Goal: Task Accomplishment & Management: Complete application form

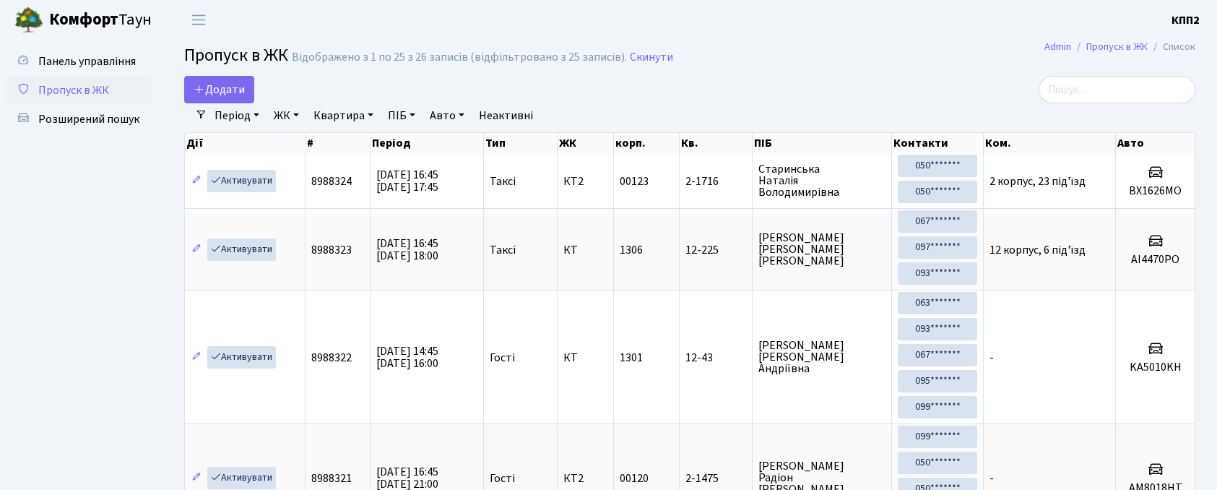
select select "25"
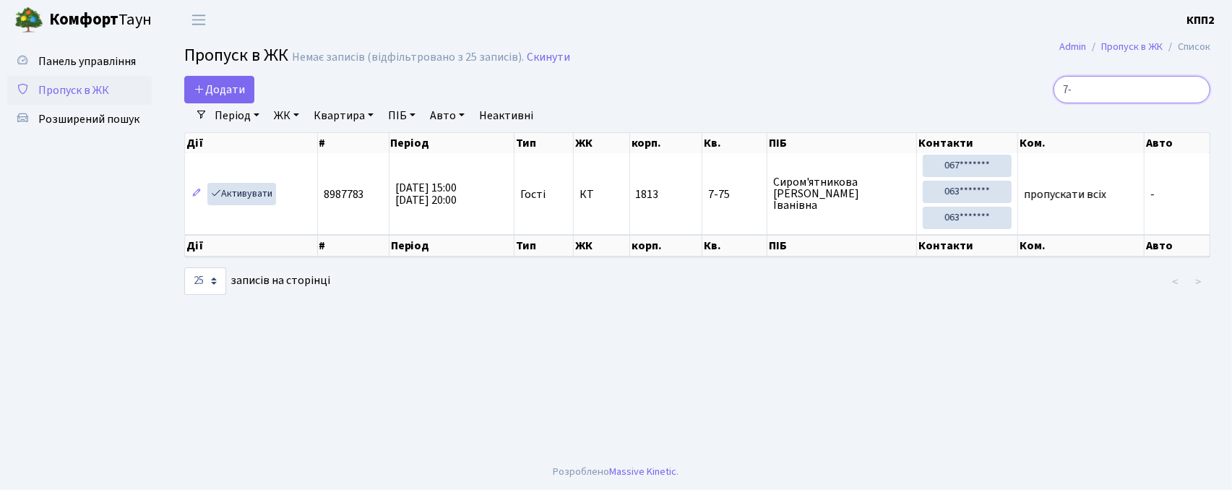
type input "7"
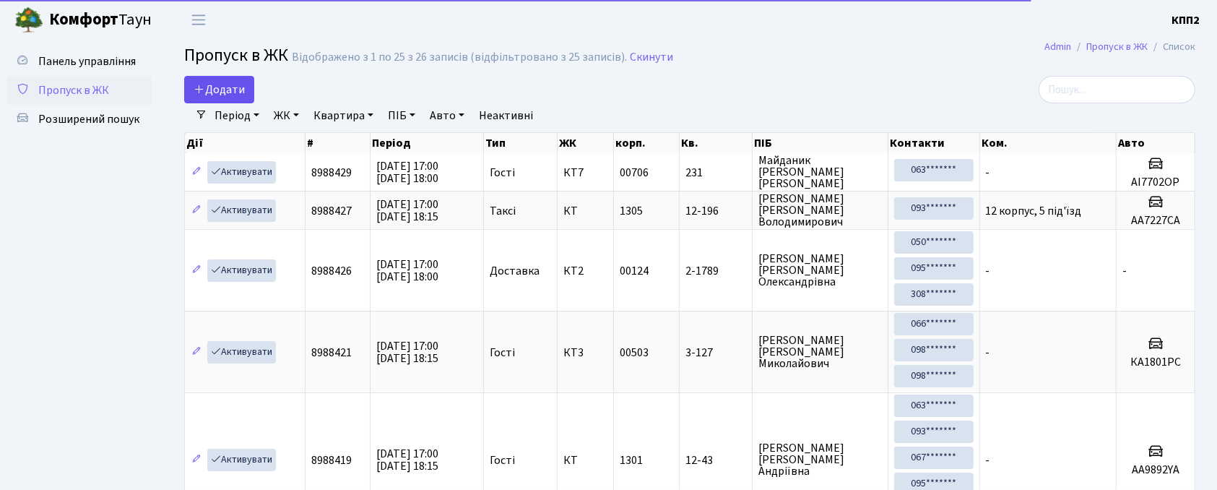
click at [256, 87] on div "Додати" at bounding box center [517, 89] width 667 height 27
click at [225, 82] on span "Додати" at bounding box center [219, 90] width 51 height 16
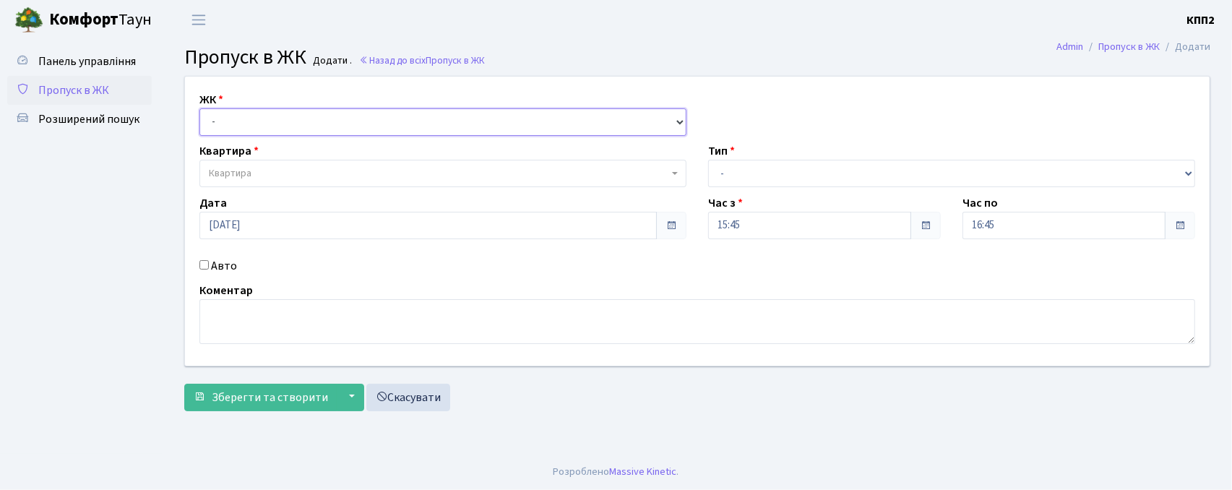
click at [267, 132] on select "- КТ, вул. Регенераторна, 4 КТ2, просп. Соборності, 17 КТ3, вул. Березнева, 16 …" at bounding box center [442, 121] width 487 height 27
select select "271"
click at [199, 108] on select "- КТ, вул. Регенераторна, 4 КТ2, просп. Соборності, 17 КТ3, вул. Березнева, 16 …" at bounding box center [442, 121] width 487 height 27
select select
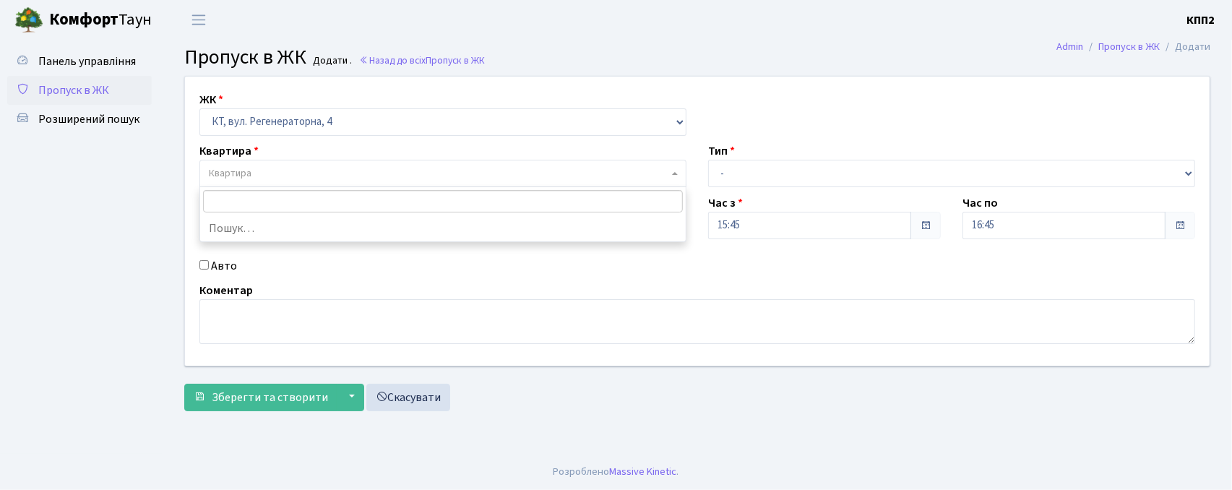
click at [277, 175] on span "Квартира" at bounding box center [439, 173] width 460 height 14
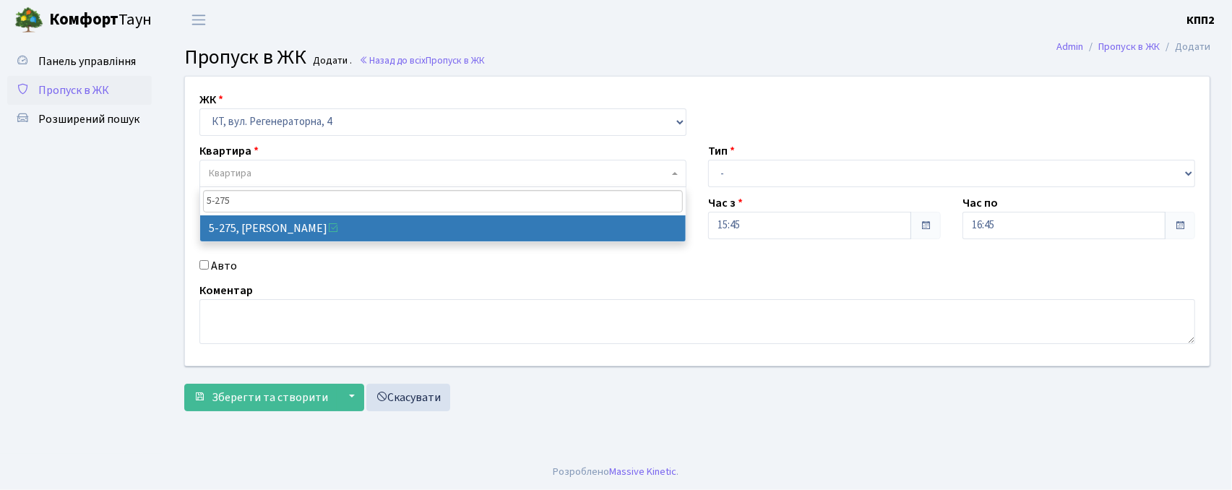
type input "5-275"
select select "2286"
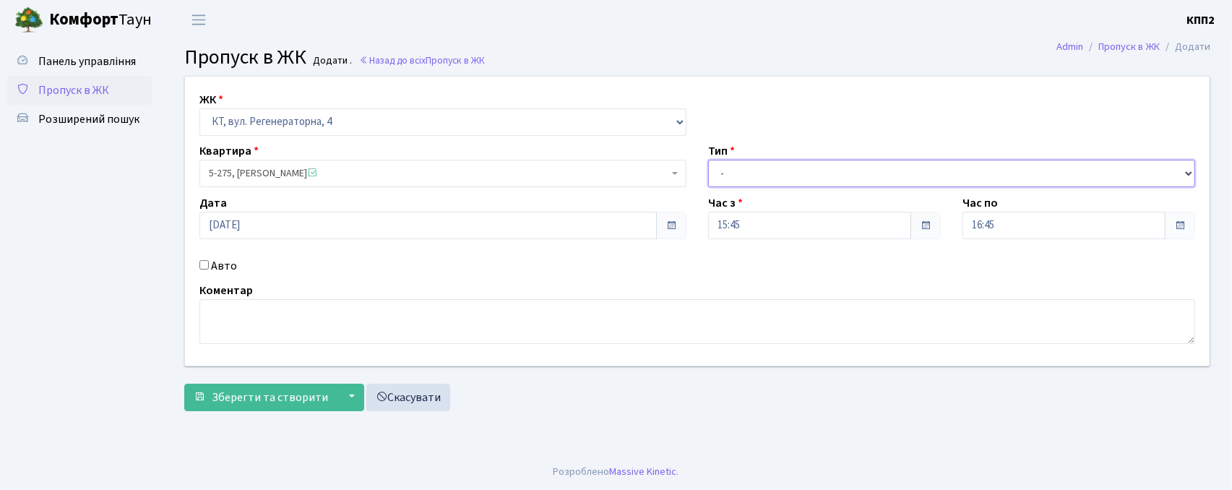
click at [772, 171] on select "- Доставка Таксі Гості Сервіс" at bounding box center [951, 173] width 487 height 27
select select "3"
click at [708, 160] on select "- Доставка Таксі Гості Сервіс" at bounding box center [951, 173] width 487 height 27
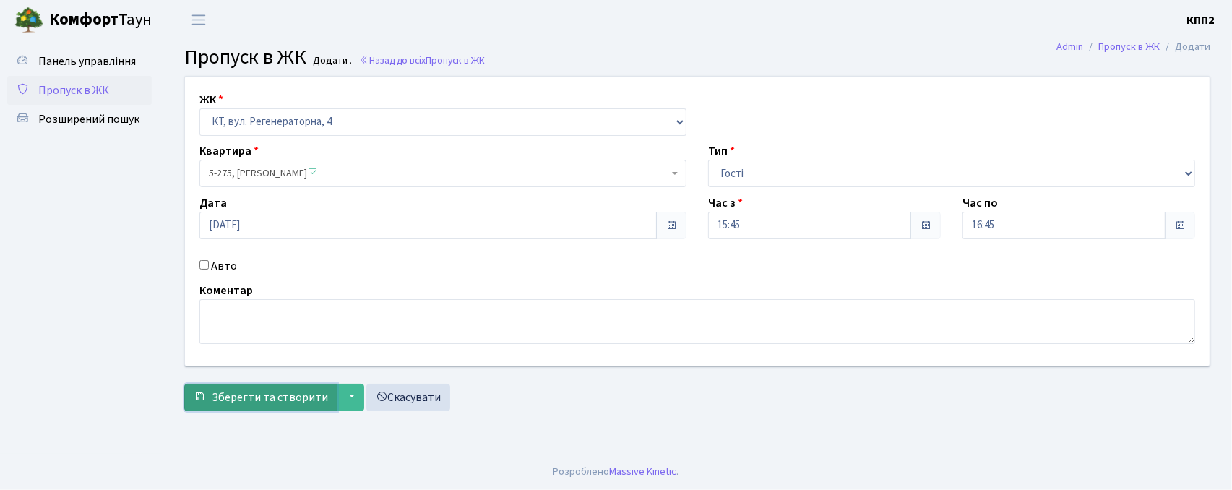
click at [231, 392] on span "Зберегти та створити" at bounding box center [270, 397] width 116 height 16
select select "271"
click at [285, 173] on span "Квартира" at bounding box center [439, 173] width 460 height 14
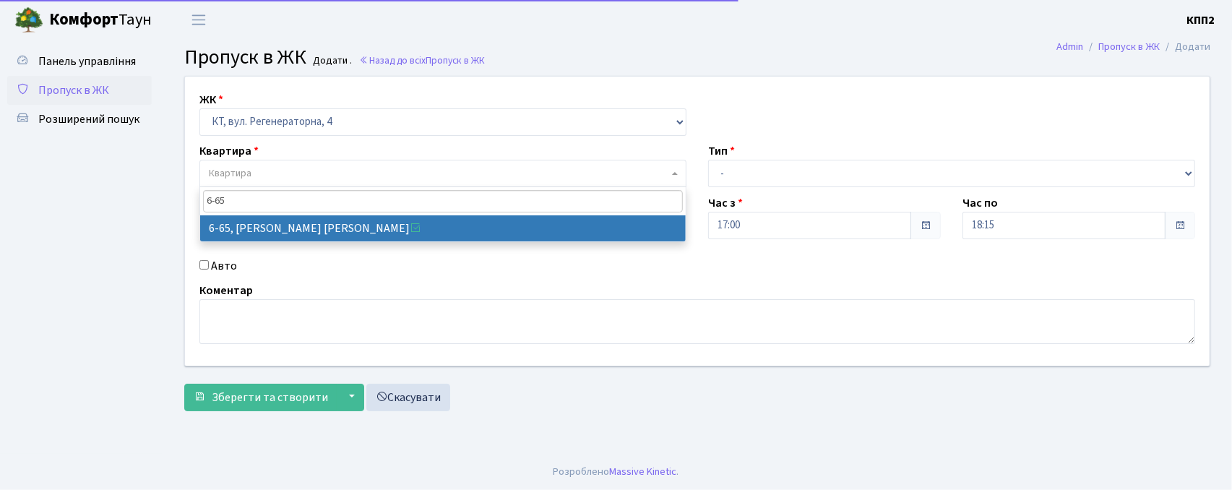
type input "6-65"
select select "5290"
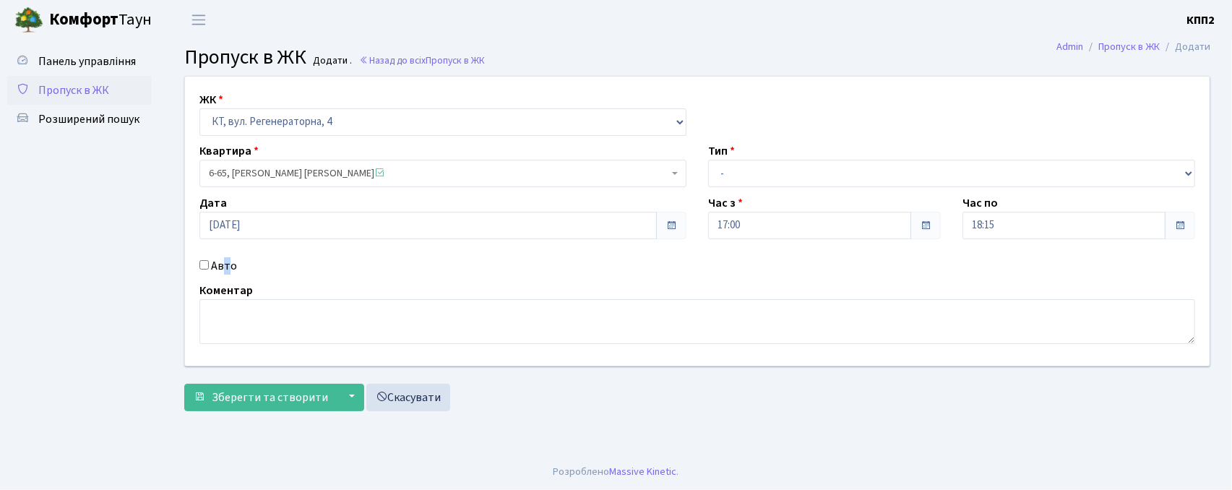
click at [225, 264] on label "Авто" at bounding box center [224, 265] width 26 height 17
click at [202, 267] on input "Авто" at bounding box center [203, 264] width 9 height 9
checkbox input "true"
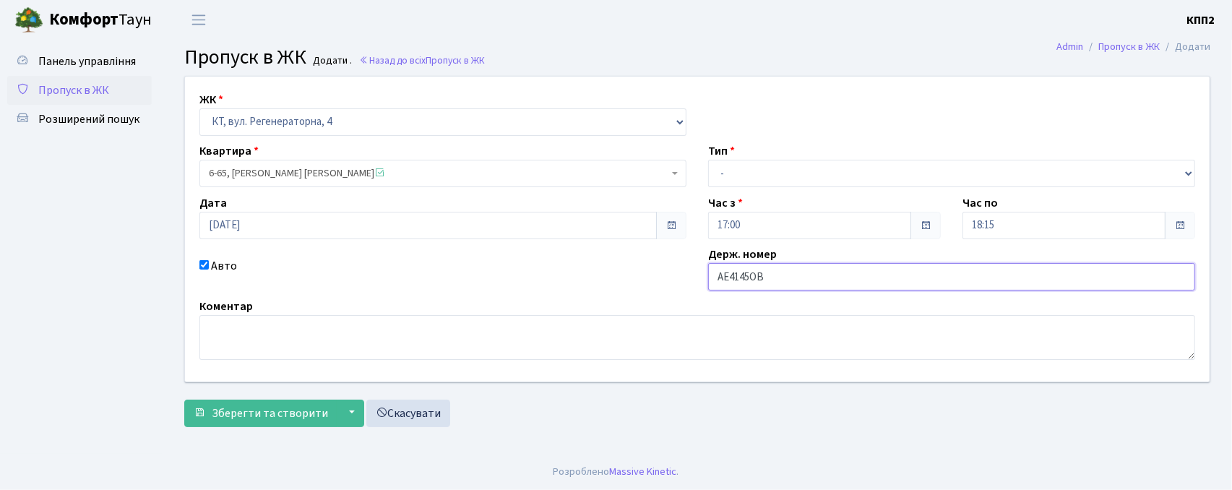
type input "АЕ4145ОВ"
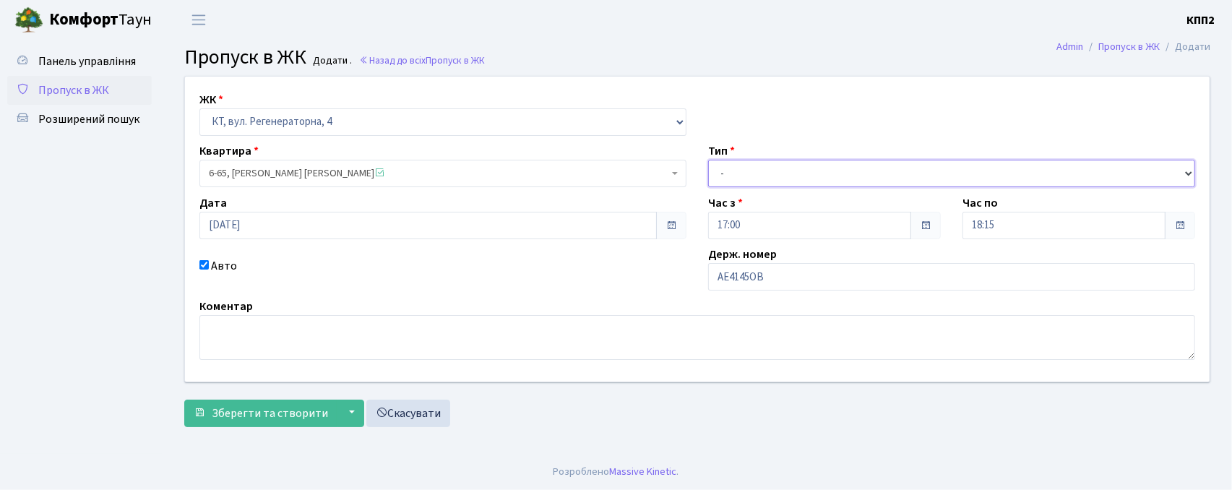
click at [783, 175] on select "- Доставка Таксі Гості Сервіс" at bounding box center [951, 173] width 487 height 27
select select "2"
click at [708, 160] on select "- Доставка Таксі Гості Сервіс" at bounding box center [951, 173] width 487 height 27
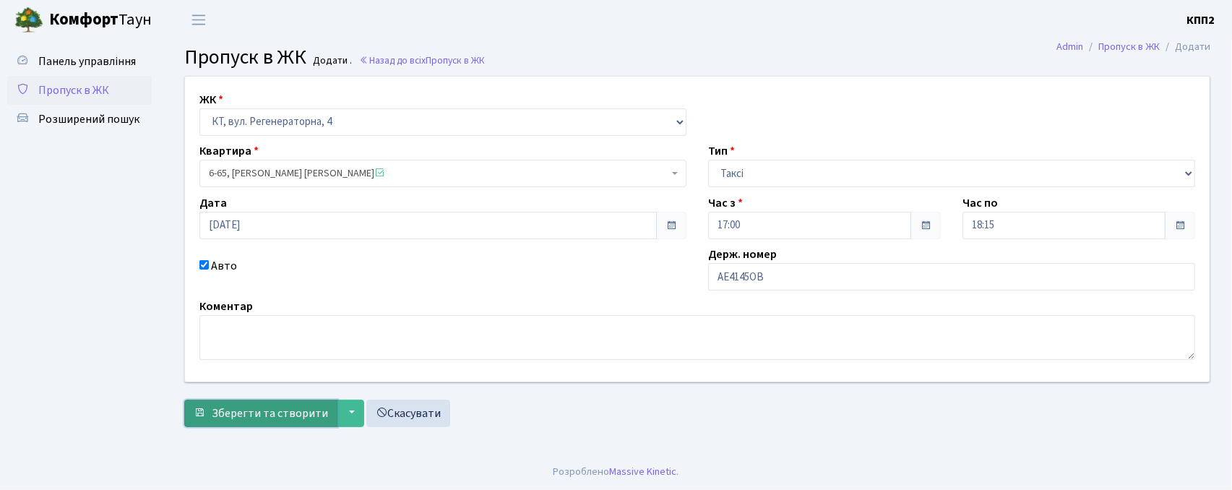
click at [223, 417] on span "Зберегти та створити" at bounding box center [270, 413] width 116 height 16
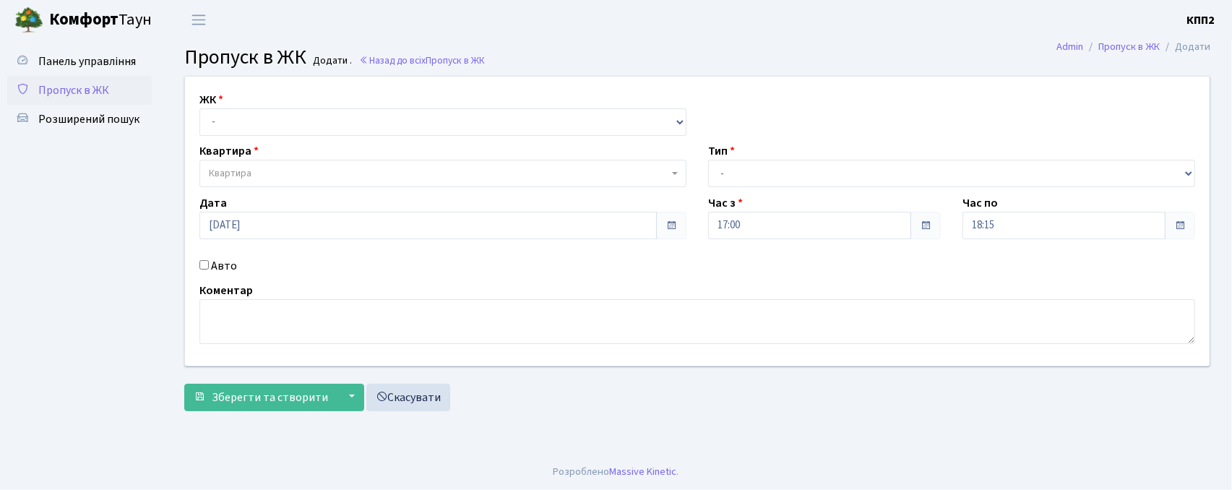
click at [85, 90] on span "Пропуск в ЖК" at bounding box center [73, 90] width 71 height 16
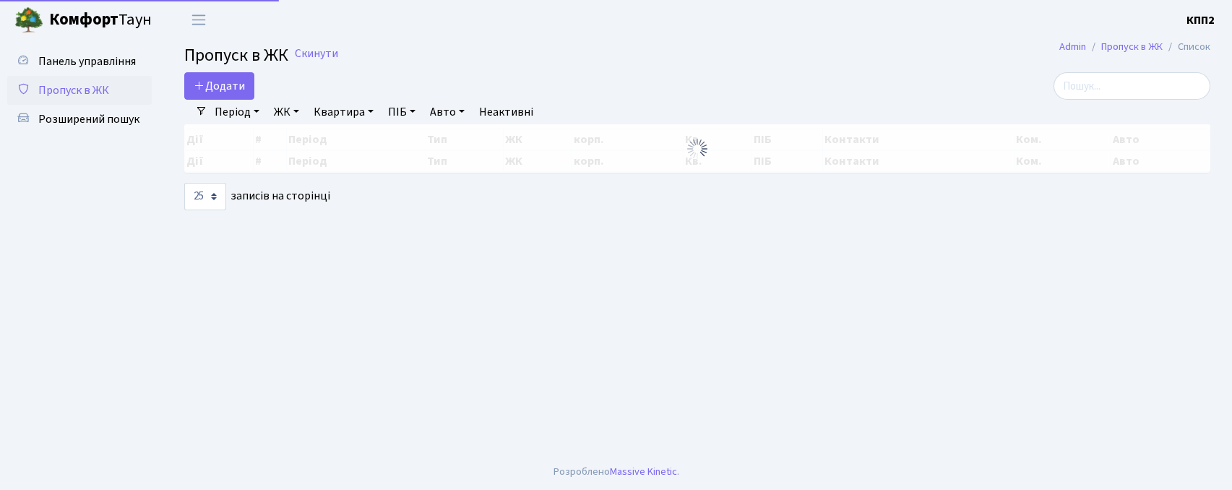
select select "25"
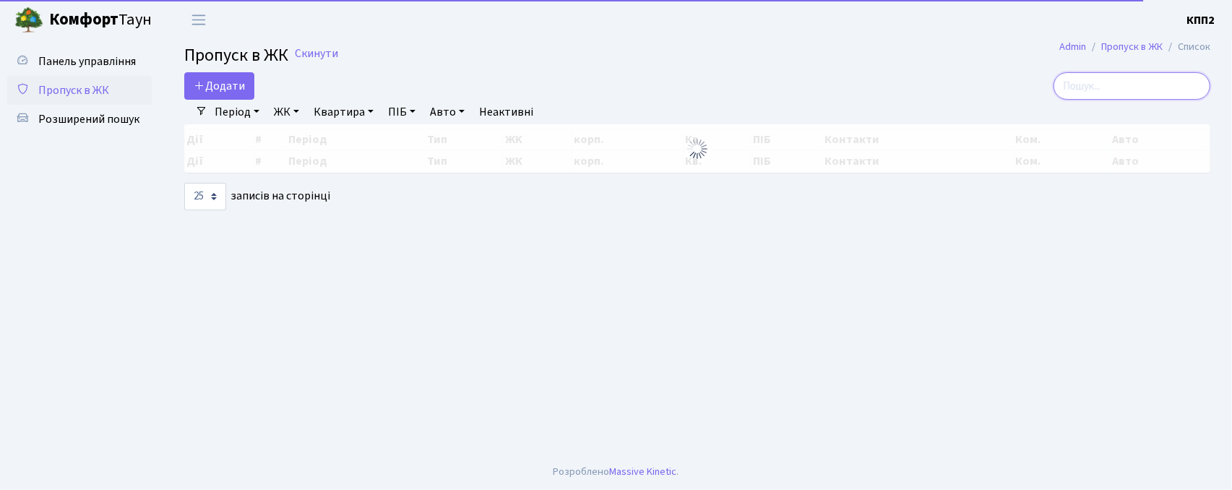
click at [1156, 79] on input "search" at bounding box center [1131, 85] width 157 height 27
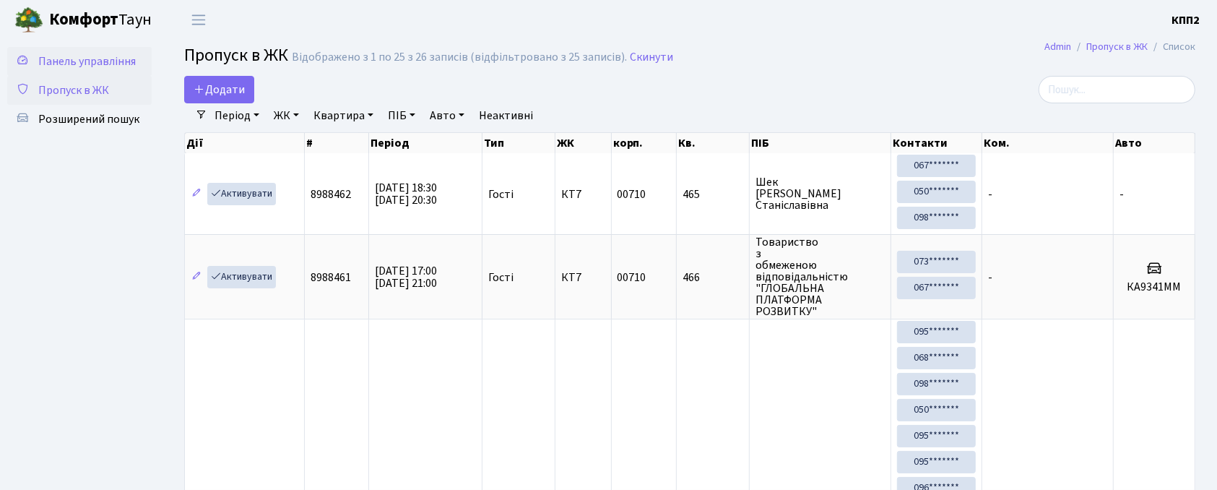
click at [38, 69] on link "Панель управління" at bounding box center [79, 61] width 145 height 29
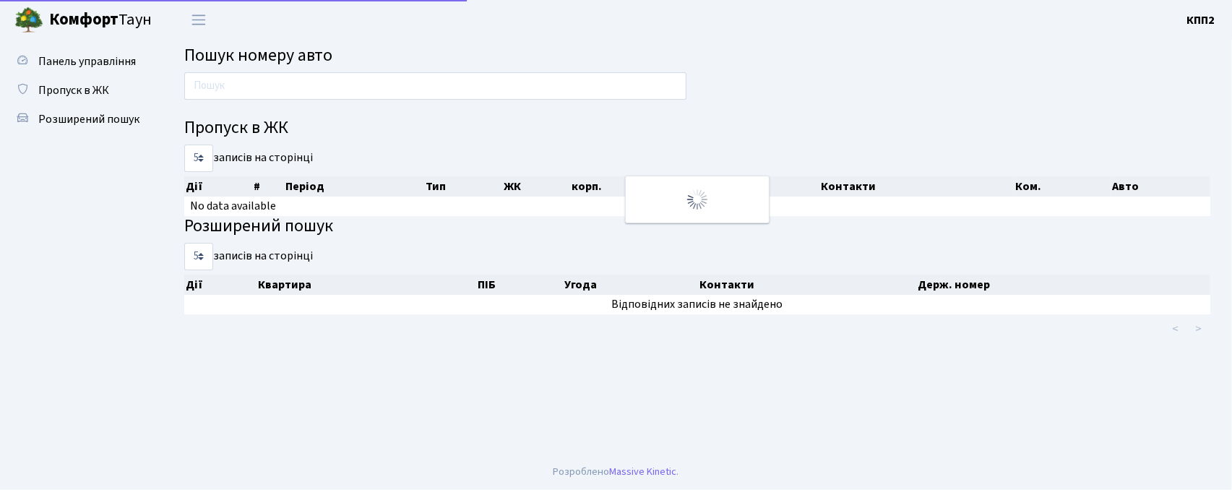
click at [238, 88] on input "text" at bounding box center [435, 85] width 502 height 27
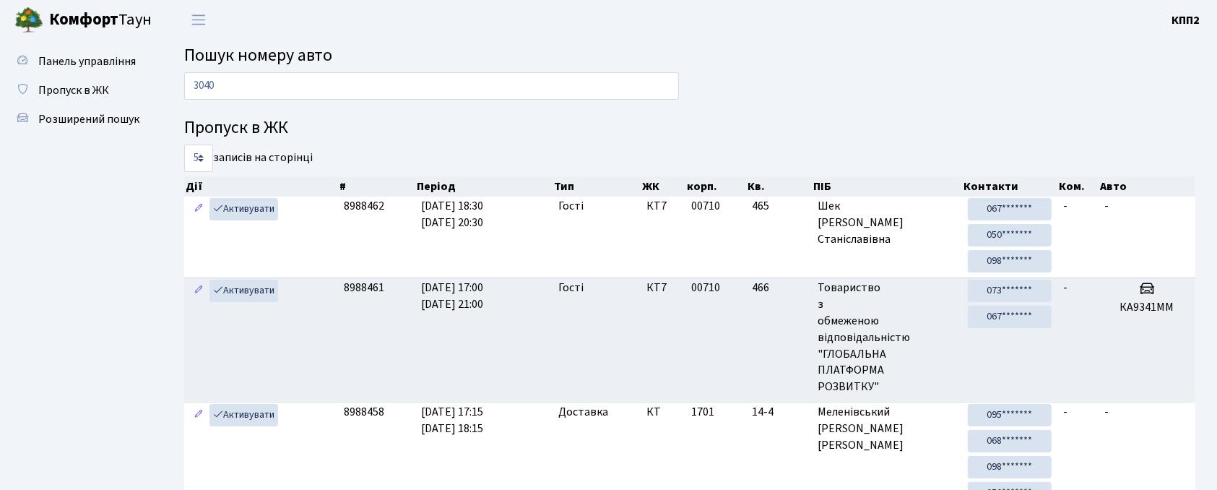
type input "3040"
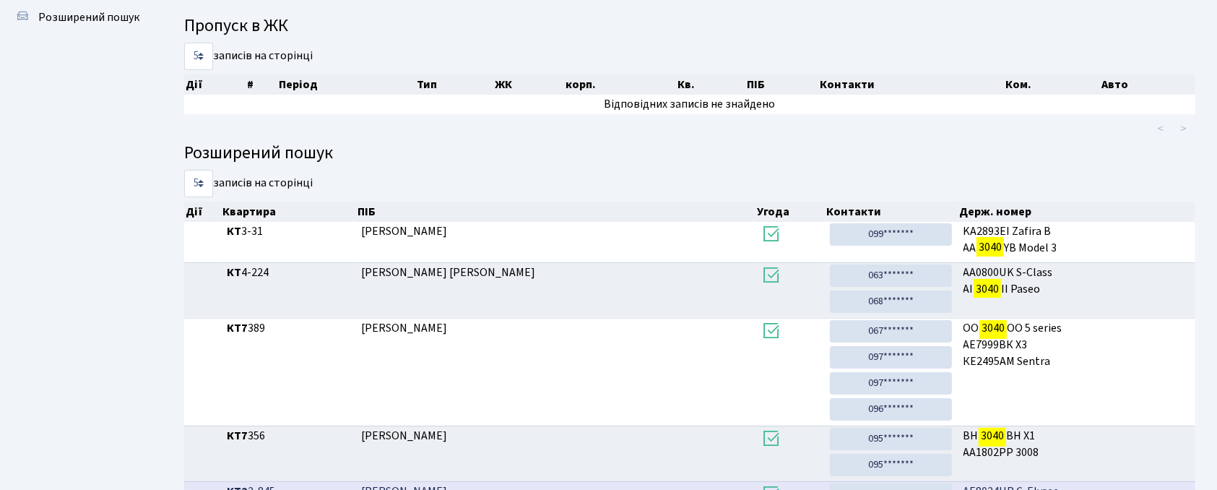
scroll to position [351, 0]
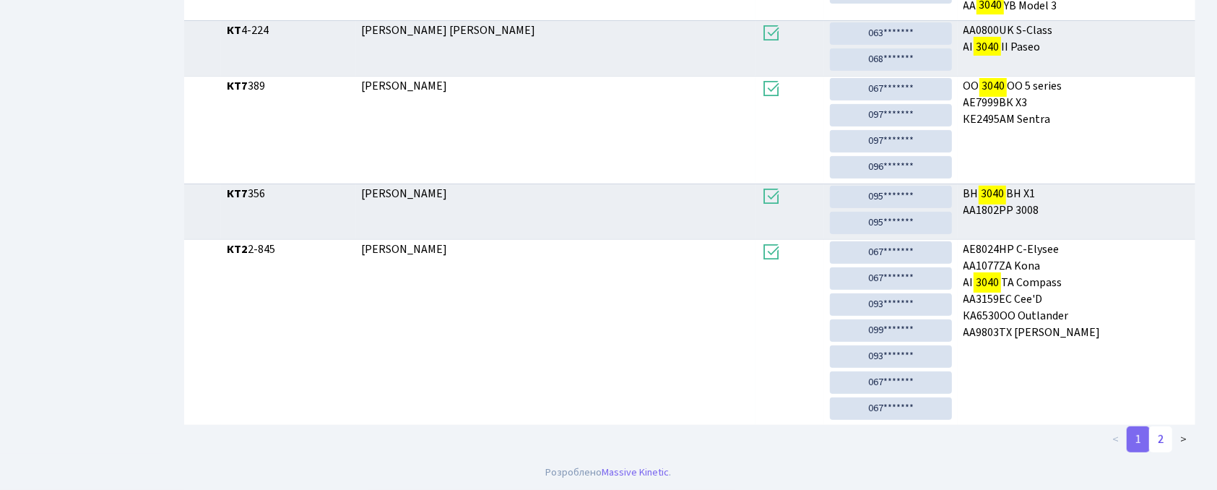
click at [1159, 447] on link "2" at bounding box center [1161, 439] width 23 height 26
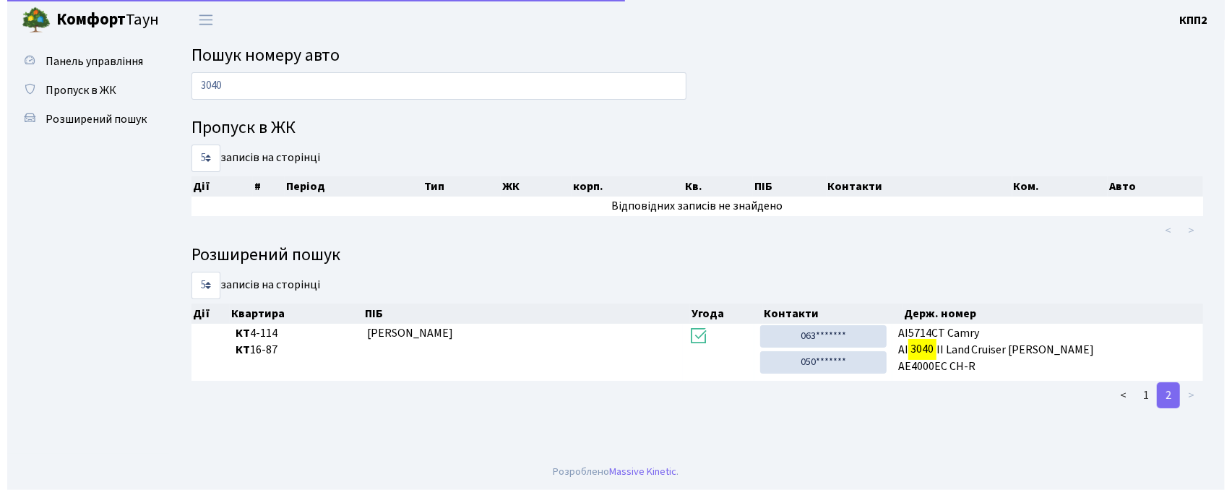
scroll to position [0, 0]
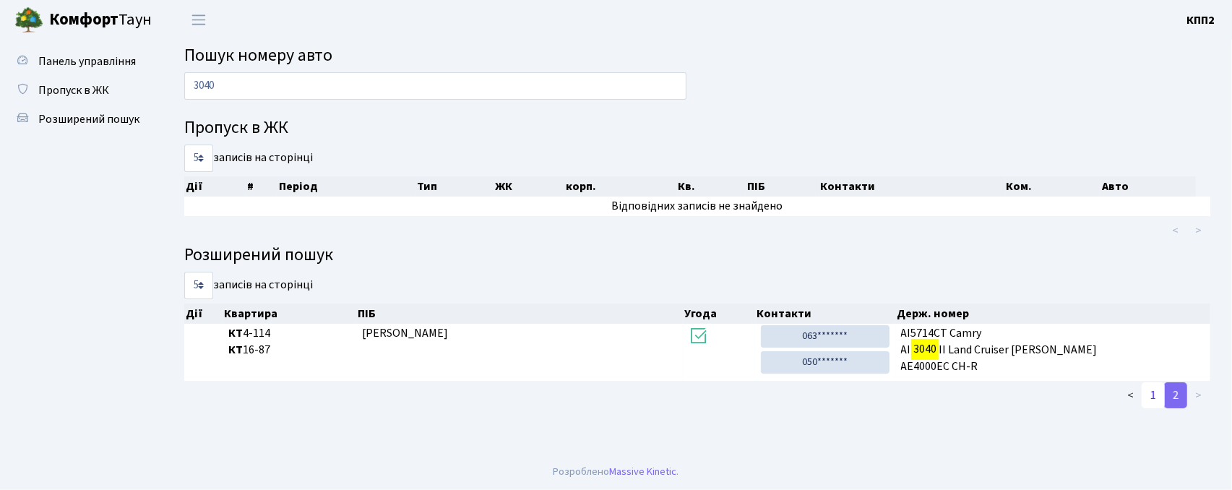
click at [1157, 397] on link "1" at bounding box center [1153, 395] width 23 height 26
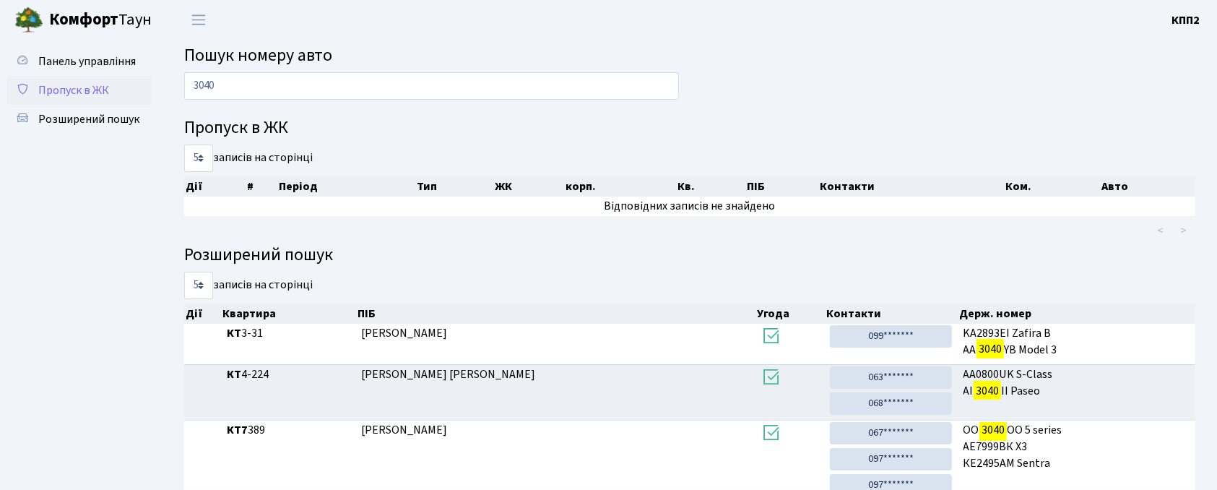
click at [98, 82] on span "Пропуск в ЖК" at bounding box center [73, 90] width 71 height 16
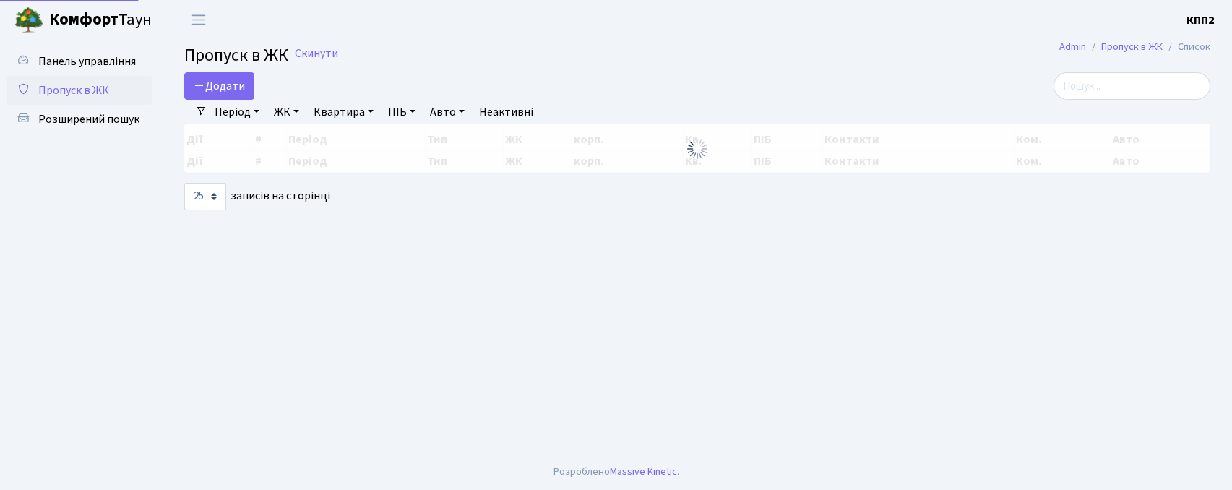
select select "25"
click at [1108, 85] on input "search" at bounding box center [1131, 85] width 157 height 27
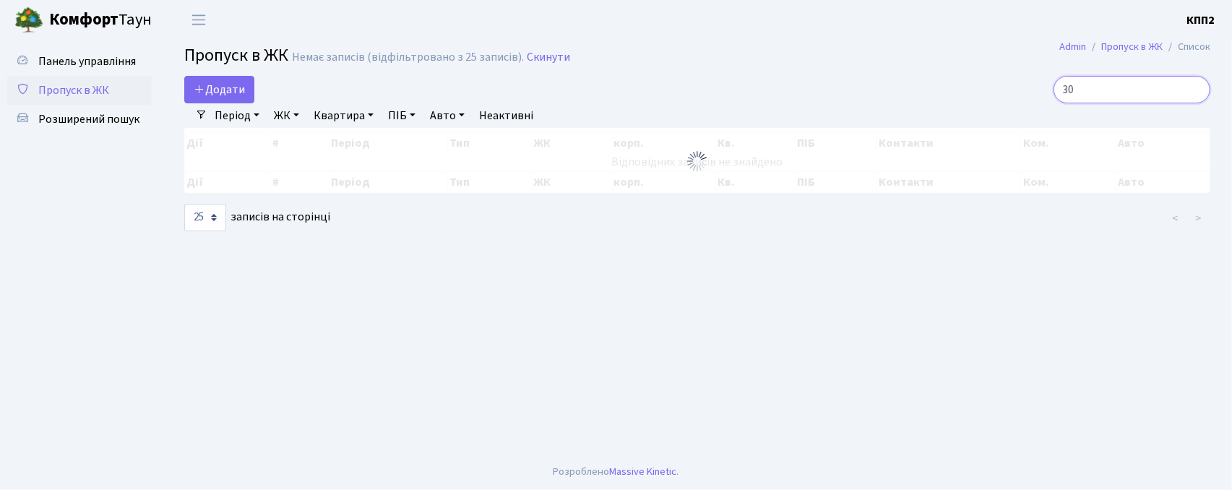
type input "3"
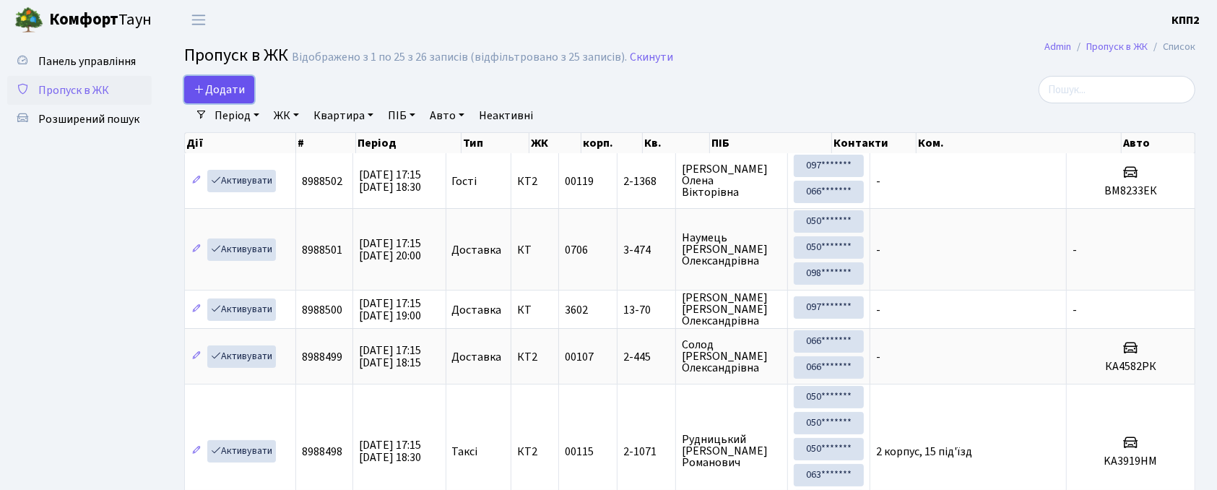
click at [220, 96] on span "Додати" at bounding box center [219, 90] width 51 height 16
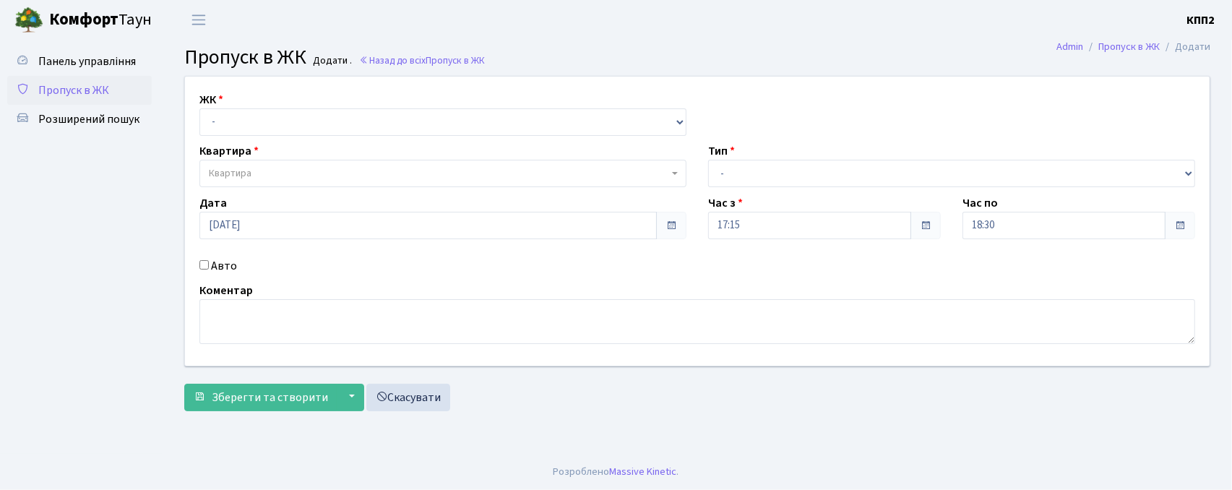
select select "302"
click at [199, 108] on select "- КТ, вул. Регенераторна, 4 КТ2, просп. [STREET_ADDRESS] [STREET_ADDRESS] [PERS…" at bounding box center [442, 121] width 487 height 27
select select
click at [269, 172] on span "Квартира" at bounding box center [439, 173] width 460 height 14
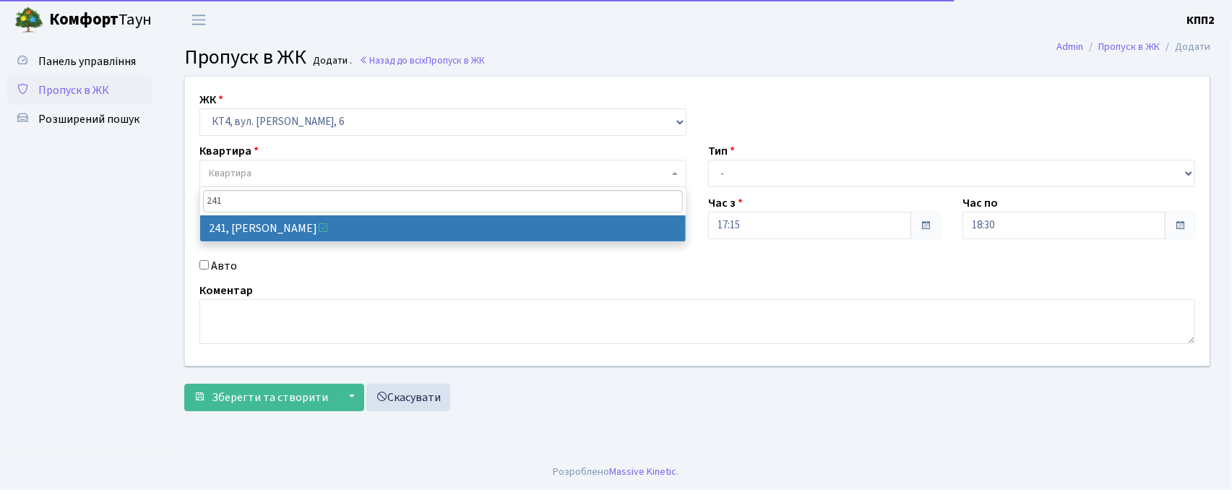
type input "241"
select select "16958"
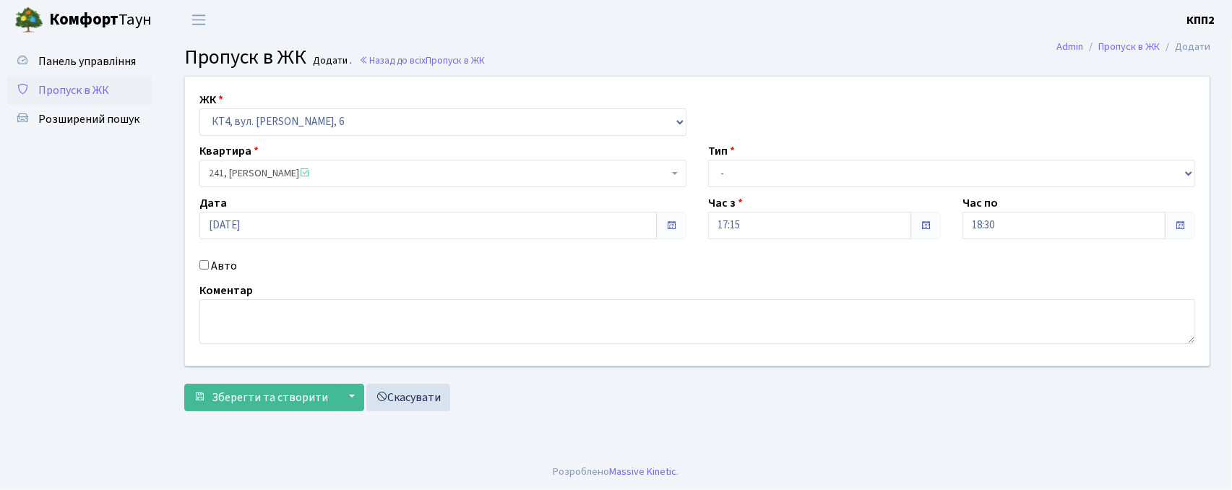
click at [208, 257] on div "Авто" at bounding box center [443, 265] width 509 height 17
click at [208, 263] on input "Авто" at bounding box center [203, 264] width 9 height 9
checkbox input "true"
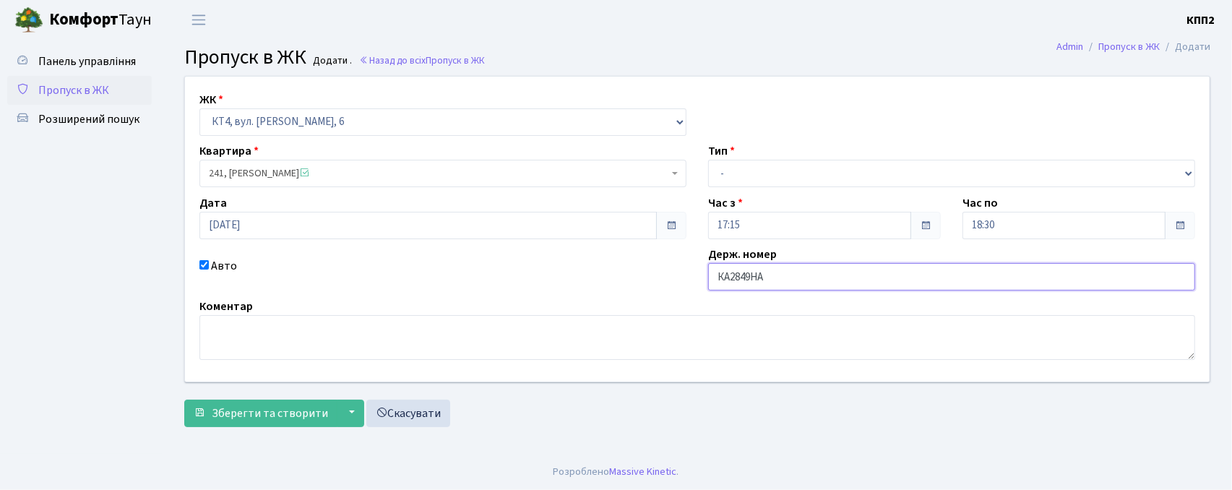
type input "КА2849НА"
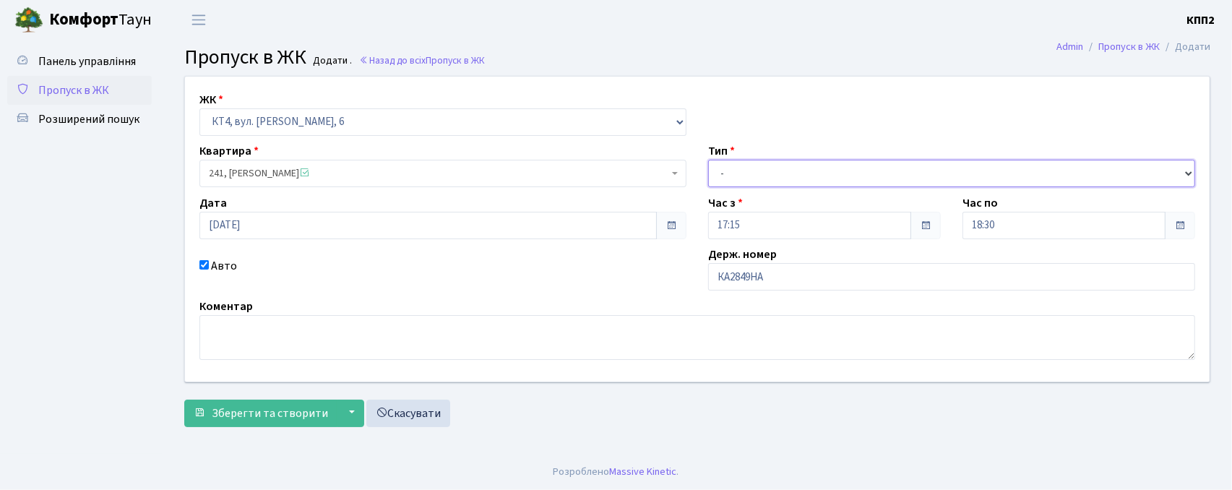
click at [801, 185] on select "- Доставка Таксі Гості Сервіс" at bounding box center [951, 173] width 487 height 27
select select "2"
click at [708, 160] on select "- Доставка Таксі Гості Сервіс" at bounding box center [951, 173] width 487 height 27
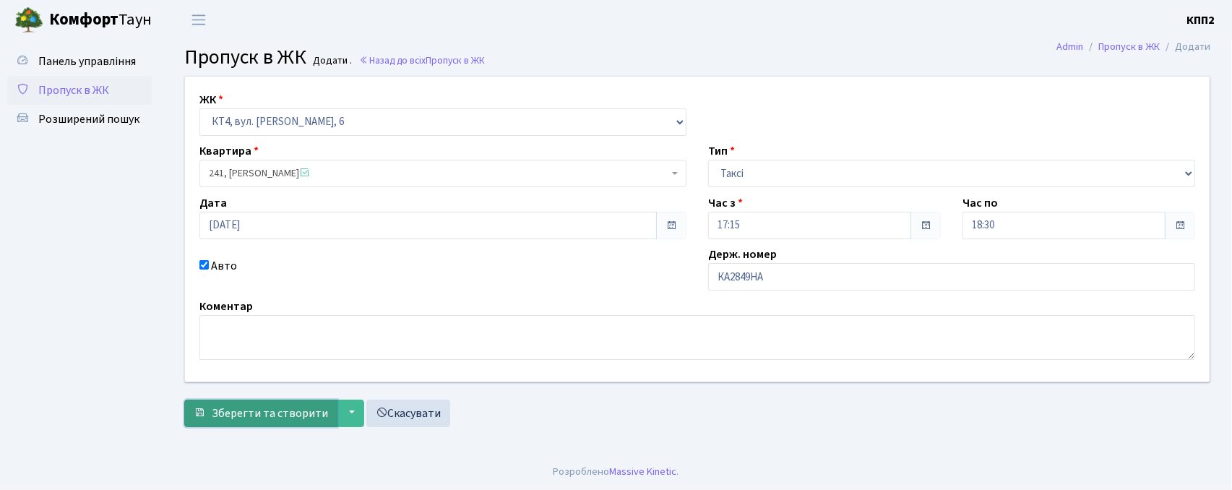
click at [215, 410] on span "Зберегти та створити" at bounding box center [270, 413] width 116 height 16
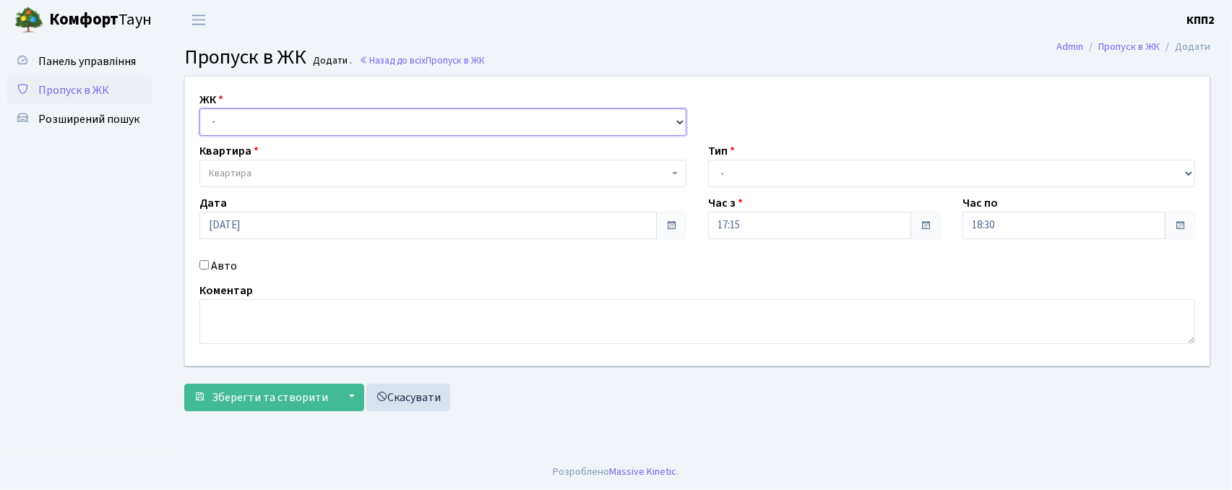
click at [293, 132] on select "- КТ, вул. Регенераторна, 4 КТ2, просп. Соборності, 17 КТ3, вул. Березнева, 16 …" at bounding box center [442, 121] width 487 height 27
select select "271"
click at [199, 108] on select "- КТ, вул. Регенераторна, 4 КТ2, просп. Соборності, 17 КТ3, вул. Березнева, 16 …" at bounding box center [442, 121] width 487 height 27
select select
click at [308, 181] on span "Квартира" at bounding box center [439, 173] width 460 height 14
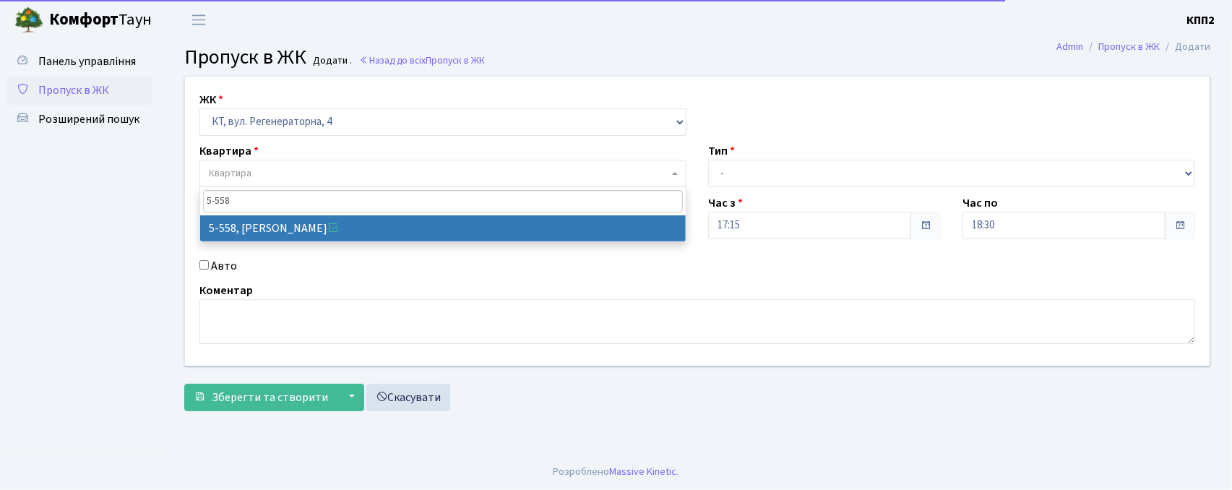
type input "5-558"
select select "1952"
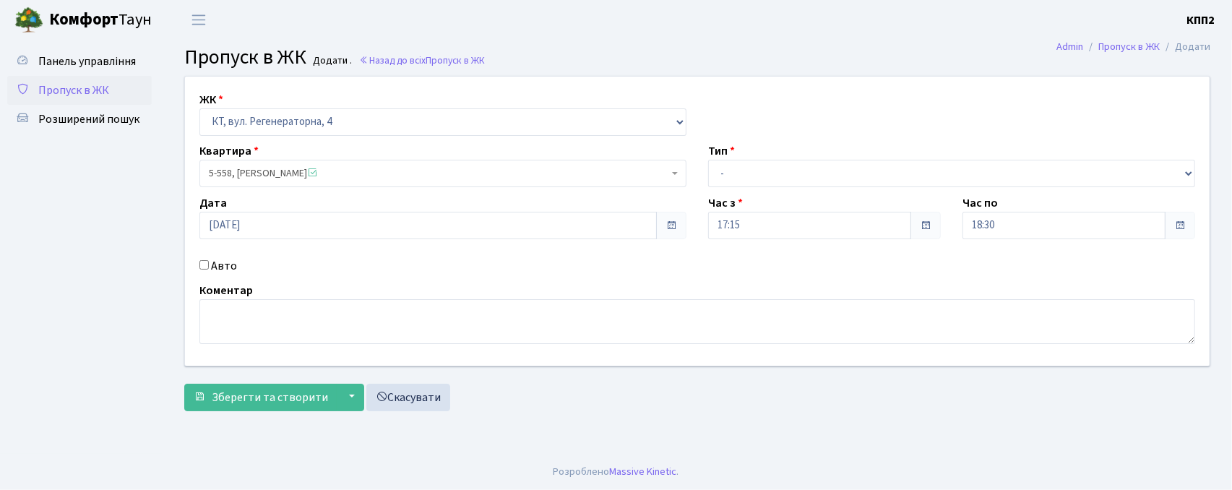
click at [822, 188] on div "ЖК - КТ, вул. Регенераторна, 4 КТ2, просп. Соборності, 17 КТ3, вул. Березнева, …" at bounding box center [697, 221] width 1046 height 289
drag, startPoint x: 777, startPoint y: 162, endPoint x: 773, endPoint y: 186, distance: 24.2
click at [777, 162] on select "- Доставка Таксі Гості Сервіс" at bounding box center [951, 173] width 487 height 27
select select "3"
click at [708, 160] on select "- Доставка Таксі Гості Сервіс" at bounding box center [951, 173] width 487 height 27
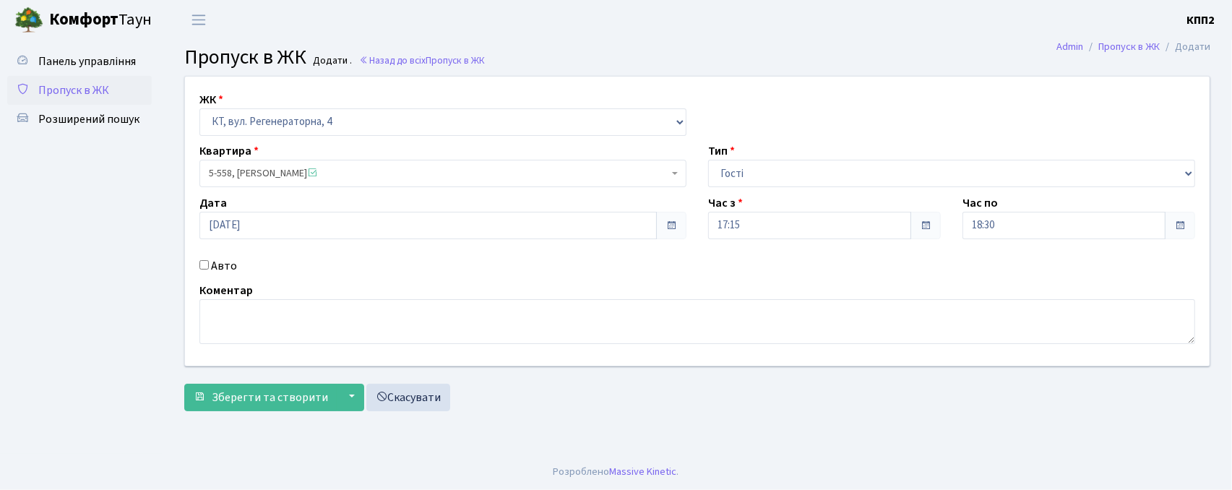
click at [208, 264] on input "Авто" at bounding box center [203, 264] width 9 height 9
checkbox input "true"
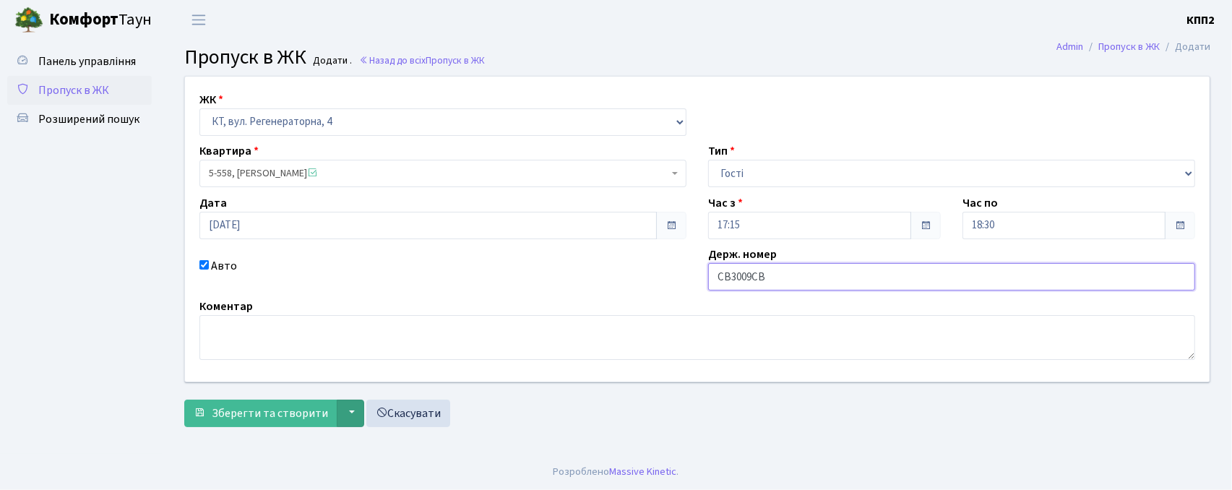
type input "СВ3009СВ"
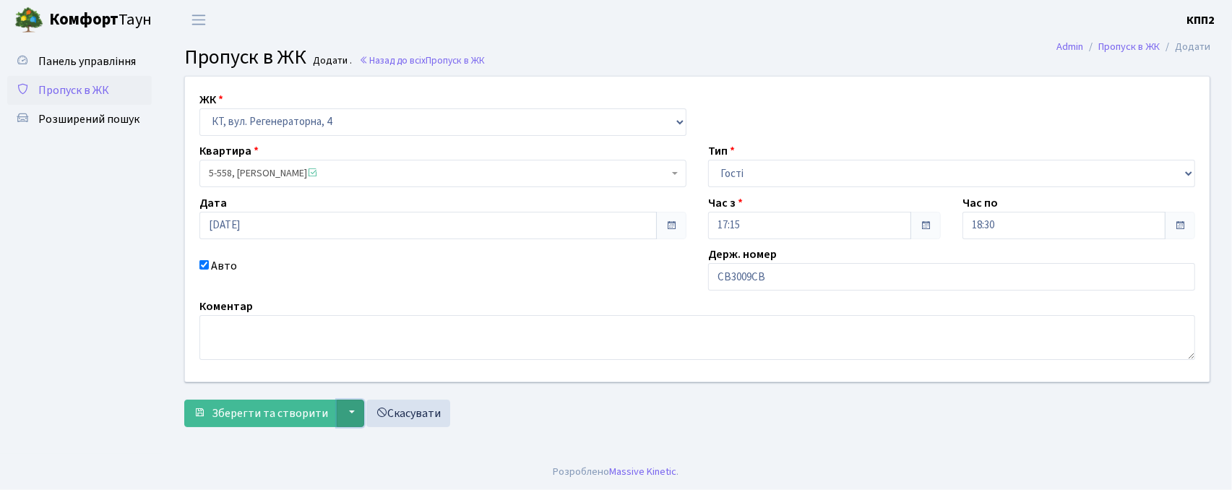
click at [348, 420] on button "▼" at bounding box center [350, 413] width 27 height 27
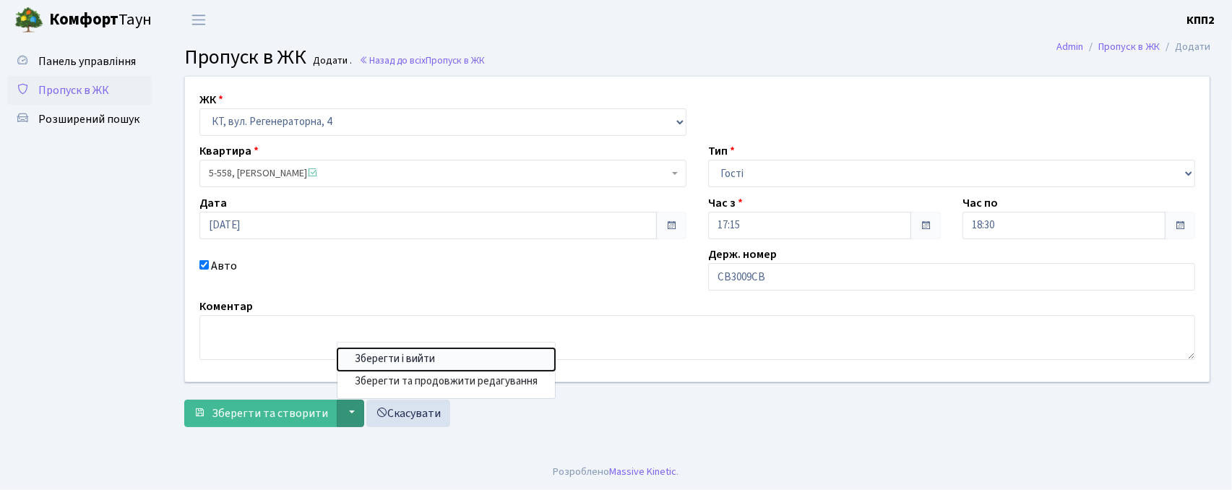
click at [393, 359] on button "Зберегти і вийти" at bounding box center [445, 359] width 217 height 22
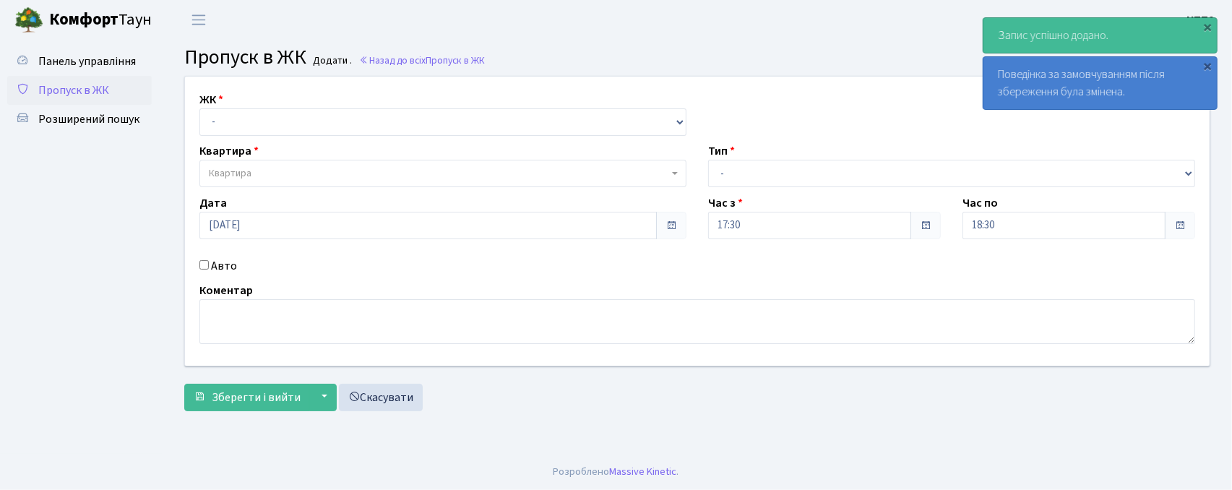
click at [85, 91] on span "Пропуск в ЖК" at bounding box center [73, 90] width 71 height 16
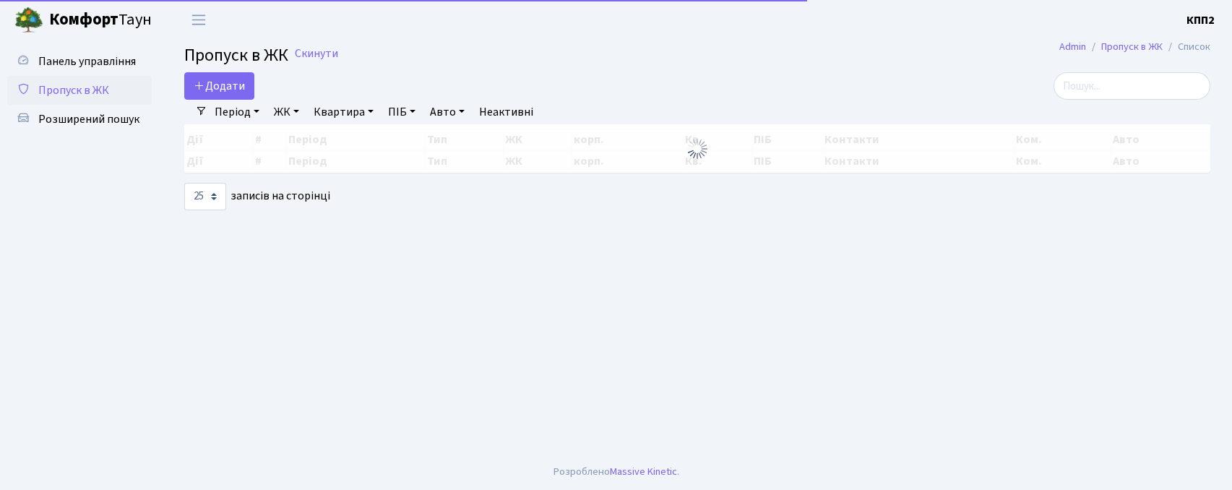
select select "25"
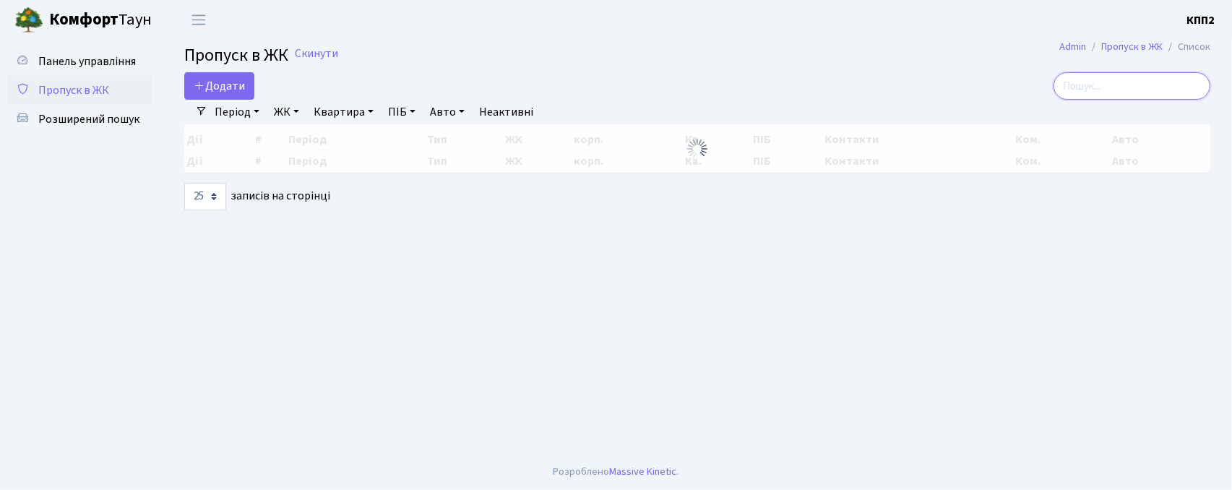
click at [1139, 87] on input "search" at bounding box center [1131, 85] width 157 height 27
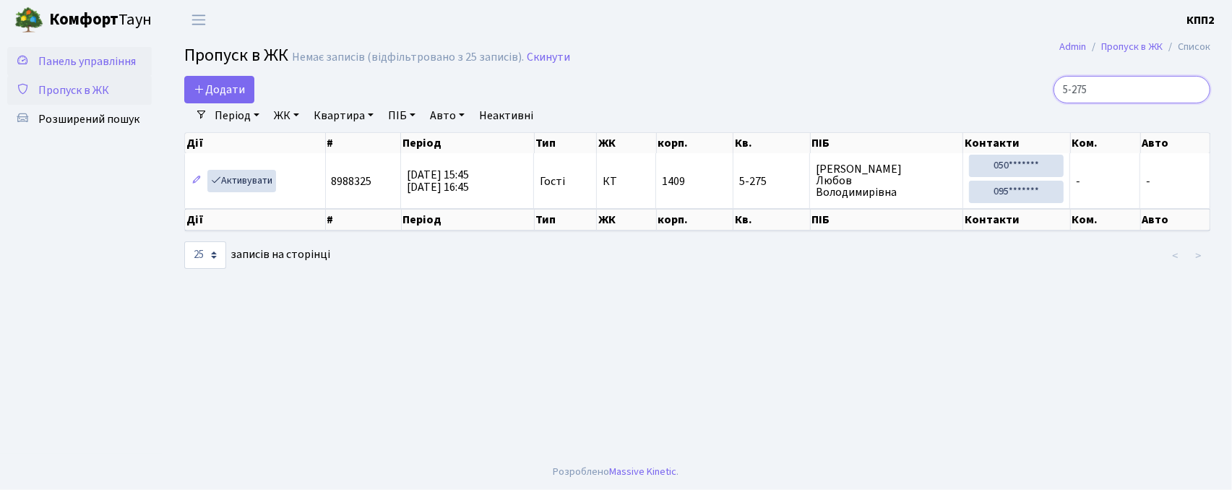
type input "5-275"
click at [119, 64] on span "Панель управління" at bounding box center [87, 61] width 98 height 16
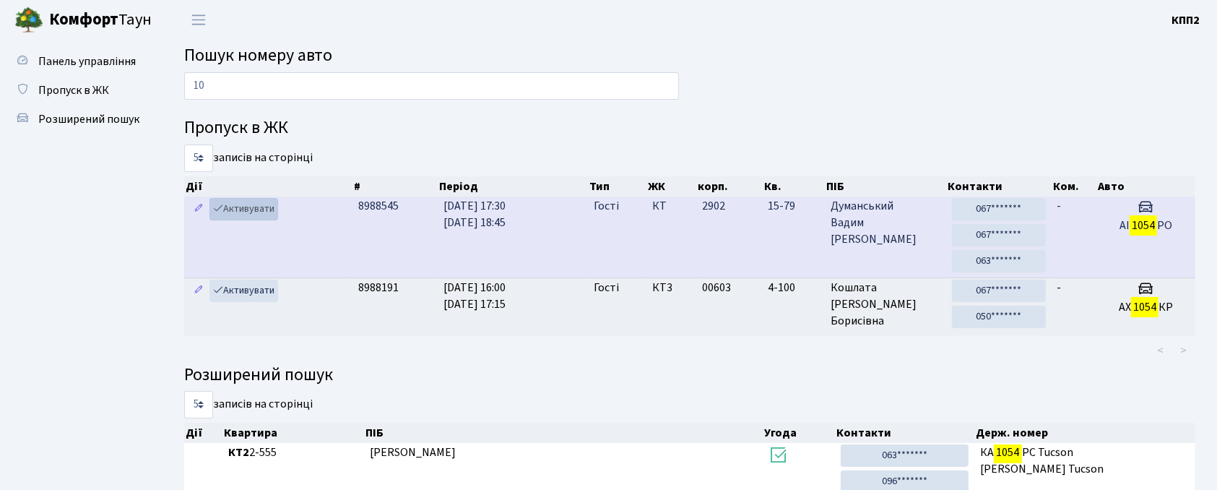
type input "1"
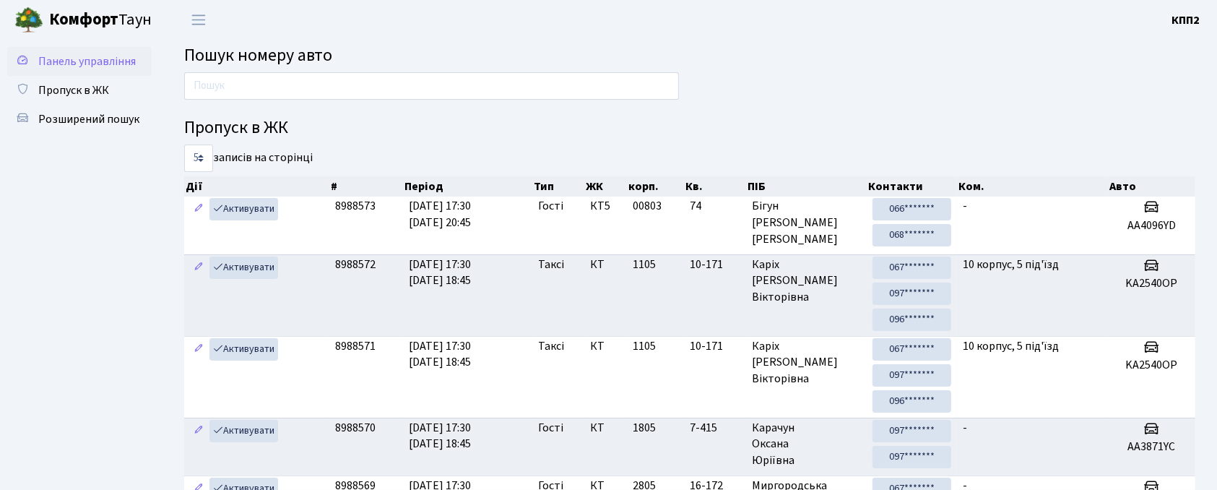
click at [79, 64] on span "Панель управління" at bounding box center [87, 61] width 98 height 16
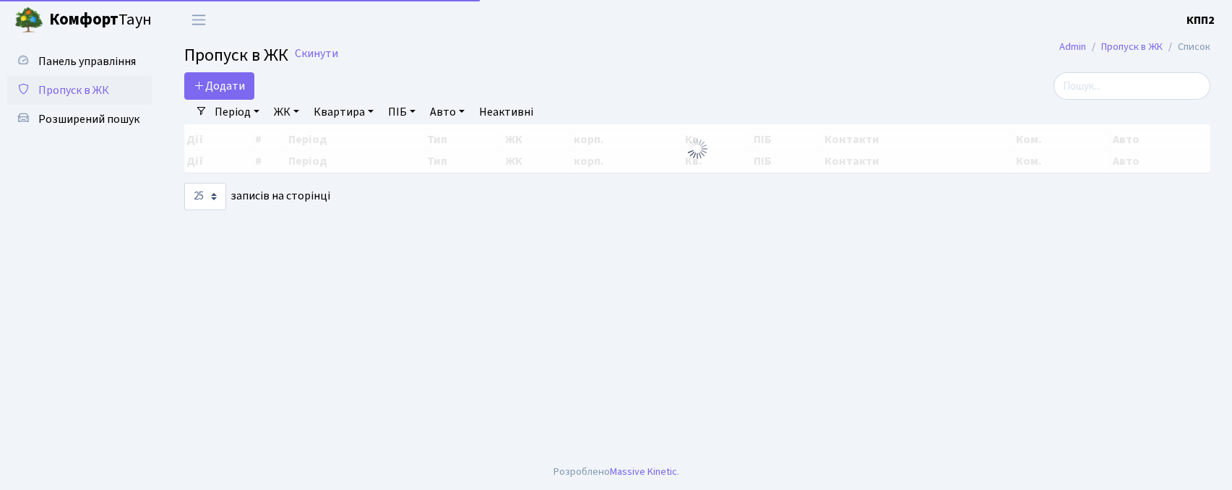
select select "25"
click at [225, 81] on span "Додати" at bounding box center [219, 86] width 51 height 16
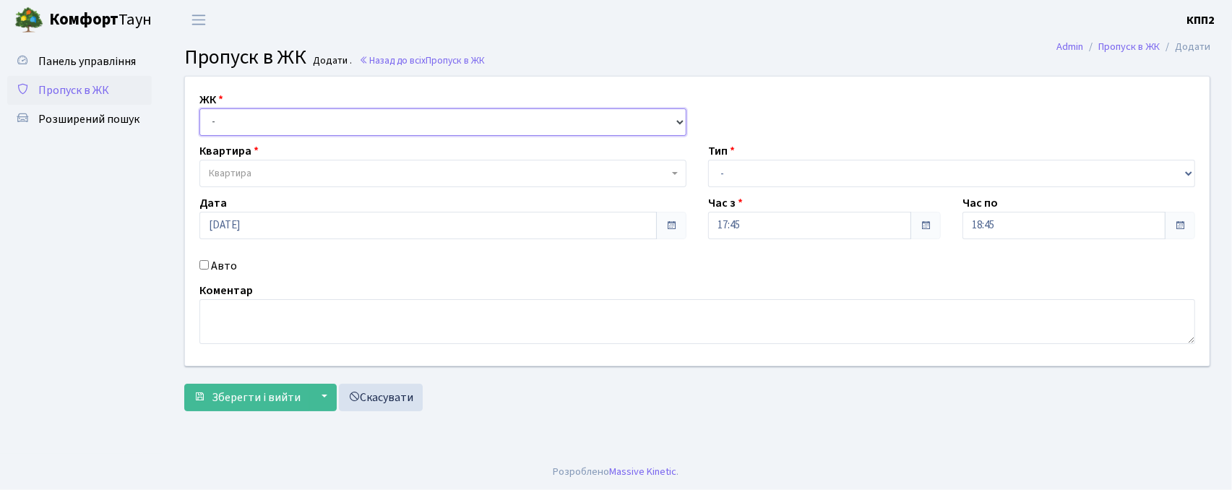
drag, startPoint x: 0, startPoint y: 0, endPoint x: 260, endPoint y: 132, distance: 291.5
click at [260, 122] on select "- КТ, вул. Регенераторна, 4 КТ2, просп. Соборності, 17 КТ3, вул. Березнева, 16 …" at bounding box center [442, 121] width 487 height 27
select select "271"
click at [199, 108] on select "- КТ, вул. Регенераторна, 4 КТ2, просп. [STREET_ADDRESS] [STREET_ADDRESS] [PERS…" at bounding box center [442, 121] width 487 height 27
select select
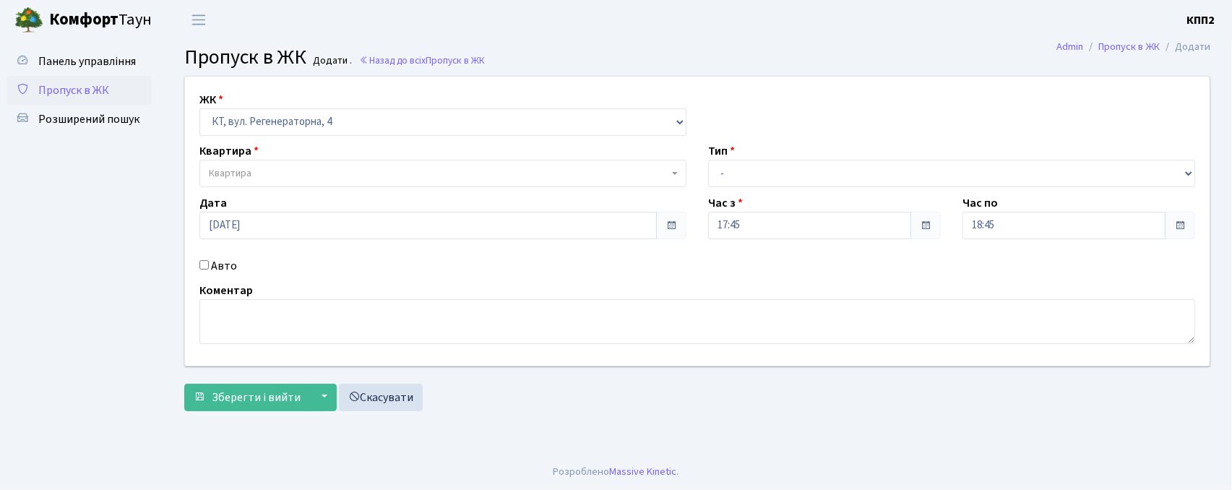
click at [254, 180] on span "Квартира" at bounding box center [439, 173] width 460 height 14
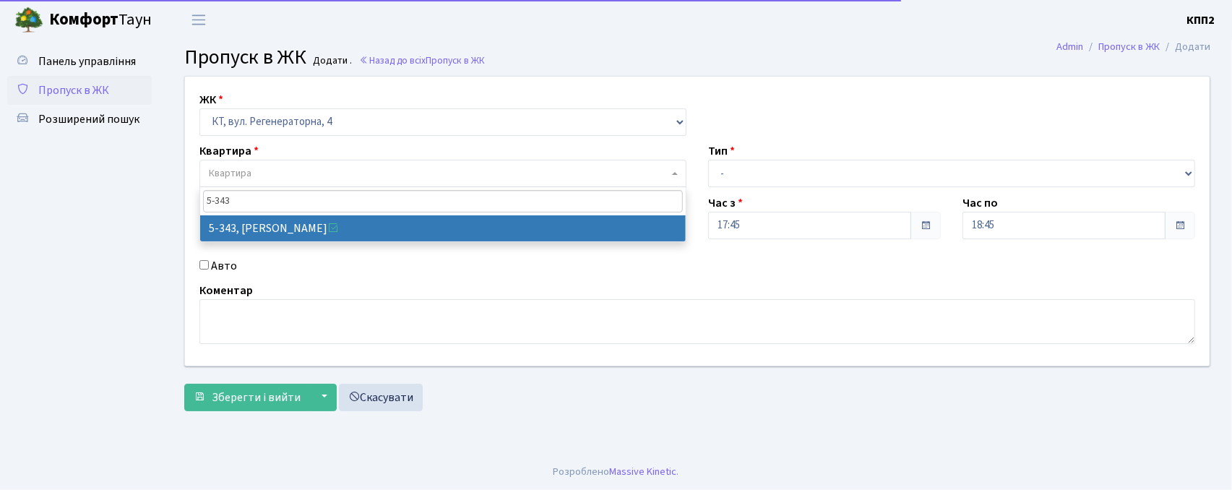
type input "5-343"
drag, startPoint x: 321, startPoint y: 227, endPoint x: 290, endPoint y: 241, distance: 34.0
select select "2178"
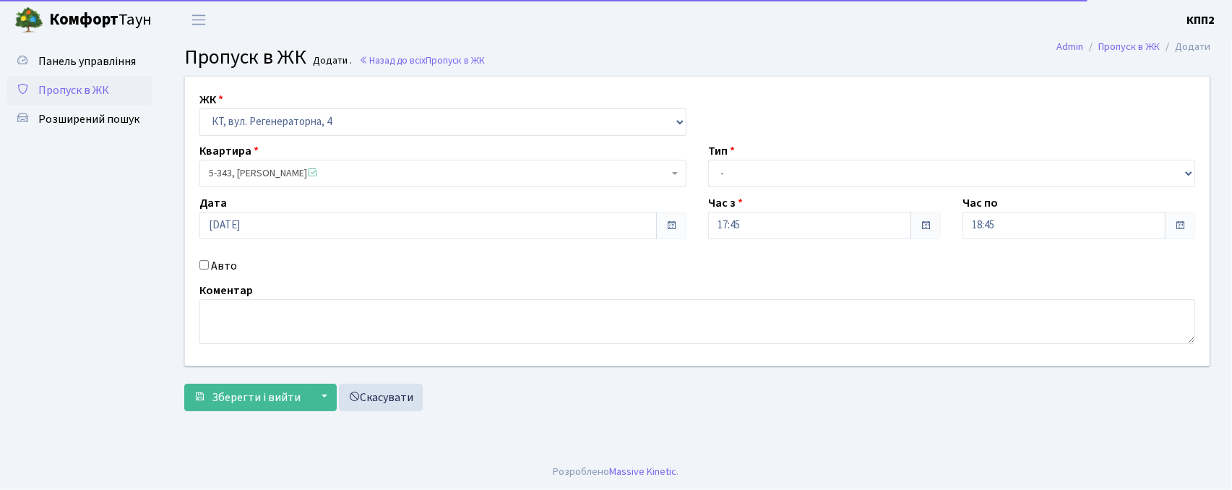
click at [212, 267] on label "Авто" at bounding box center [224, 265] width 26 height 17
click at [209, 267] on input "Авто" at bounding box center [203, 264] width 9 height 9
checkbox input "true"
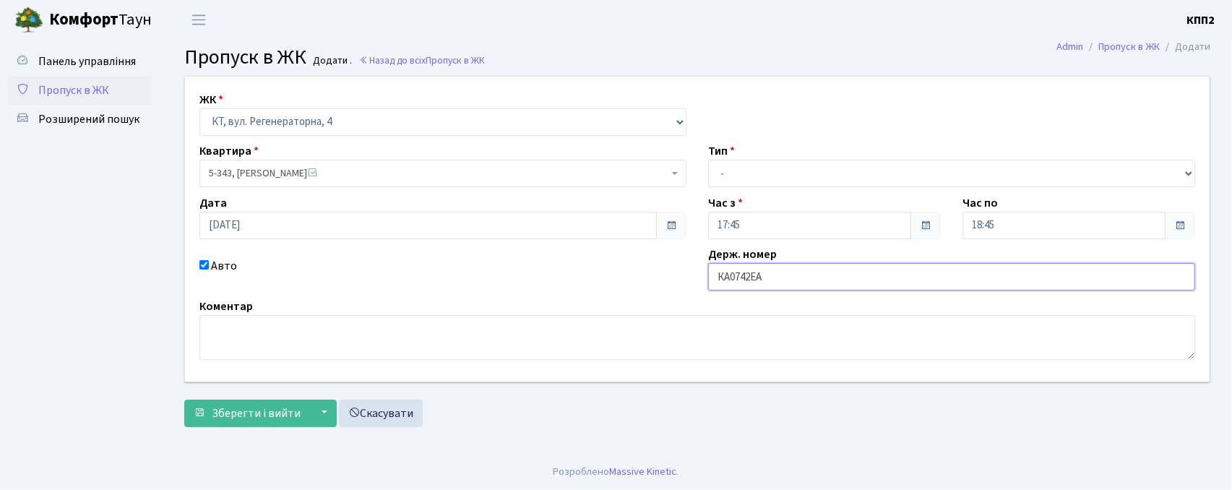
type input "КА0742ЕА"
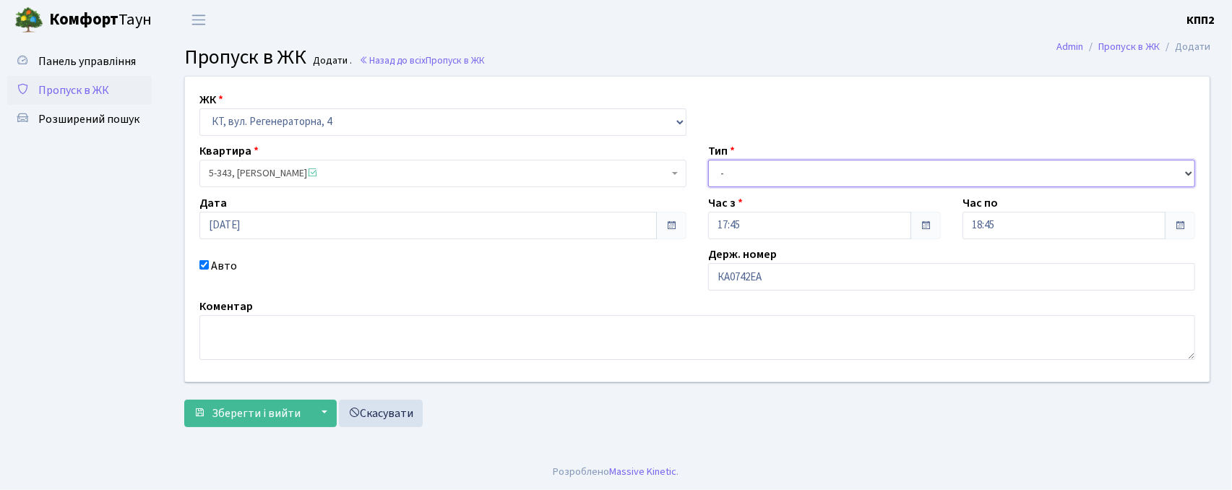
drag, startPoint x: 798, startPoint y: 162, endPoint x: 790, endPoint y: 183, distance: 22.4
click at [798, 162] on select "- Доставка Таксі Гості Сервіс" at bounding box center [951, 173] width 487 height 27
select select "2"
click at [708, 160] on select "- Доставка Таксі Гості Сервіс" at bounding box center [951, 173] width 487 height 27
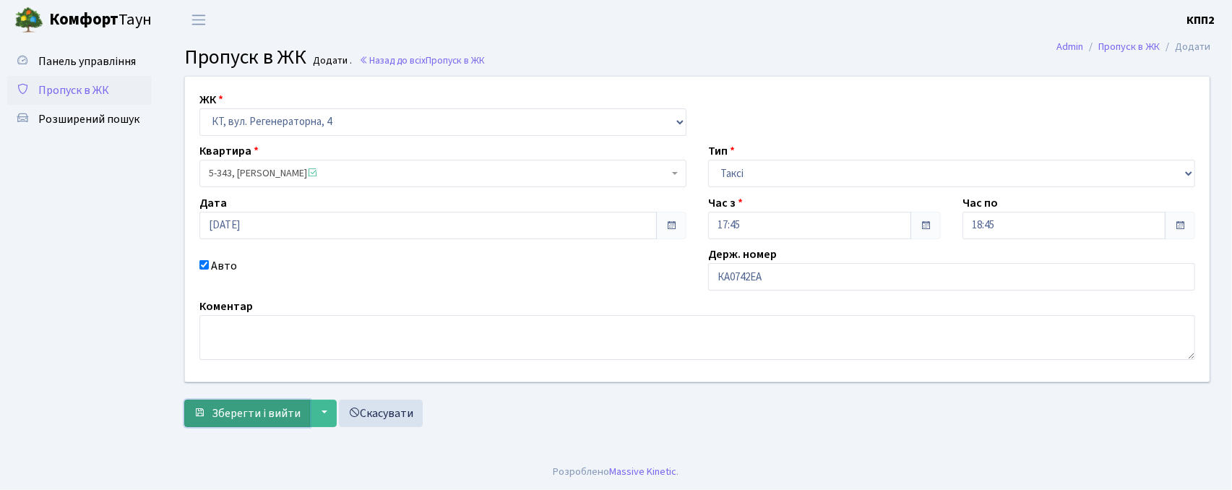
click at [269, 409] on span "Зберегти і вийти" at bounding box center [256, 413] width 89 height 16
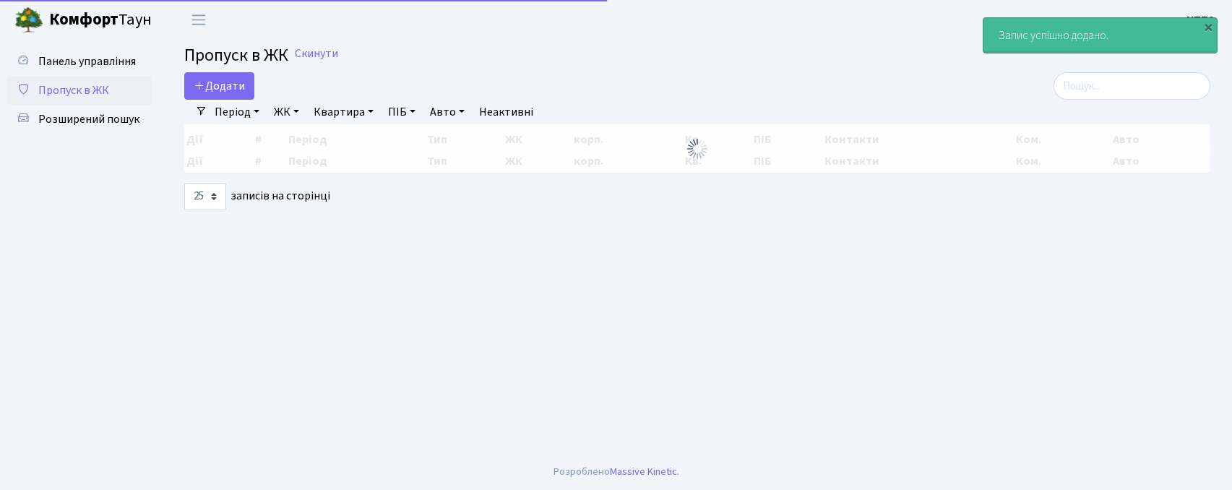
select select "25"
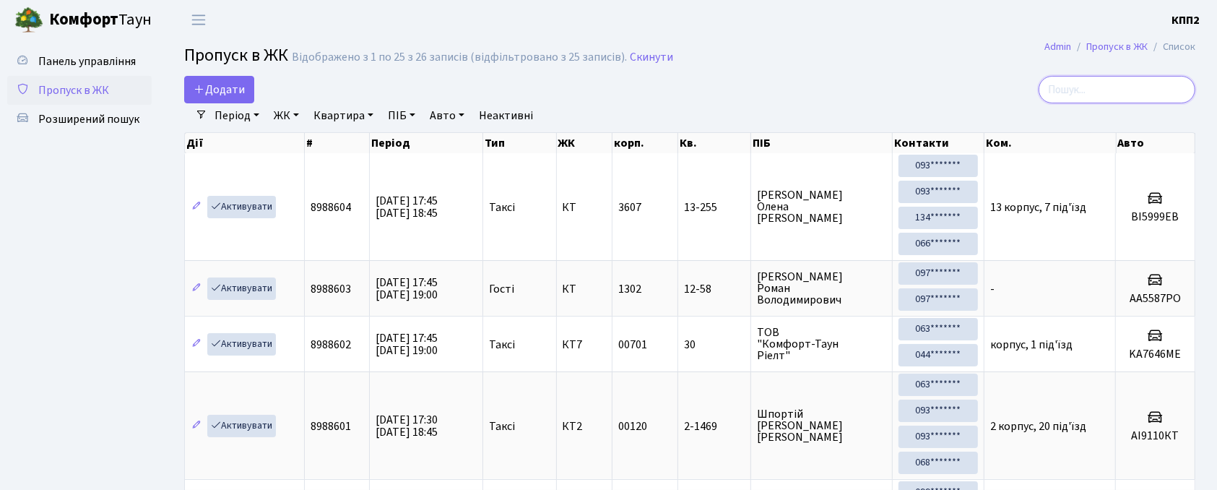
click at [1102, 87] on input "search" at bounding box center [1117, 89] width 157 height 27
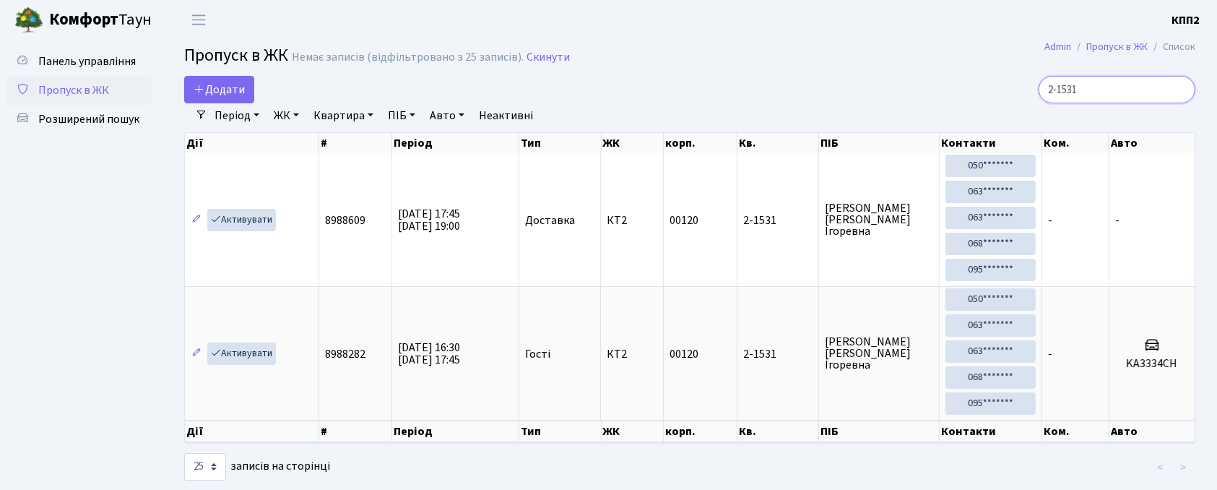
type input "2-1531"
click at [233, 234] on td "Активувати" at bounding box center [252, 219] width 134 height 133
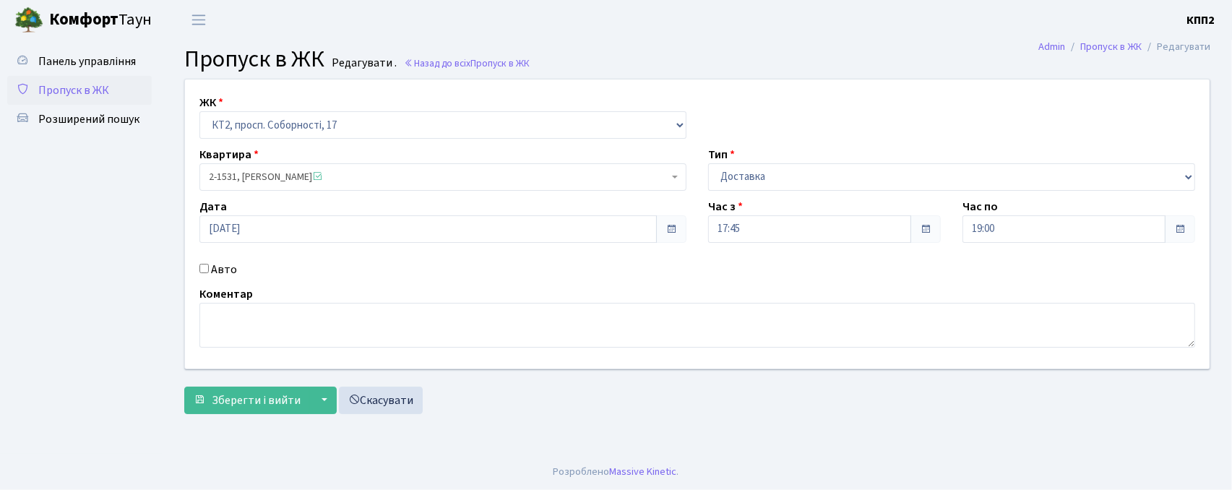
click at [27, 208] on ul "Панель управління Пропуск в ЖК Розширений пошук" at bounding box center [79, 247] width 145 height 400
click at [36, 87] on link "Пропуск в ЖК" at bounding box center [79, 90] width 145 height 29
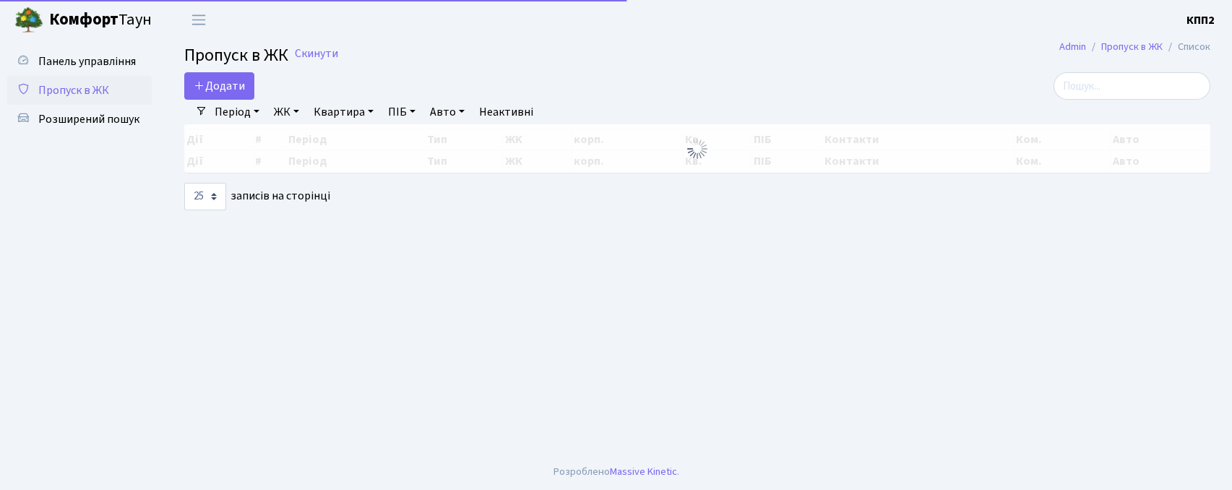
select select "25"
click at [1104, 94] on input "search" at bounding box center [1131, 85] width 157 height 27
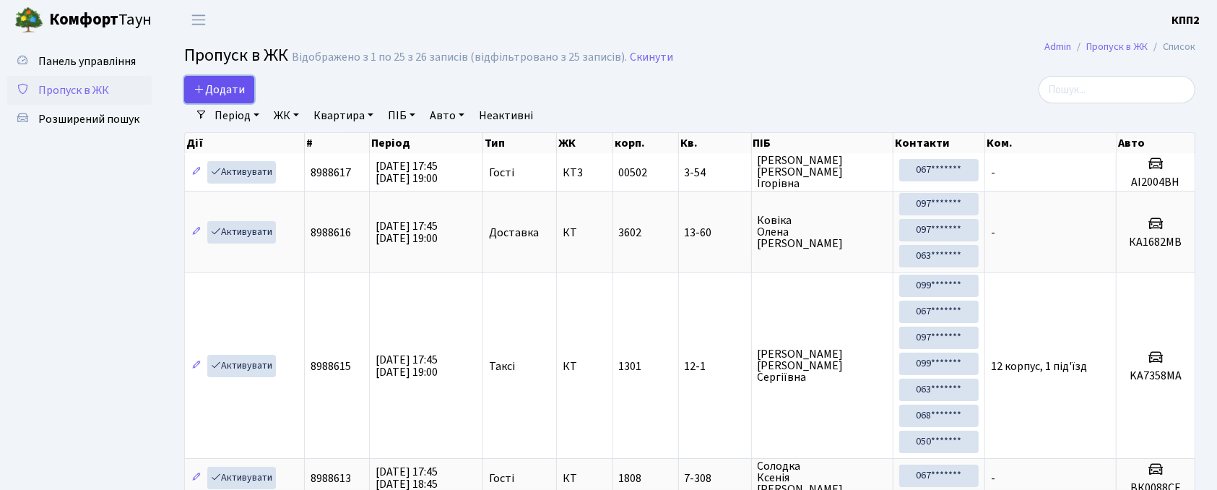
click at [230, 99] on link "Додати" at bounding box center [219, 89] width 70 height 27
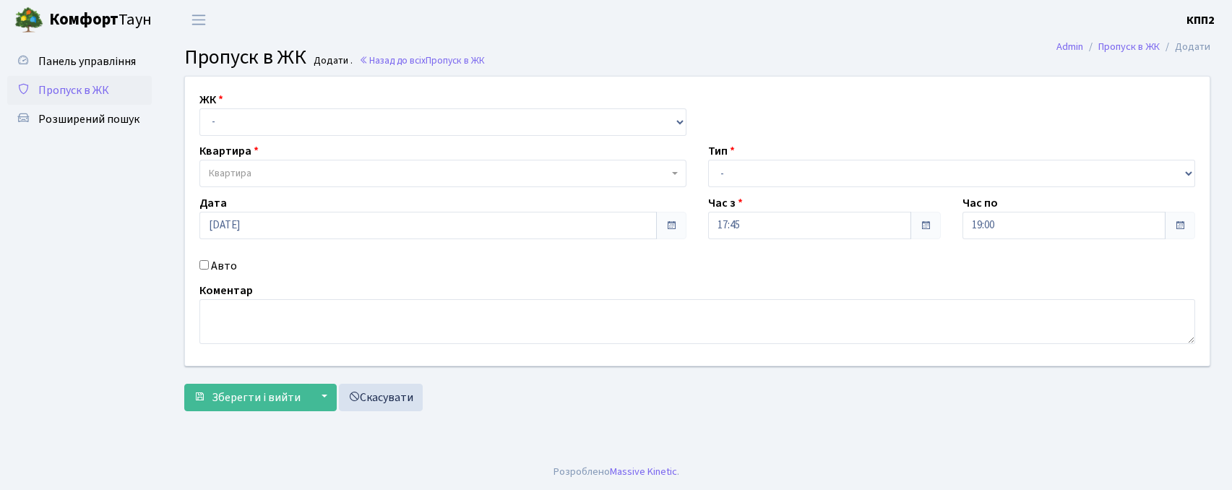
click at [254, 113] on select "- КТ, вул. Регенераторна, 4 КТ2, просп. [STREET_ADDRESS] [STREET_ADDRESS] [PERS…" at bounding box center [442, 121] width 487 height 27
select select "271"
click at [199, 108] on select "- КТ, вул. Регенераторна, 4 КТ2, просп. [STREET_ADDRESS] [STREET_ADDRESS] [PERS…" at bounding box center [442, 121] width 487 height 27
select select
click at [260, 179] on span "Квартира" at bounding box center [439, 173] width 460 height 14
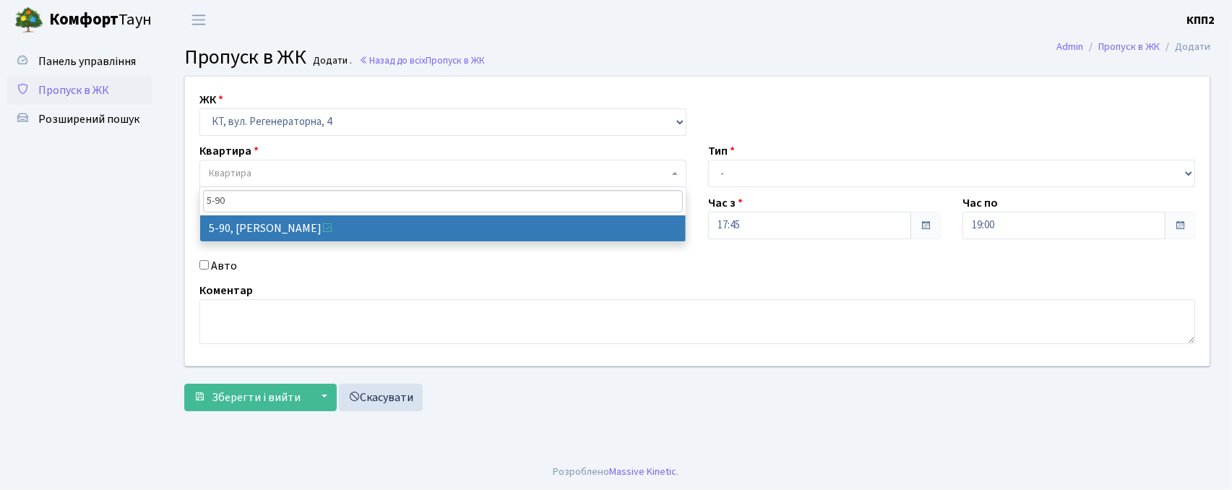
type input "5-90"
select select "2446"
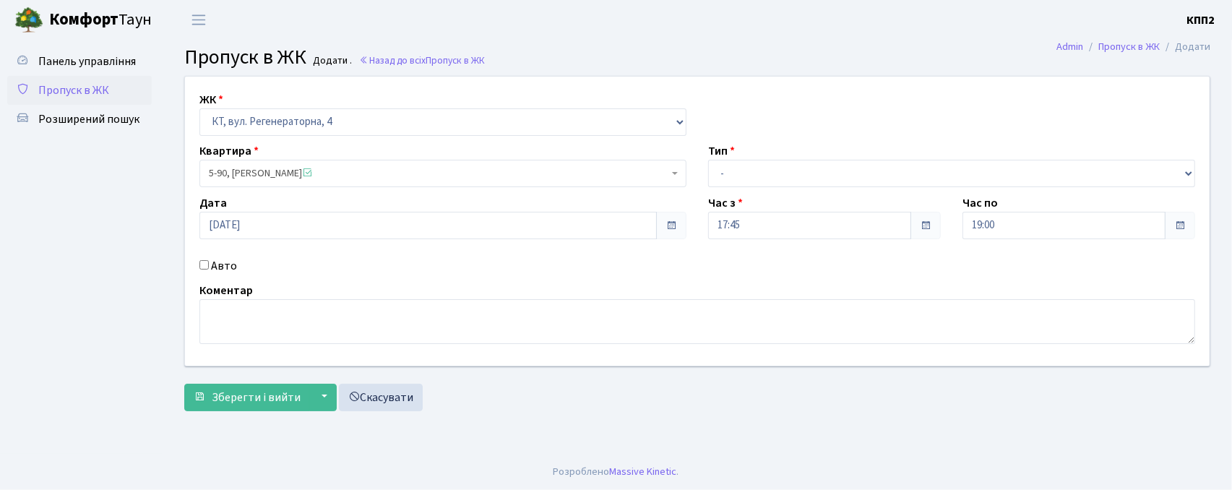
click at [215, 264] on label "Авто" at bounding box center [224, 265] width 26 height 17
click at [209, 264] on input "Авто" at bounding box center [203, 264] width 9 height 9
checkbox input "true"
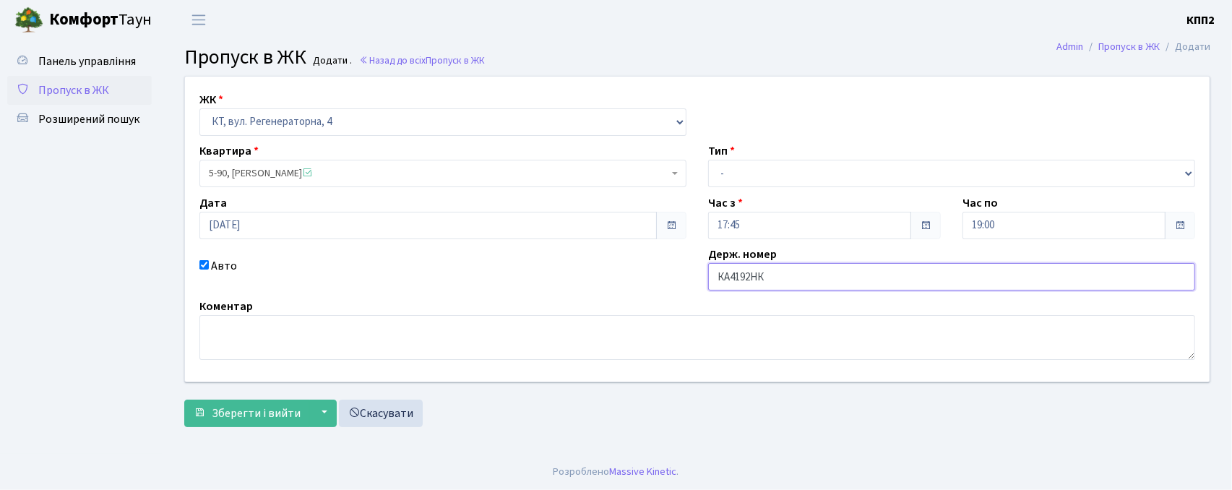
click at [755, 282] on input "КА4192НК" at bounding box center [951, 276] width 487 height 27
type input "КА4192МК"
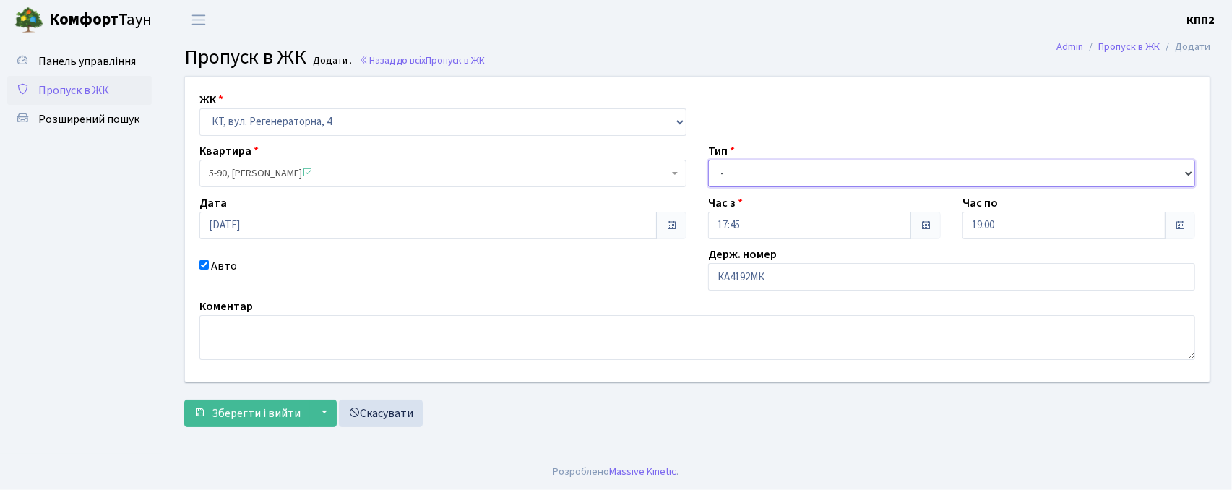
click at [785, 174] on select "- Доставка Таксі Гості Сервіс" at bounding box center [951, 173] width 487 height 27
select select "2"
click at [708, 160] on select "- Доставка Таксі Гості Сервіс" at bounding box center [951, 173] width 487 height 27
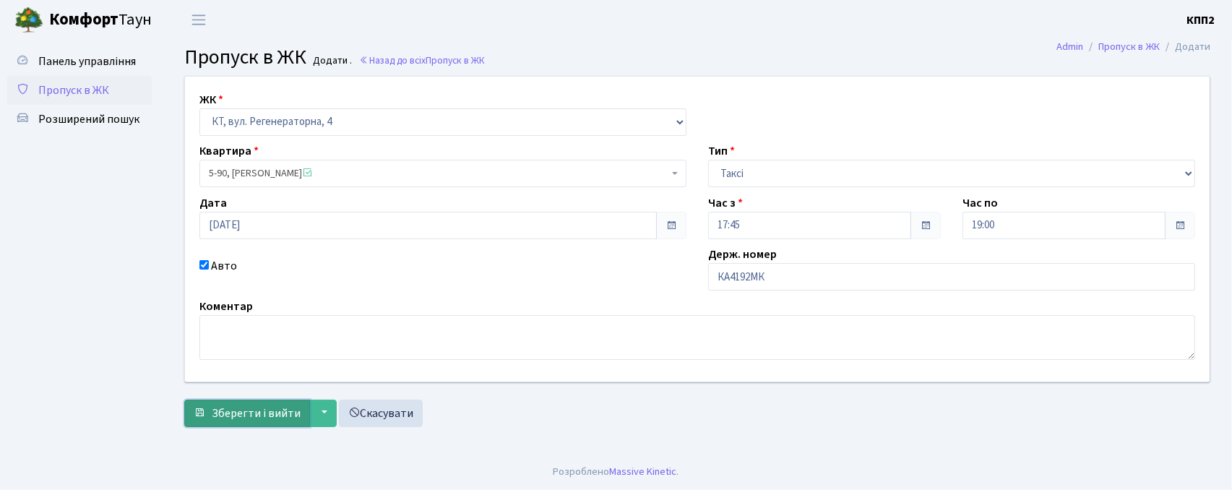
click at [249, 411] on span "Зберегти і вийти" at bounding box center [256, 413] width 89 height 16
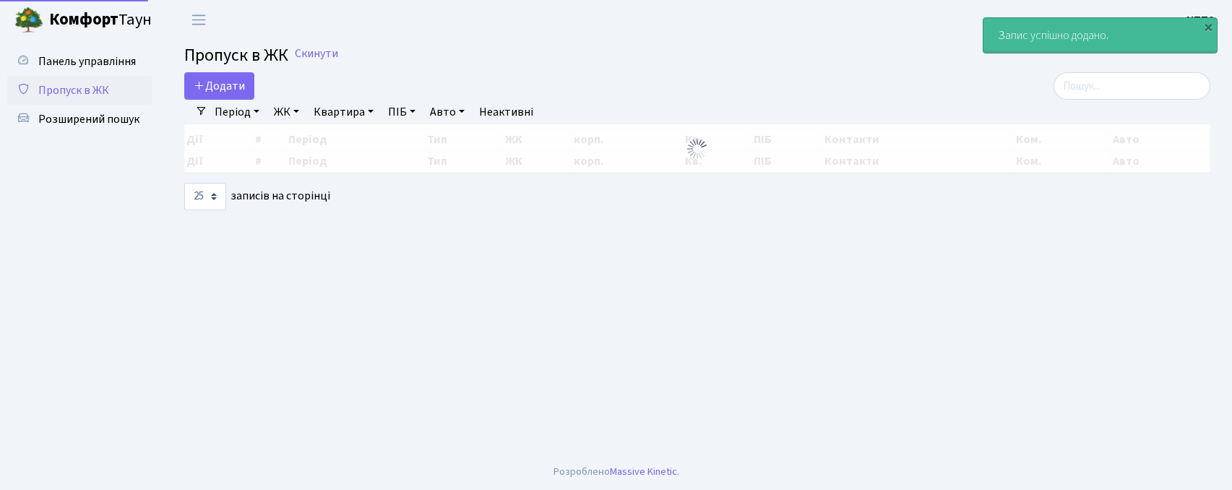
select select "25"
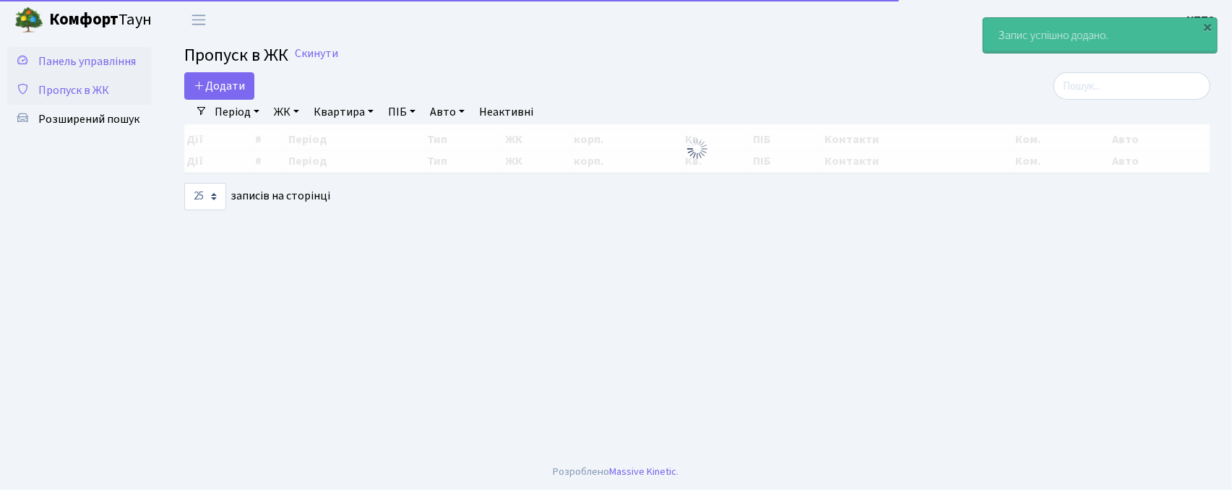
click at [65, 53] on span "Панель управління" at bounding box center [87, 61] width 98 height 16
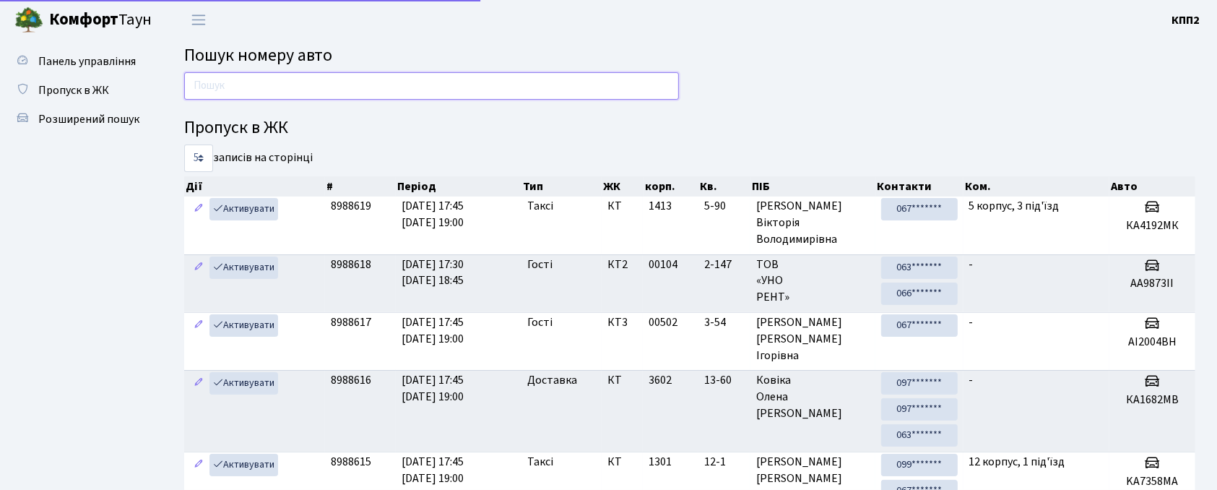
click at [276, 88] on input "text" at bounding box center [431, 85] width 495 height 27
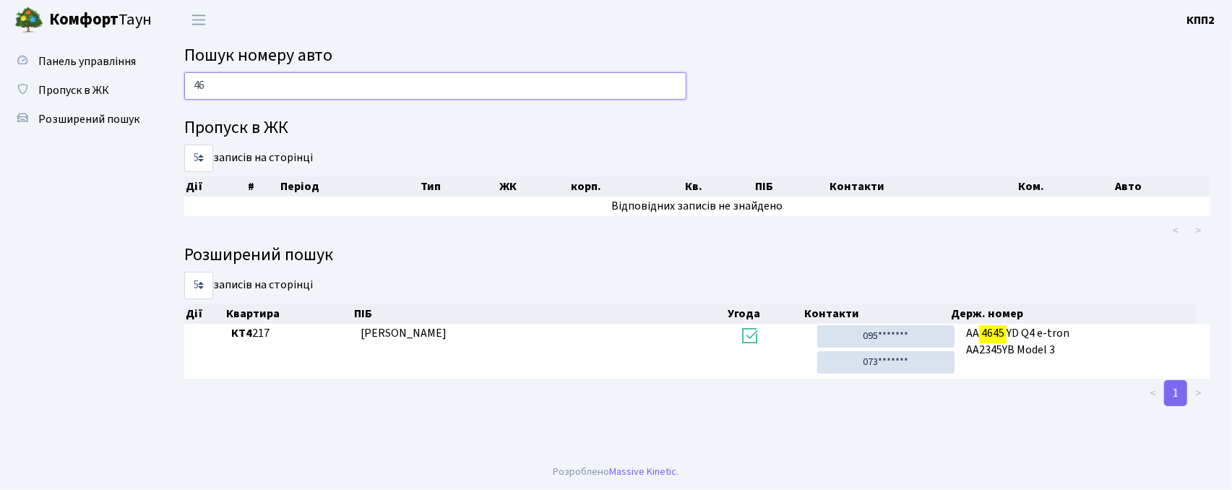
type input "4"
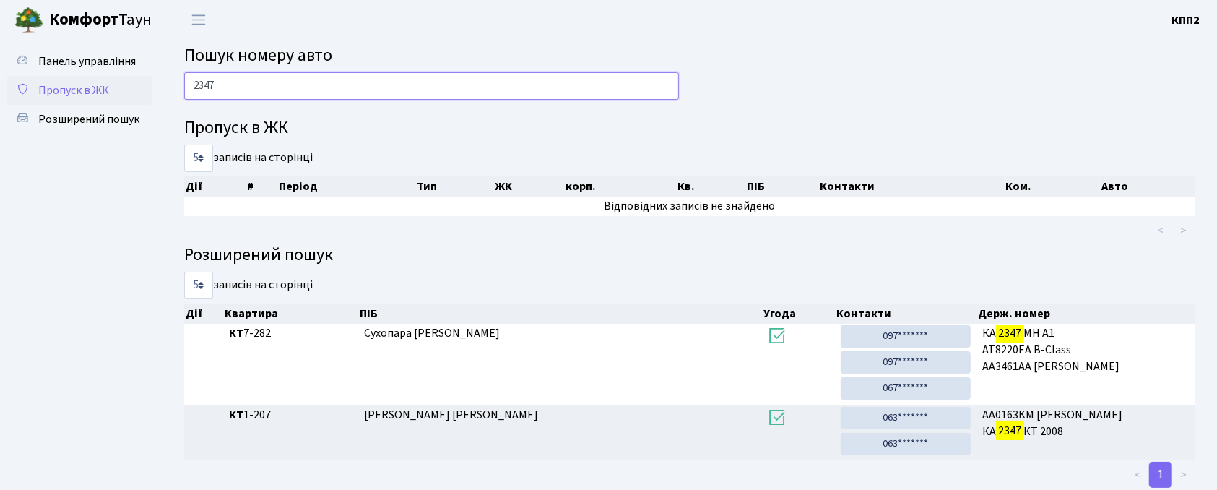
type input "2347"
click at [90, 93] on span "Пропуск в ЖК" at bounding box center [73, 90] width 71 height 16
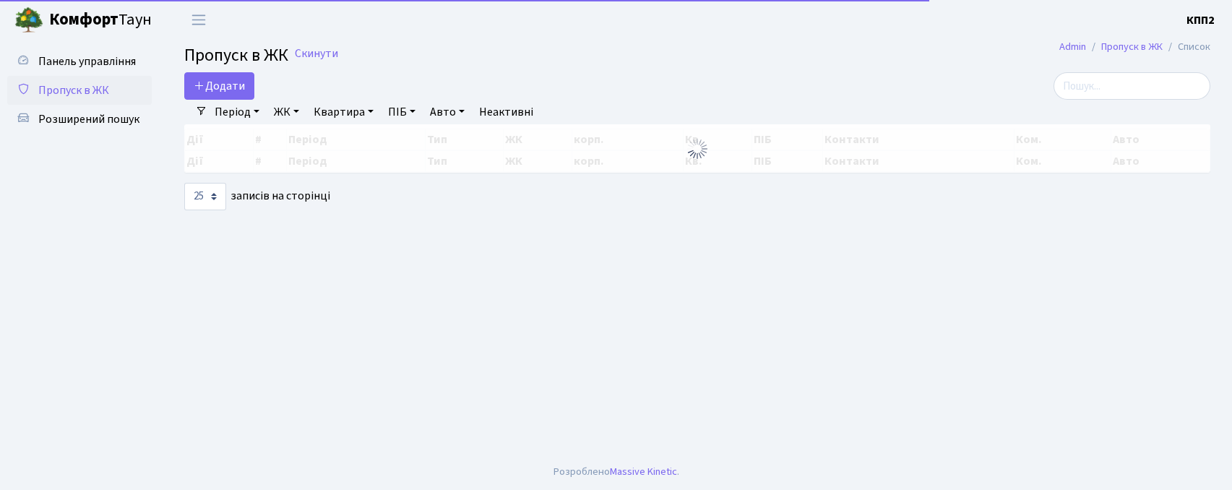
select select "25"
click at [232, 91] on span "Додати" at bounding box center [219, 86] width 51 height 16
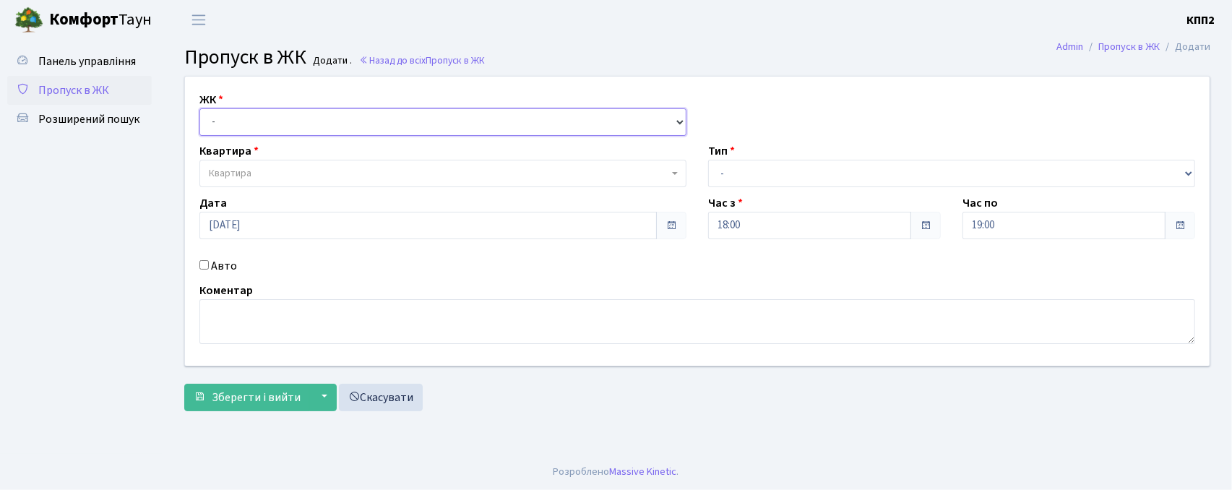
drag, startPoint x: 262, startPoint y: 116, endPoint x: 262, endPoint y: 134, distance: 18.8
click at [262, 116] on select "- КТ, вул. Регенераторна, 4 КТ2, просп. [STREET_ADDRESS] [STREET_ADDRESS] [PERS…" at bounding box center [442, 121] width 487 height 27
select select "271"
click at [199, 108] on select "- КТ, вул. Регенераторна, 4 КТ2, просп. [STREET_ADDRESS] [STREET_ADDRESS] [PERS…" at bounding box center [442, 121] width 487 height 27
select select
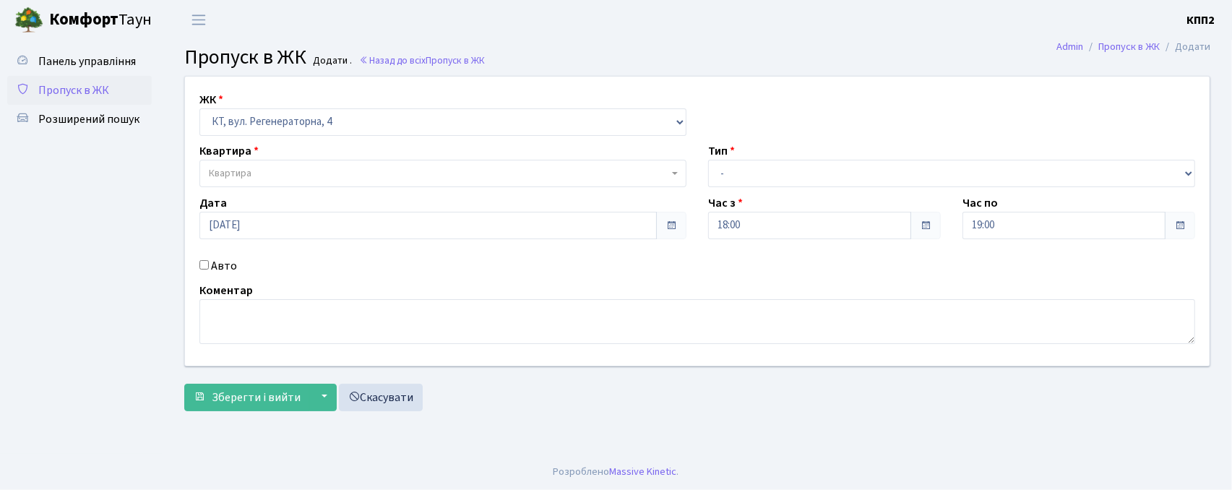
click at [267, 178] on span "Квартира" at bounding box center [439, 173] width 460 height 14
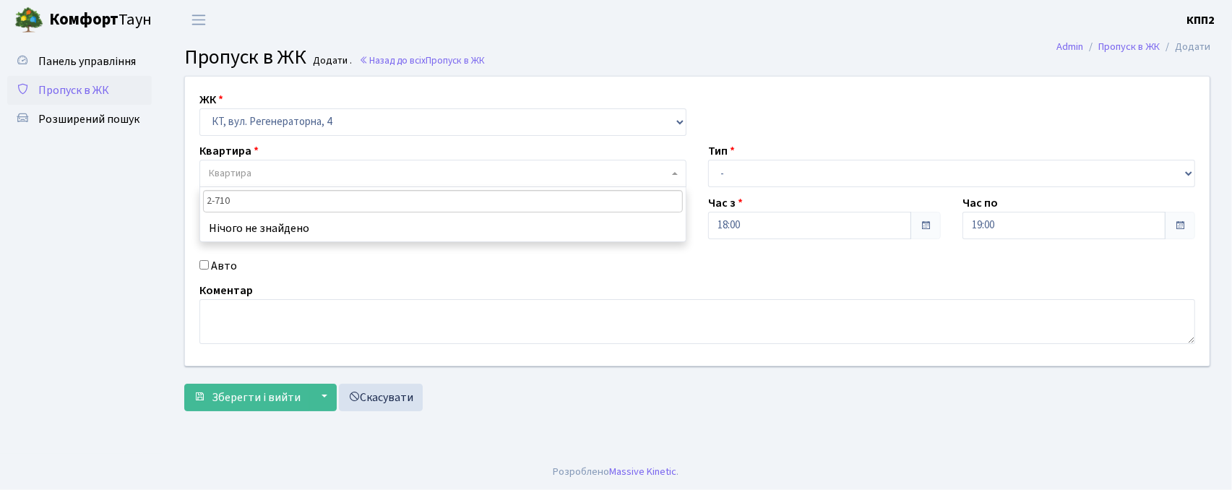
click at [223, 203] on input "2-710" at bounding box center [443, 201] width 480 height 22
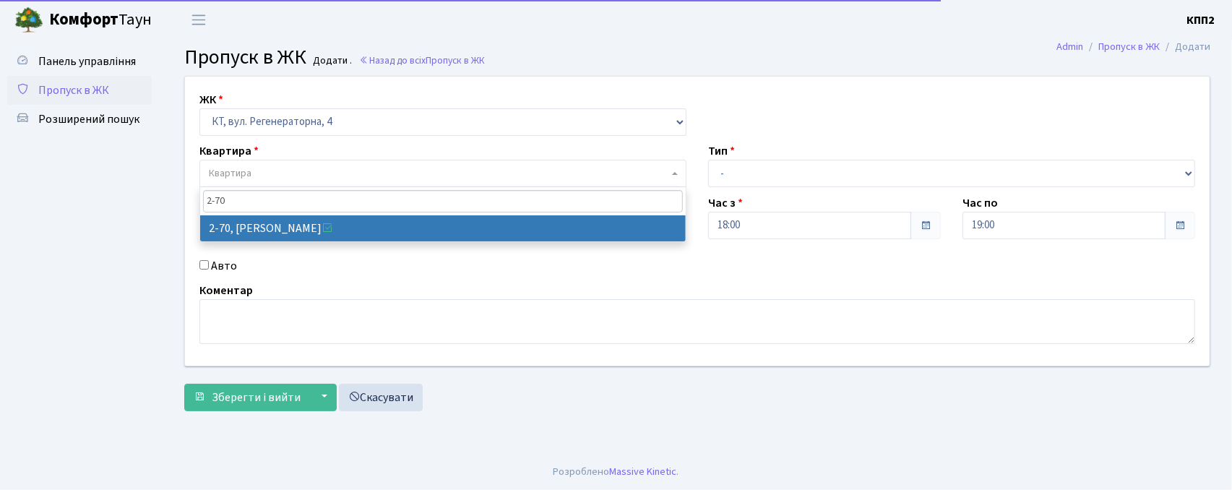
type input "2-70"
drag, startPoint x: 260, startPoint y: 225, endPoint x: 319, endPoint y: 220, distance: 58.8
select select "639"
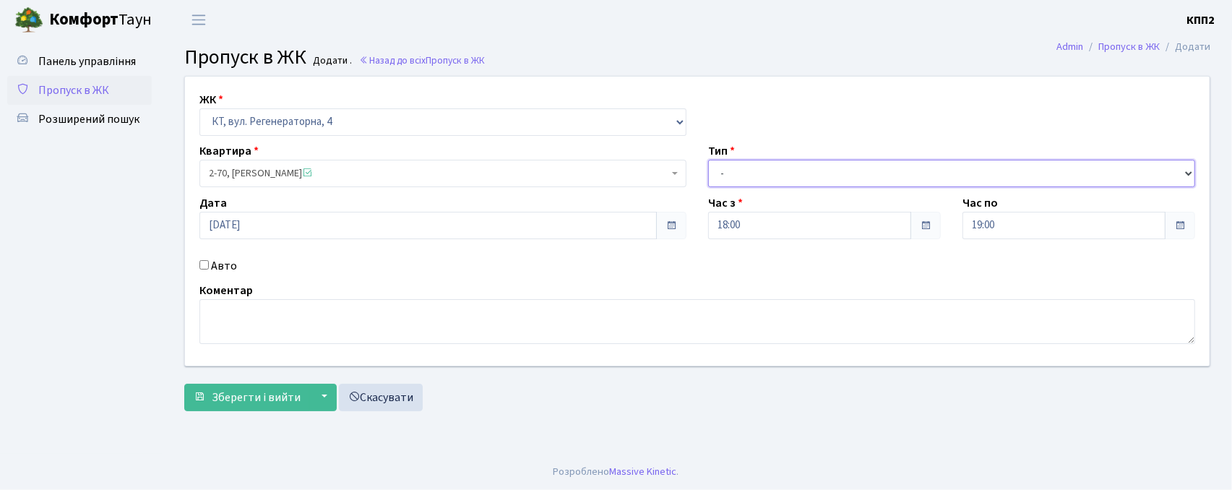
drag, startPoint x: 728, startPoint y: 172, endPoint x: 731, endPoint y: 182, distance: 10.5
click at [728, 172] on select "- Доставка Таксі Гості Сервіс" at bounding box center [951, 173] width 487 height 27
select select "1"
click at [708, 160] on select "- Доставка Таксі Гості Сервіс" at bounding box center [951, 173] width 487 height 27
click at [217, 267] on label "Авто" at bounding box center [224, 265] width 26 height 17
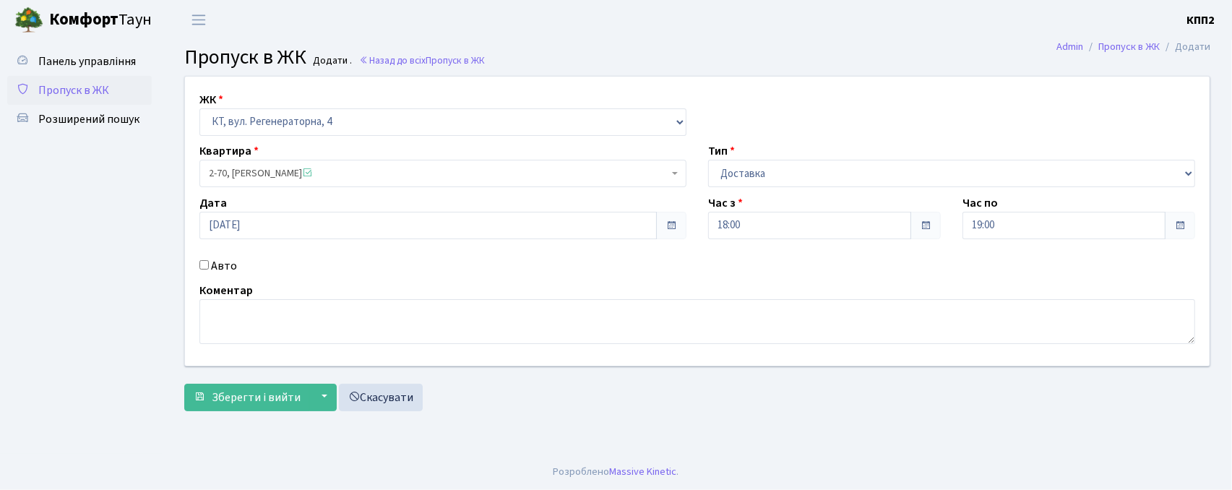
click at [209, 267] on input "Авто" at bounding box center [203, 264] width 9 height 9
checkbox input "true"
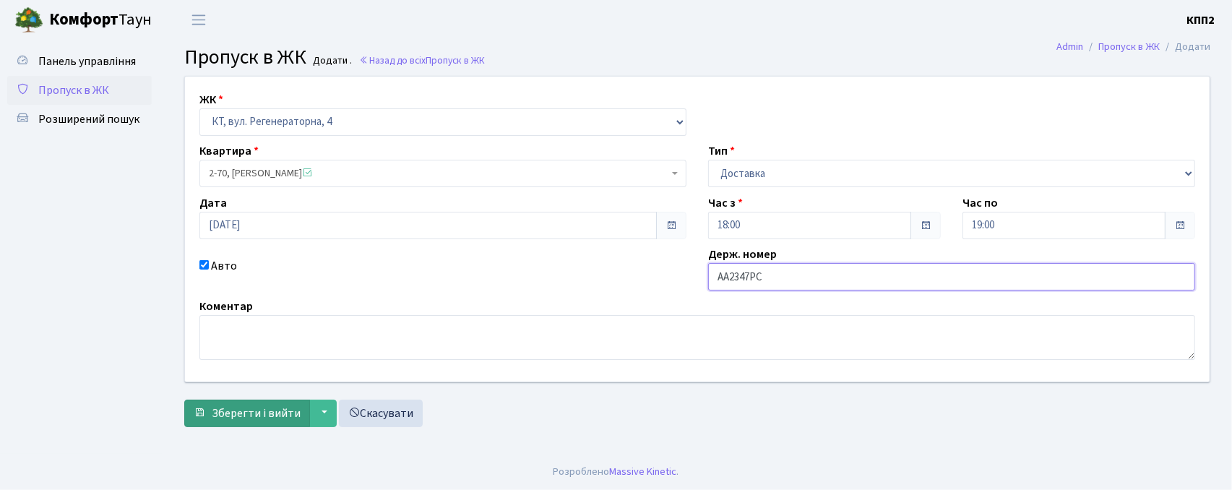
type input "АА2347РС"
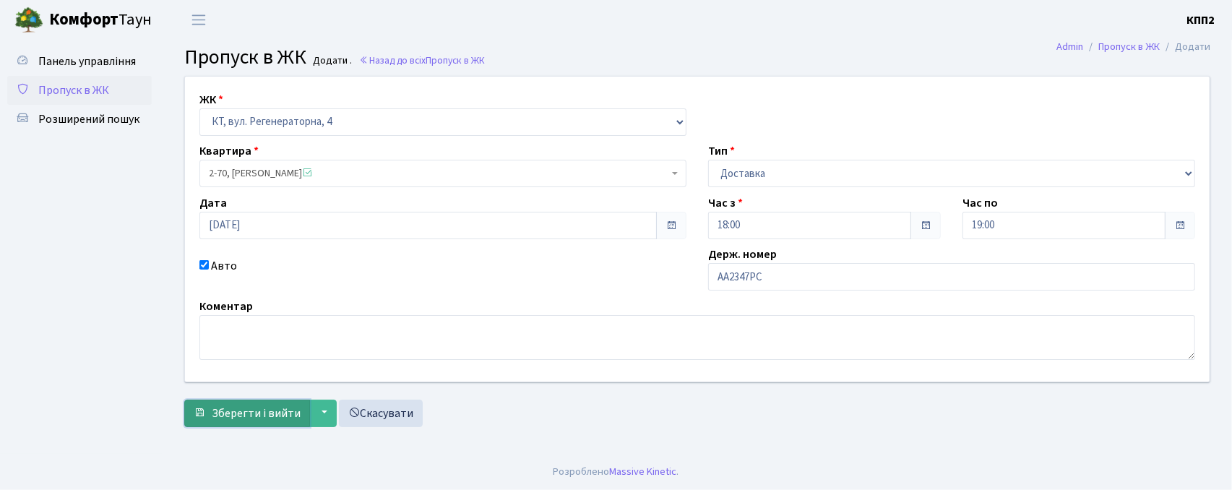
click at [231, 405] on span "Зберегти і вийти" at bounding box center [256, 413] width 89 height 16
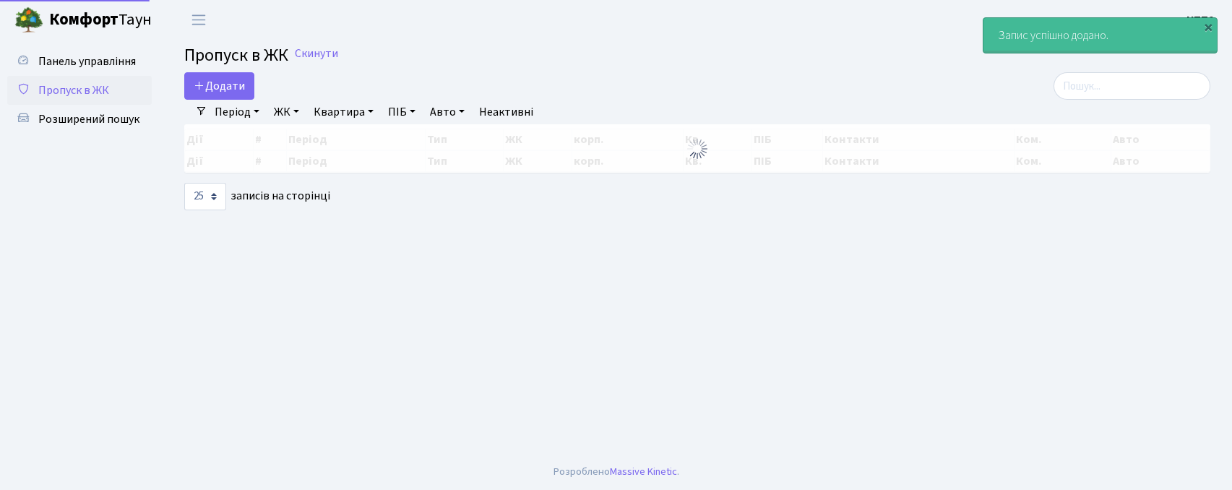
select select "25"
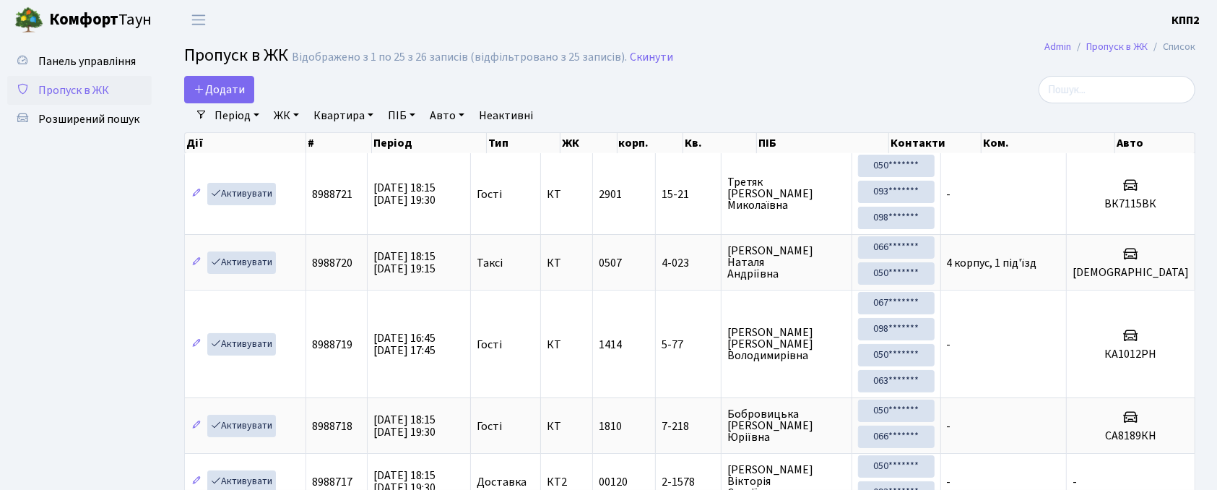
click at [1078, 101] on input "search" at bounding box center [1117, 89] width 157 height 27
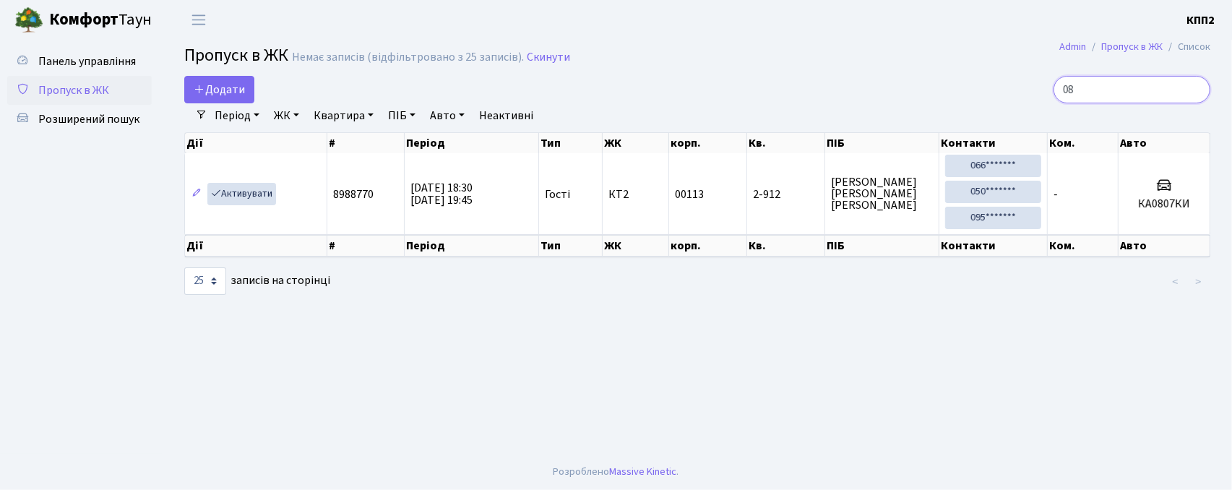
type input "0"
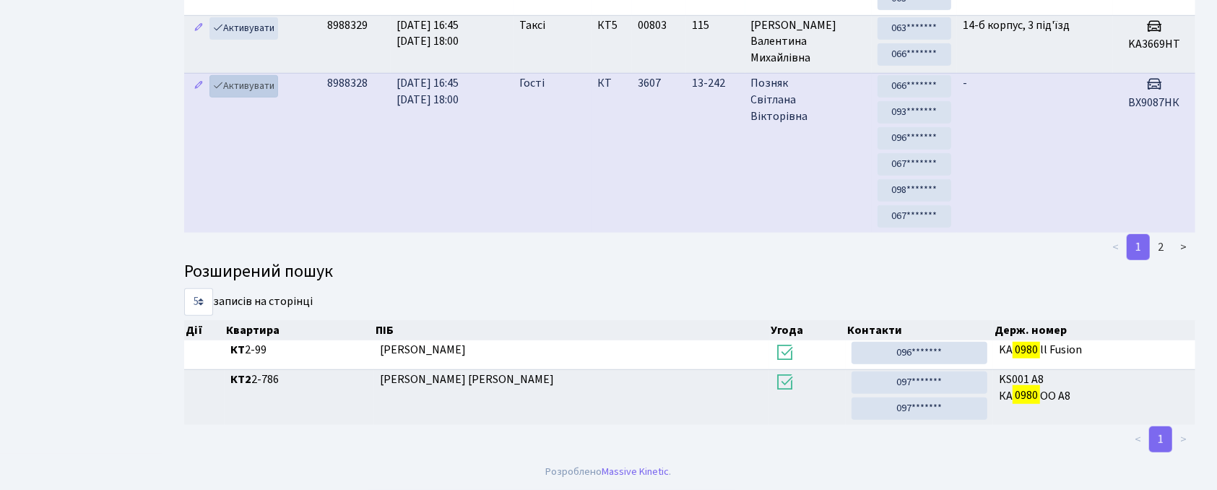
scroll to position [78, 0]
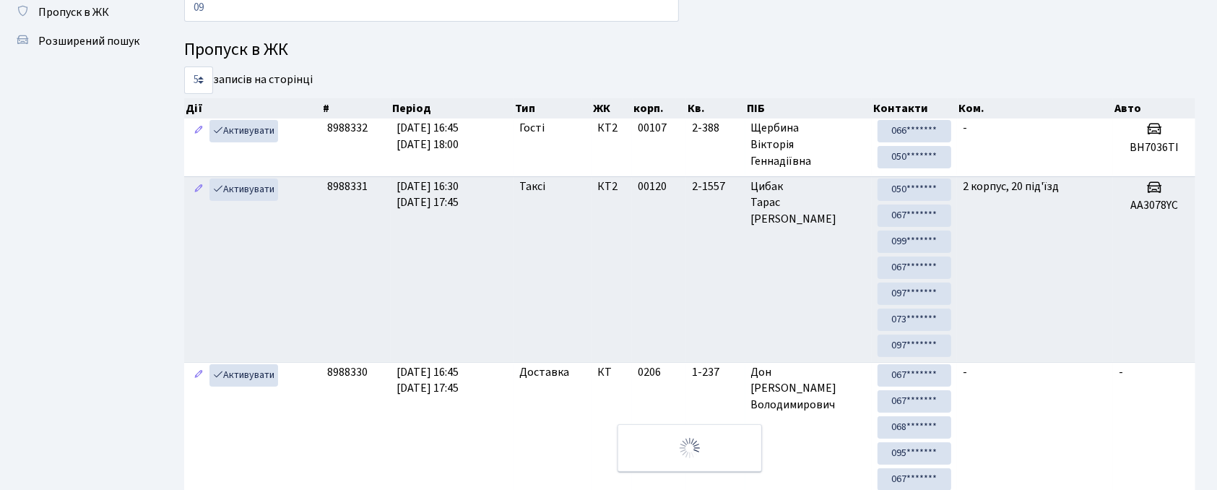
type input "0"
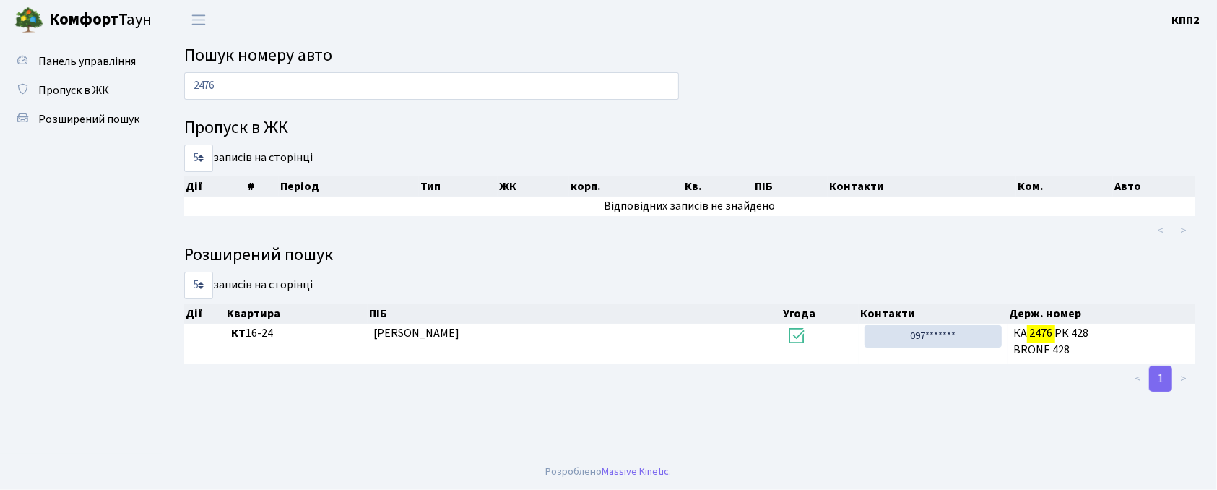
scroll to position [0, 0]
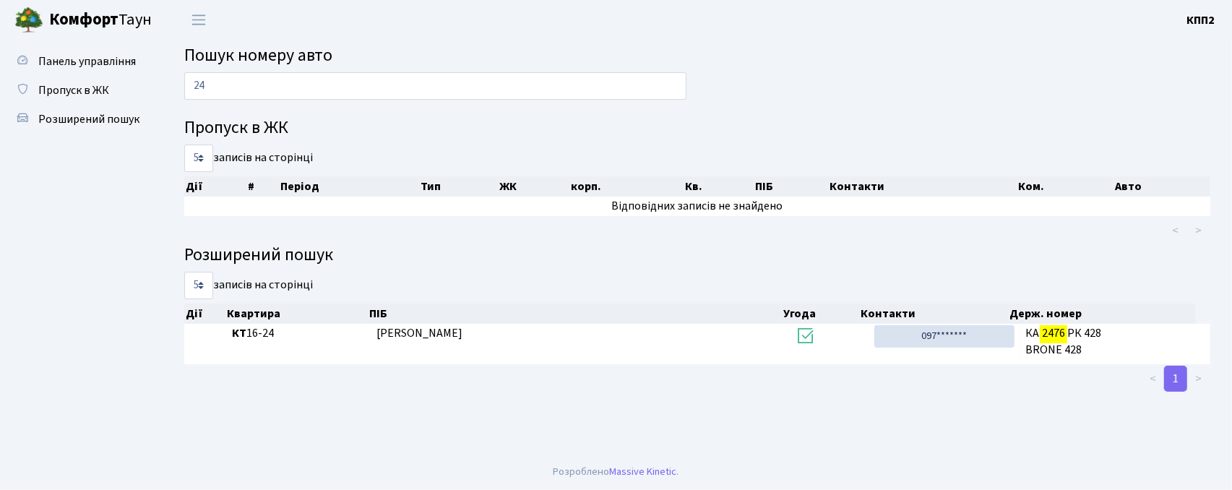
type input "2"
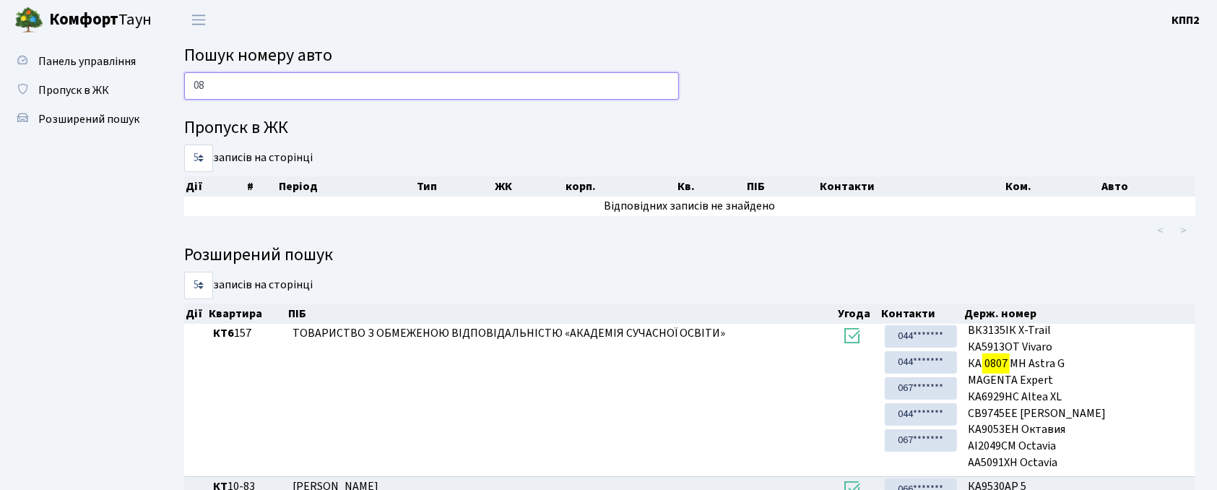
type input "0"
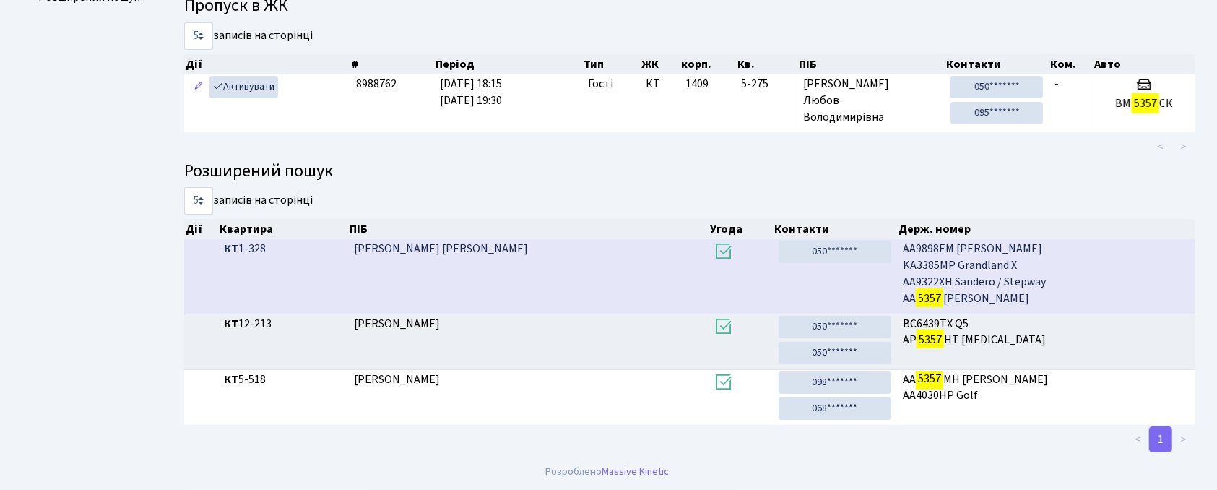
scroll to position [78, 0]
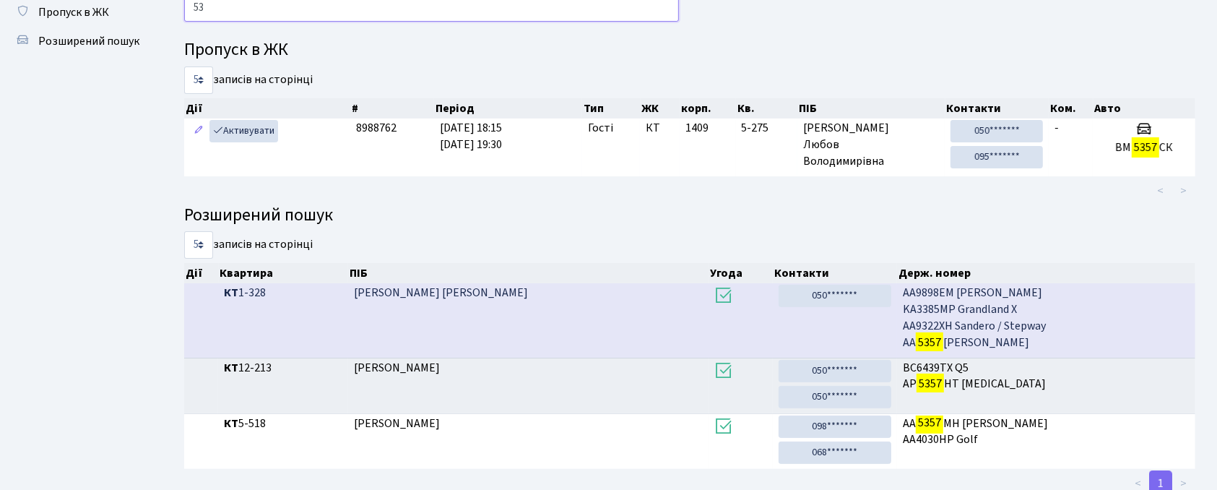
type input "5"
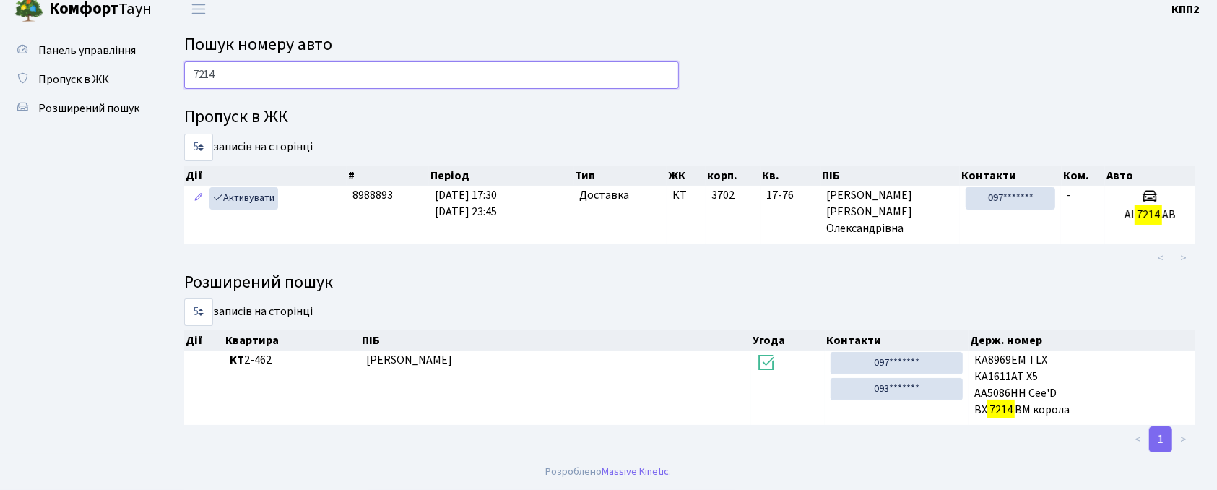
scroll to position [9, 0]
type input "7214"
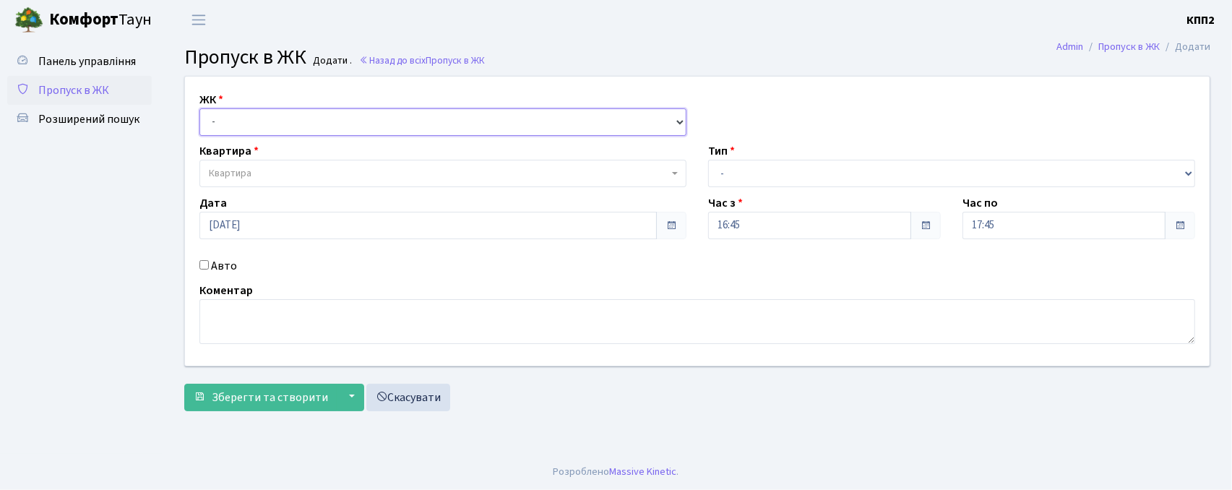
click at [286, 120] on select "- КТ, вул. Регенераторна, 4 КТ2, просп. [STREET_ADDRESS] [STREET_ADDRESS] [PERS…" at bounding box center [442, 121] width 487 height 27
select select "271"
click at [199, 108] on select "- КТ, вул. Регенераторна, 4 КТ2, просп. [STREET_ADDRESS] [STREET_ADDRESS] [PERS…" at bounding box center [442, 121] width 487 height 27
select select
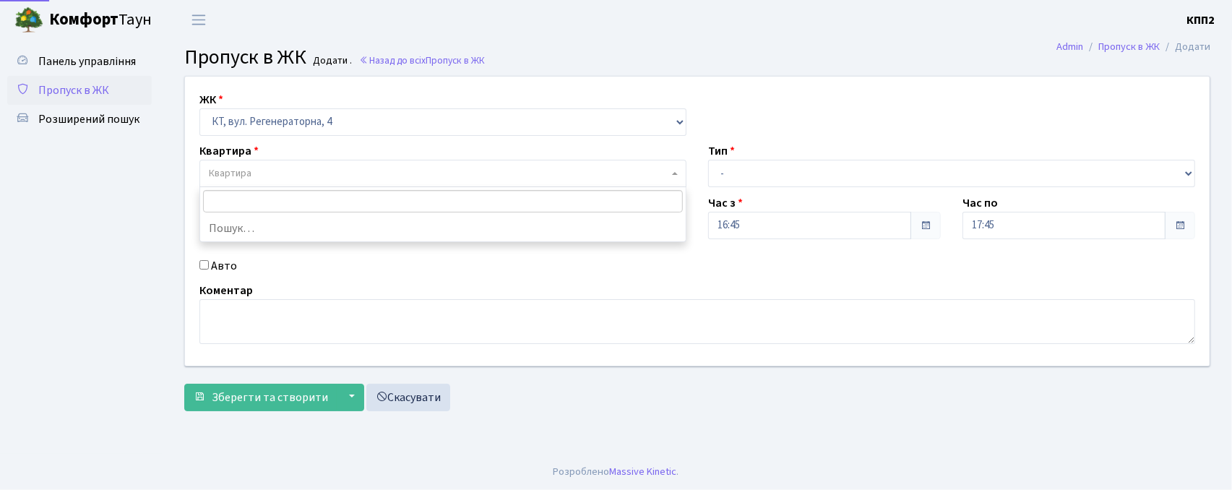
click at [298, 180] on span "Квартира" at bounding box center [439, 173] width 460 height 14
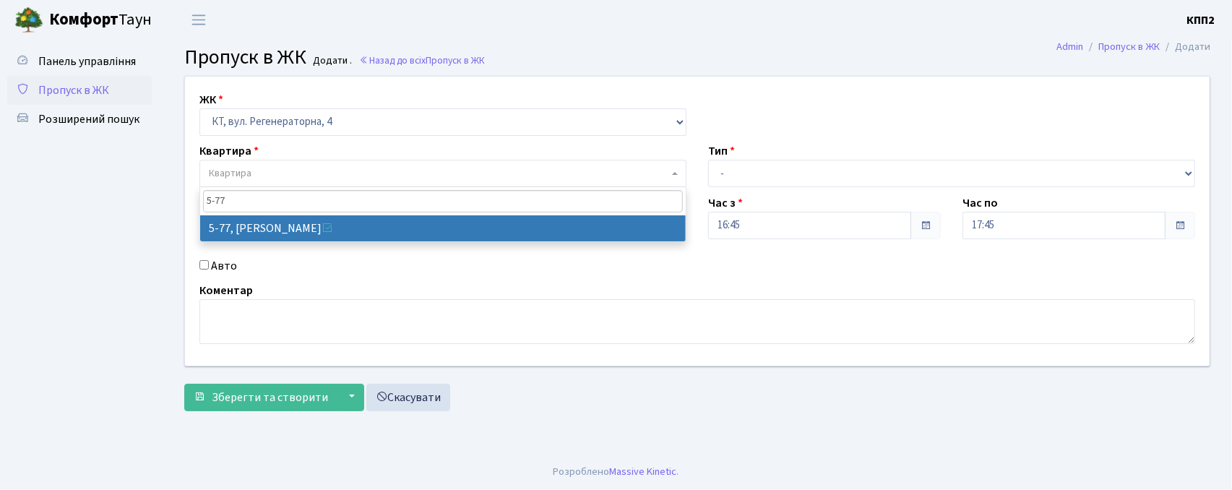
type input "5-77"
select select "2487"
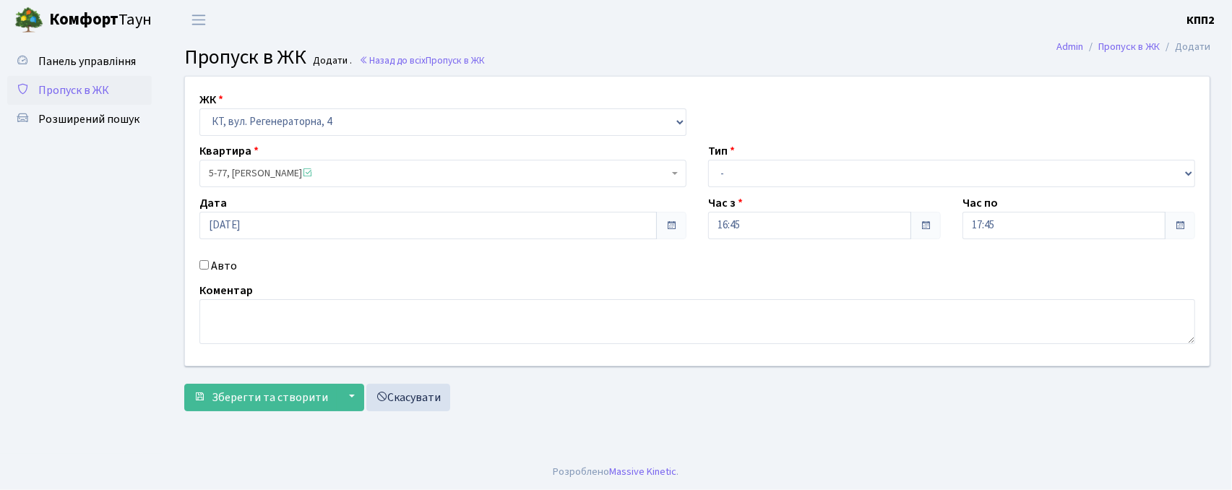
click at [207, 264] on input "Авто" at bounding box center [203, 264] width 9 height 9
checkbox input "true"
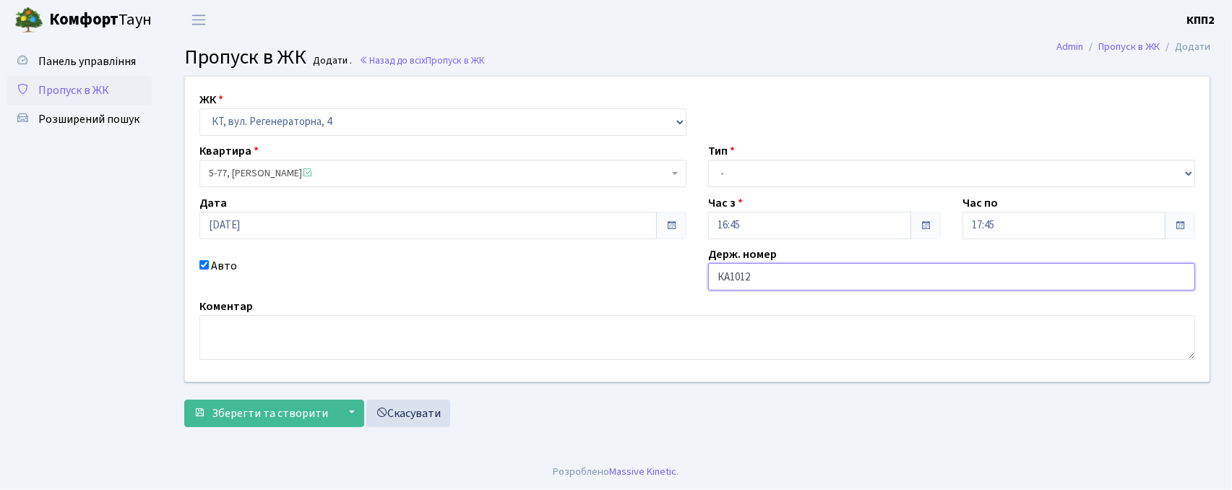
type input "КА1012РН"
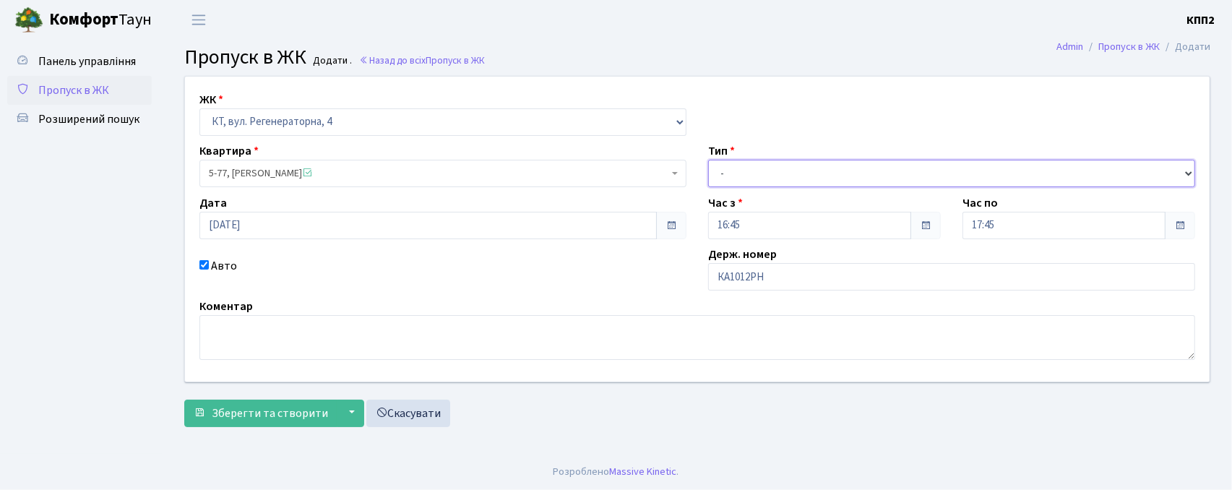
click at [864, 173] on select "- Доставка Таксі Гості Сервіс" at bounding box center [951, 173] width 487 height 27
select select "3"
click at [708, 160] on select "- Доставка Таксі Гості Сервіс" at bounding box center [951, 173] width 487 height 27
drag, startPoint x: 241, startPoint y: 414, endPoint x: 238, endPoint y: 396, distance: 18.4
click at [241, 413] on span "Зберегти та створити" at bounding box center [270, 413] width 116 height 16
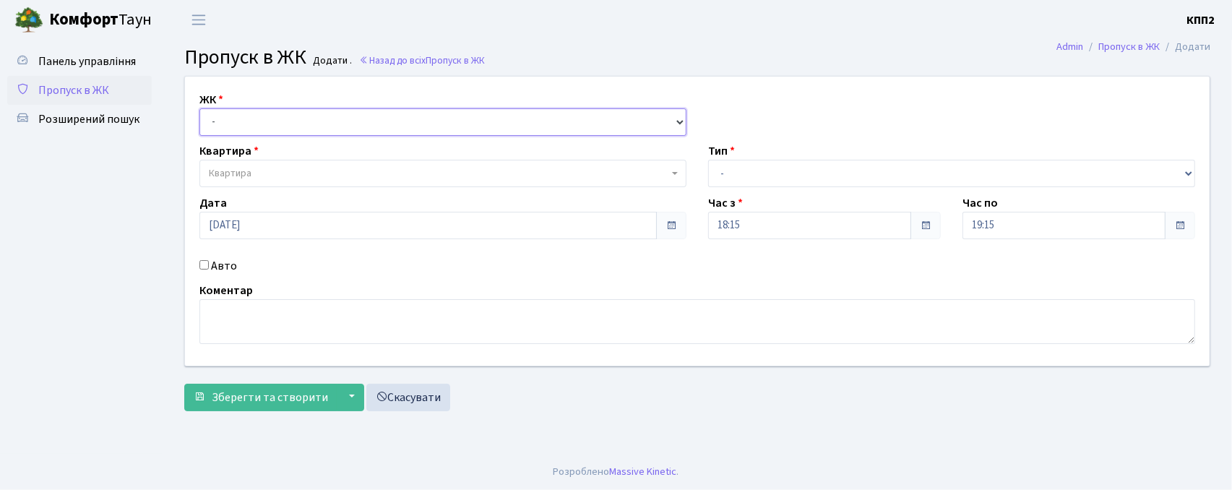
click at [351, 118] on select "- КТ, вул. Регенераторна, 4 КТ2, просп. [STREET_ADDRESS] [STREET_ADDRESS] [PERS…" at bounding box center [442, 121] width 487 height 27
select select "271"
click at [199, 108] on select "- КТ, вул. Регенераторна, 4 КТ2, просп. [STREET_ADDRESS] [STREET_ADDRESS] [PERS…" at bounding box center [442, 121] width 487 height 27
select select
click at [366, 165] on span "Квартира" at bounding box center [442, 173] width 487 height 27
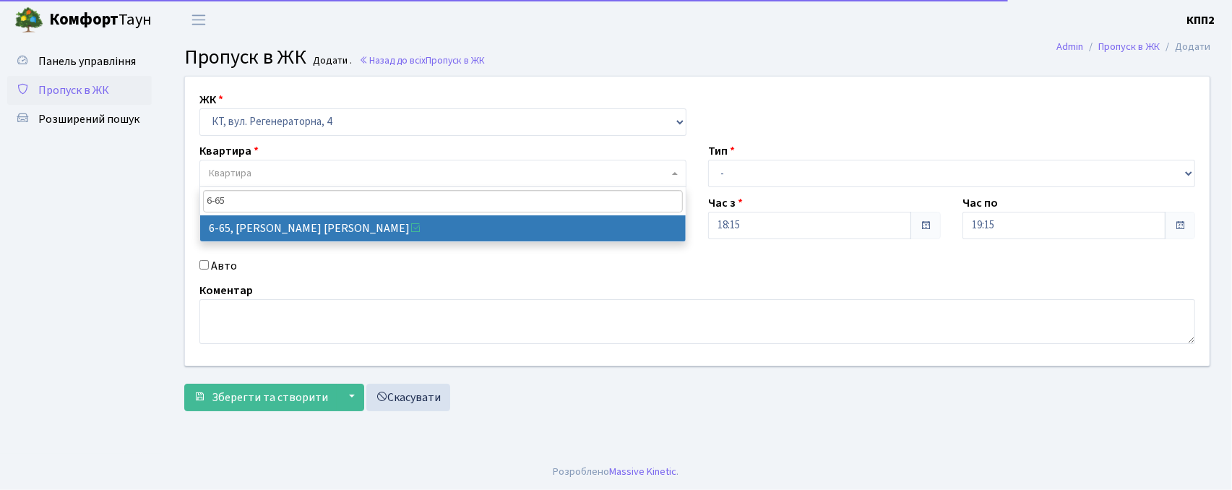
type input "6-65"
select select "5290"
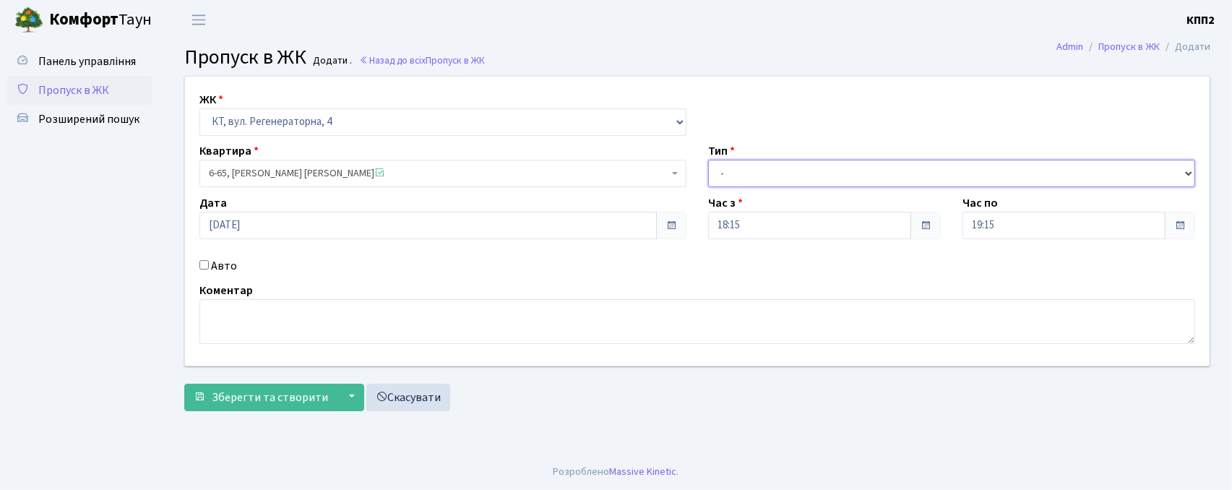
click at [738, 171] on select "- Доставка Таксі Гості Сервіс" at bounding box center [951, 173] width 487 height 27
select select "1"
click at [708, 160] on select "- Доставка Таксі Гості Сервіс" at bounding box center [951, 173] width 487 height 27
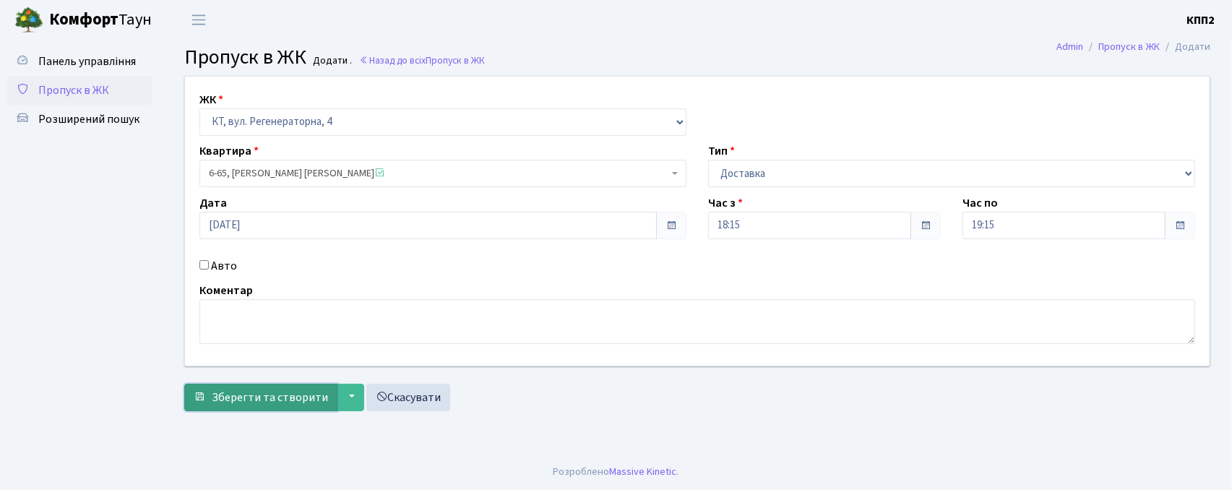
click at [278, 395] on span "Зберегти та створити" at bounding box center [270, 397] width 116 height 16
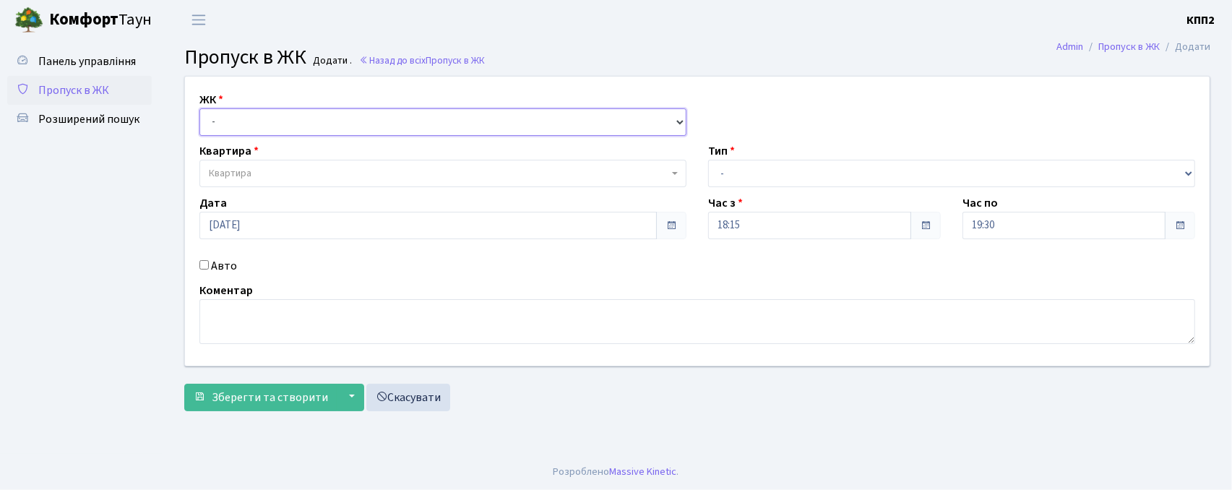
drag, startPoint x: 203, startPoint y: 118, endPoint x: 217, endPoint y: 134, distance: 20.5
click at [203, 118] on select "- КТ, вул. Регенераторна, 4 КТ2, просп. [STREET_ADDRESS] [STREET_ADDRESS] [PERS…" at bounding box center [442, 121] width 487 height 27
select select "271"
click at [199, 108] on select "- КТ, вул. Регенераторна, 4 КТ2, просп. [STREET_ADDRESS] [STREET_ADDRESS] [PERS…" at bounding box center [442, 121] width 487 height 27
select select
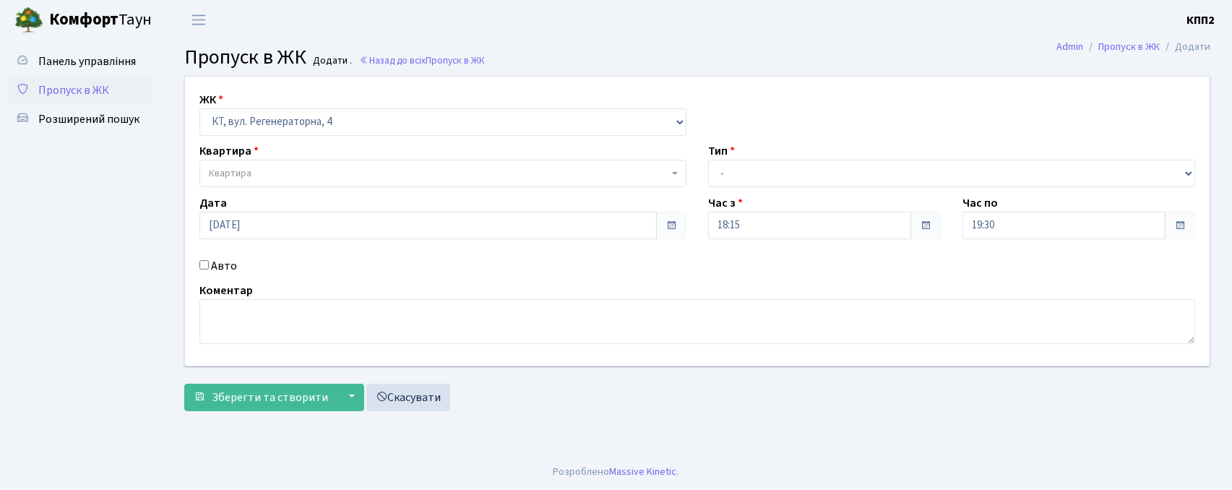
click at [272, 172] on span "Квартира" at bounding box center [439, 173] width 460 height 14
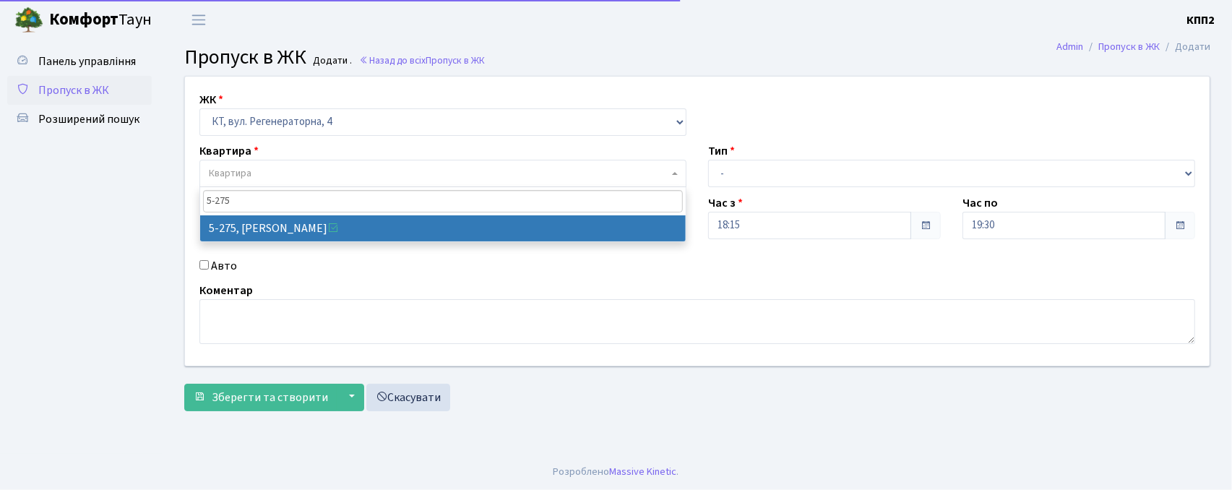
type input "5-275"
select select "2286"
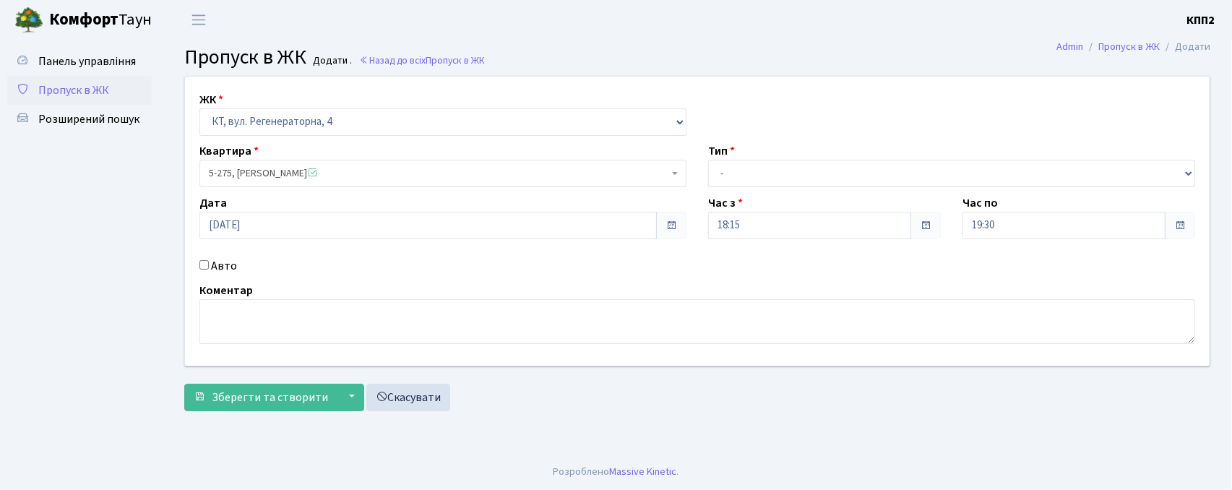
click at [228, 269] on label "Авто" at bounding box center [224, 265] width 26 height 17
click at [209, 269] on input "Авто" at bounding box center [203, 264] width 9 height 9
checkbox input "true"
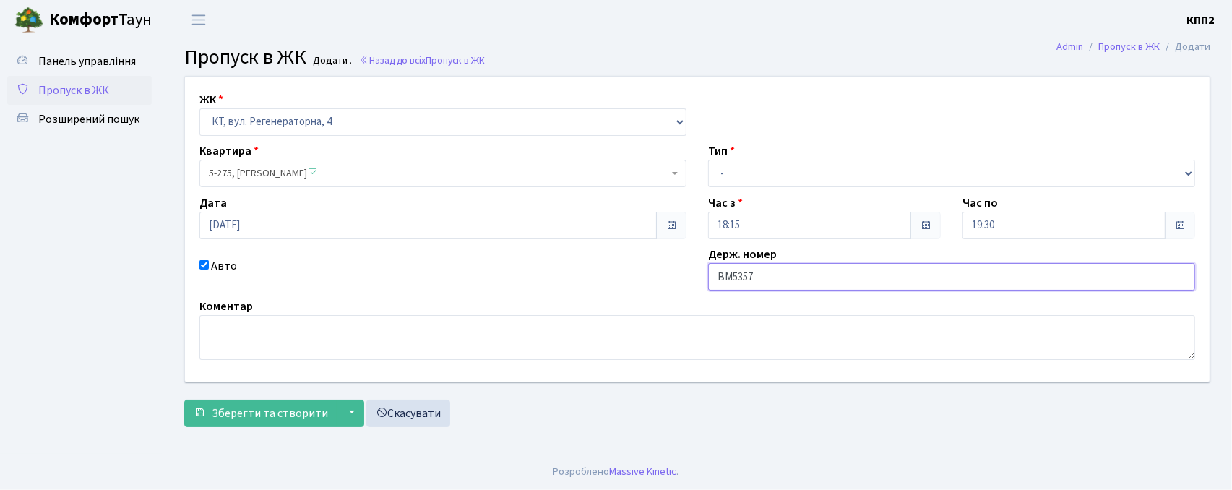
type input "ВМ5357СК"
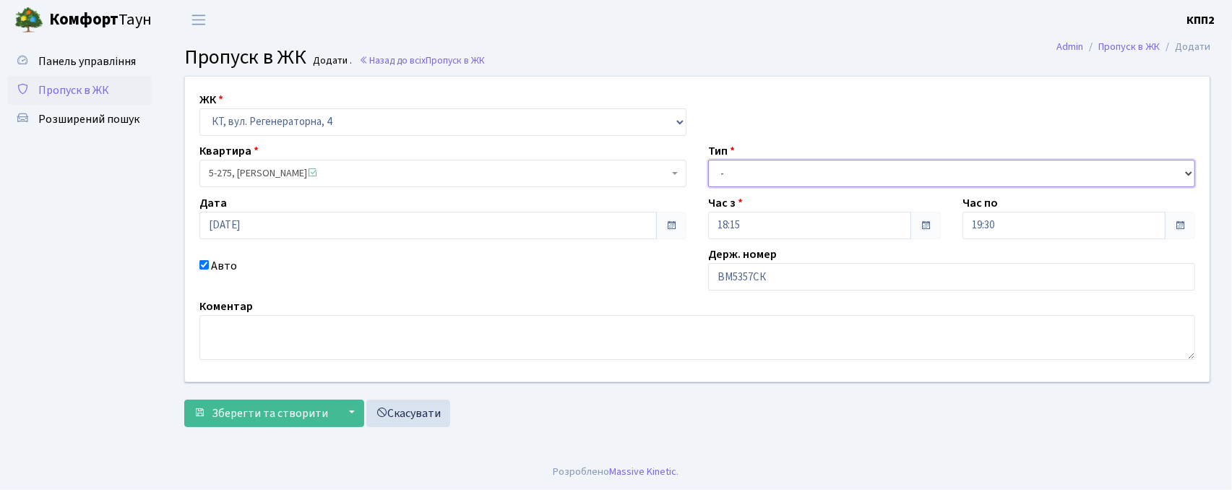
click at [770, 166] on select "- Доставка Таксі Гості Сервіс" at bounding box center [951, 173] width 487 height 27
select select "3"
click at [708, 160] on select "- Доставка Таксі Гості Сервіс" at bounding box center [951, 173] width 487 height 27
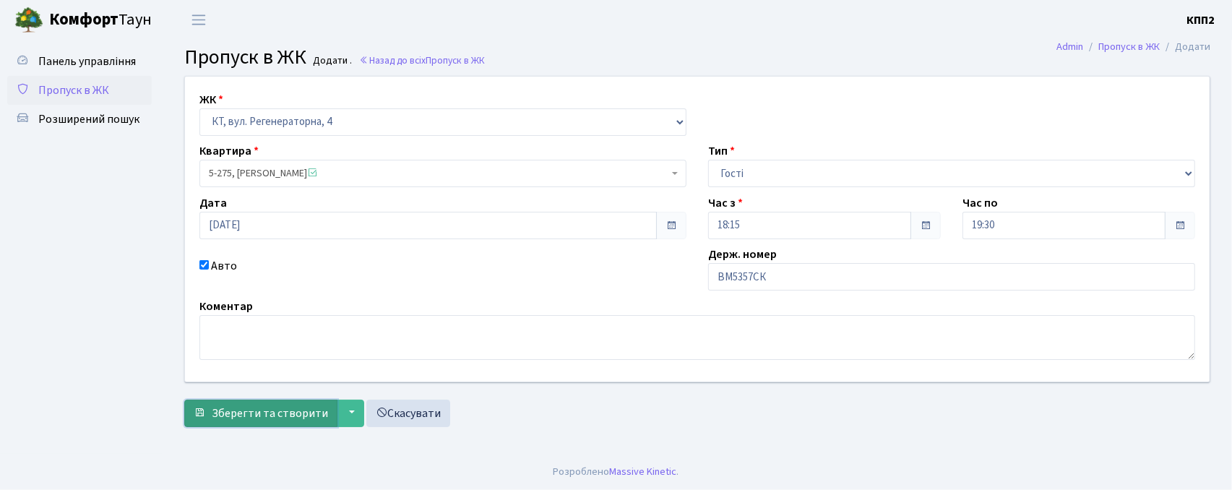
click at [301, 405] on span "Зберегти та створити" at bounding box center [270, 413] width 116 height 16
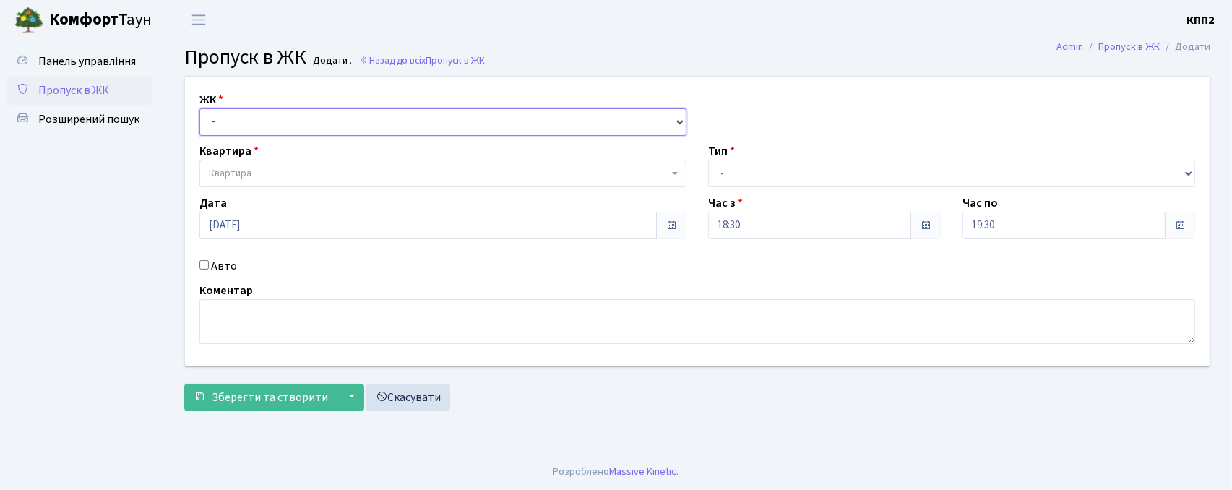
click at [353, 116] on select "- КТ, вул. Регенераторна, 4 КТ2, просп. [STREET_ADDRESS] [STREET_ADDRESS] [PERS…" at bounding box center [442, 121] width 487 height 27
select select "271"
click at [199, 108] on select "- КТ, вул. Регенераторна, 4 КТ2, просп. [STREET_ADDRESS] [STREET_ADDRESS] [PERS…" at bounding box center [442, 121] width 487 height 27
select select
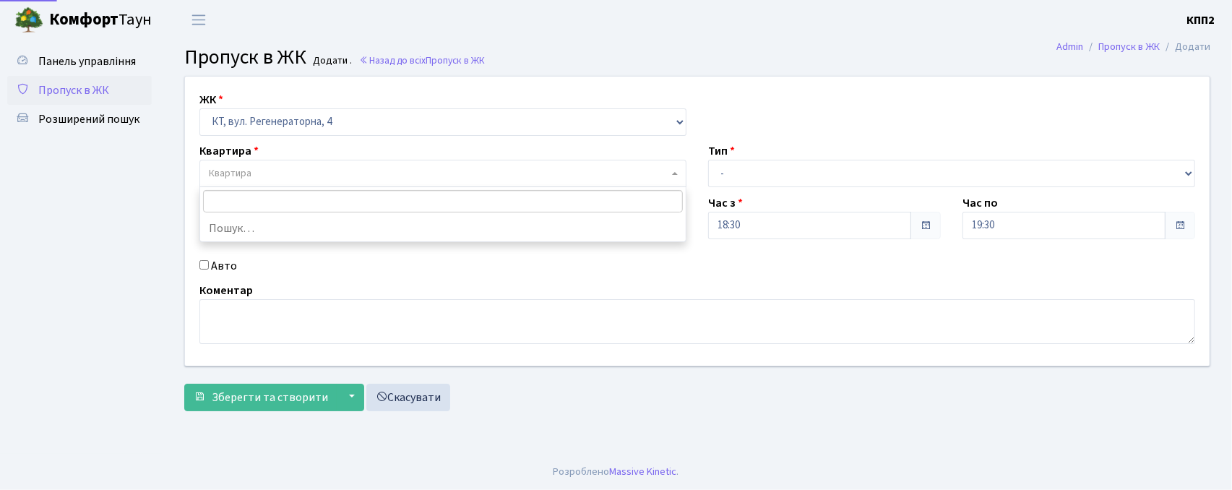
drag, startPoint x: 360, startPoint y: 166, endPoint x: 350, endPoint y: 171, distance: 10.7
click at [357, 168] on span "Квартира" at bounding box center [439, 173] width 460 height 14
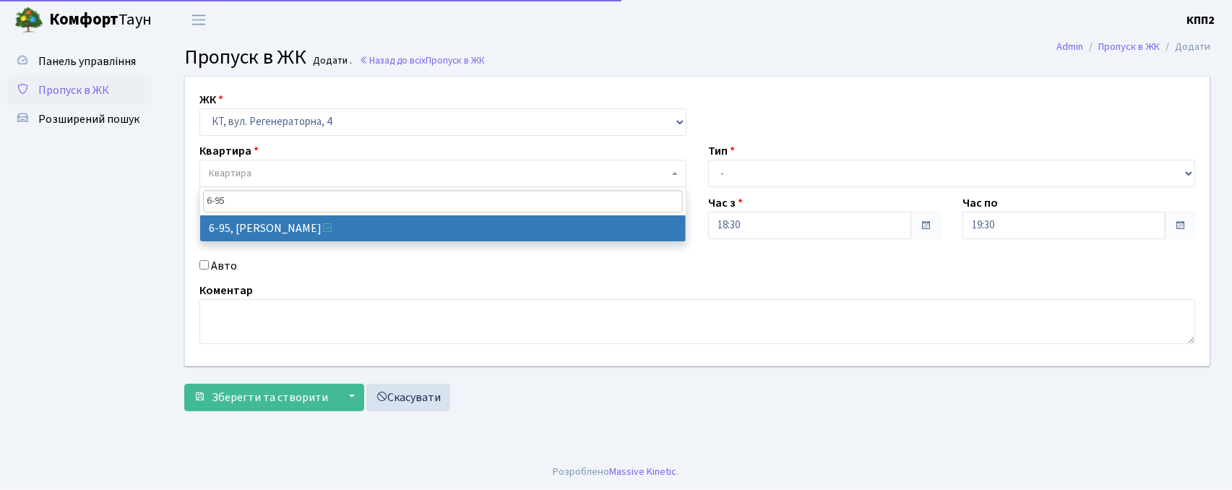
type input "6-95"
select select "5320"
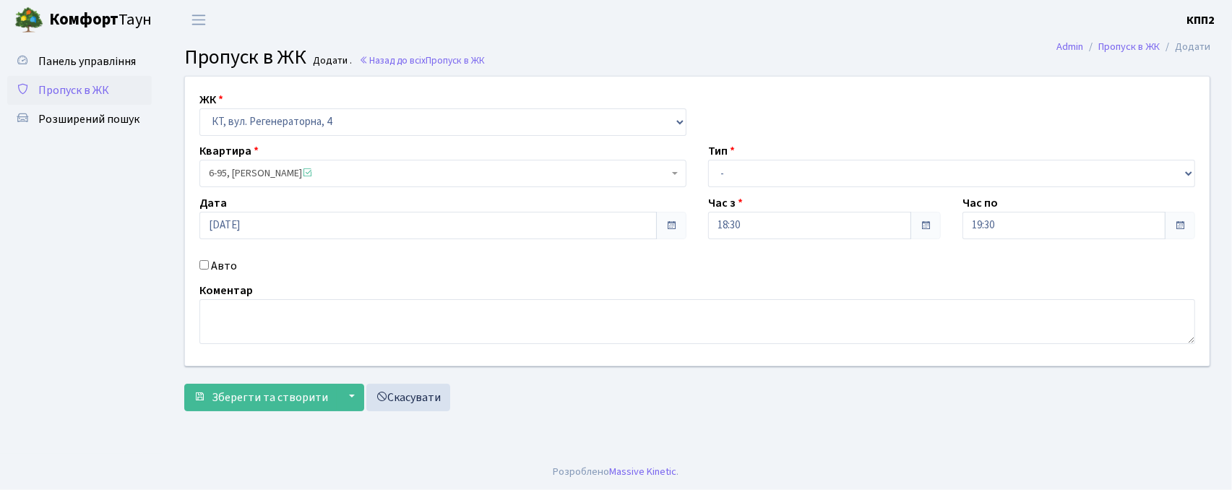
click at [215, 270] on label "Авто" at bounding box center [224, 265] width 26 height 17
click at [209, 270] on input "Авто" at bounding box center [203, 264] width 9 height 9
checkbox input "true"
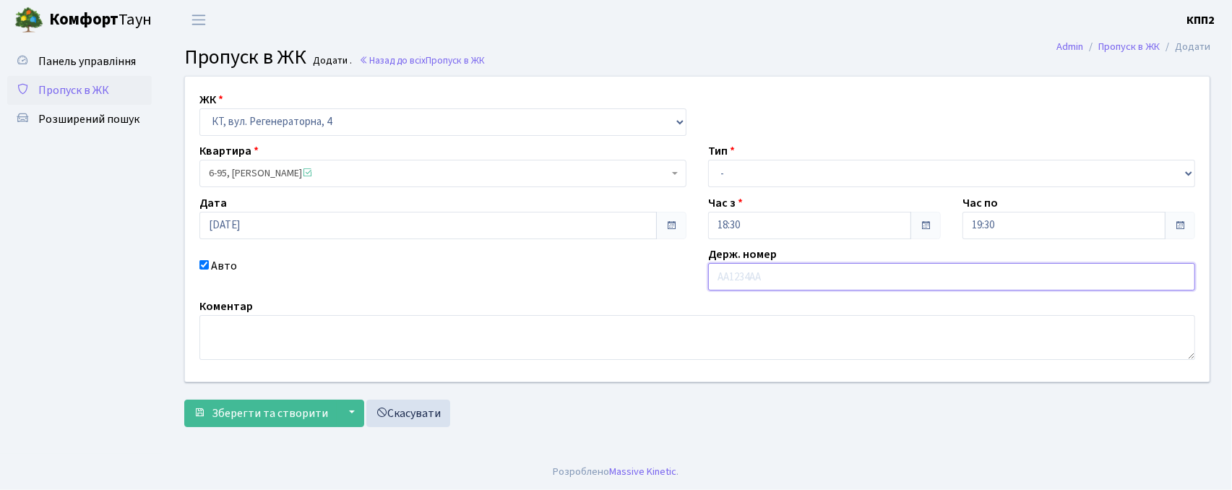
type input "П"
type input "АА7661РО"
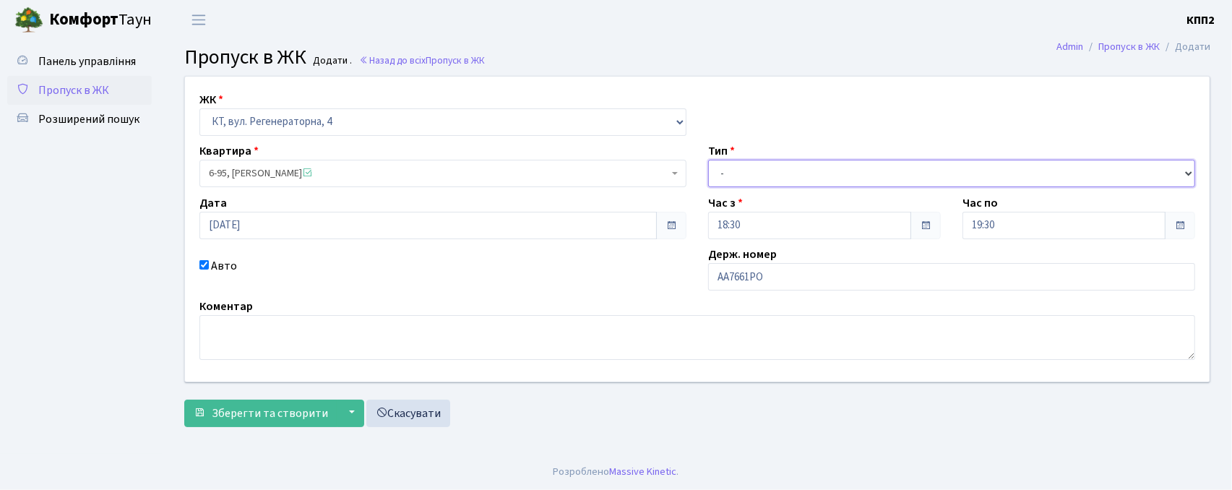
drag, startPoint x: 827, startPoint y: 174, endPoint x: 824, endPoint y: 183, distance: 8.9
click at [827, 174] on select "- Доставка Таксі Гості Сервіс" at bounding box center [951, 173] width 487 height 27
select select "2"
click at [708, 160] on select "- Доставка Таксі Гості Сервіс" at bounding box center [951, 173] width 487 height 27
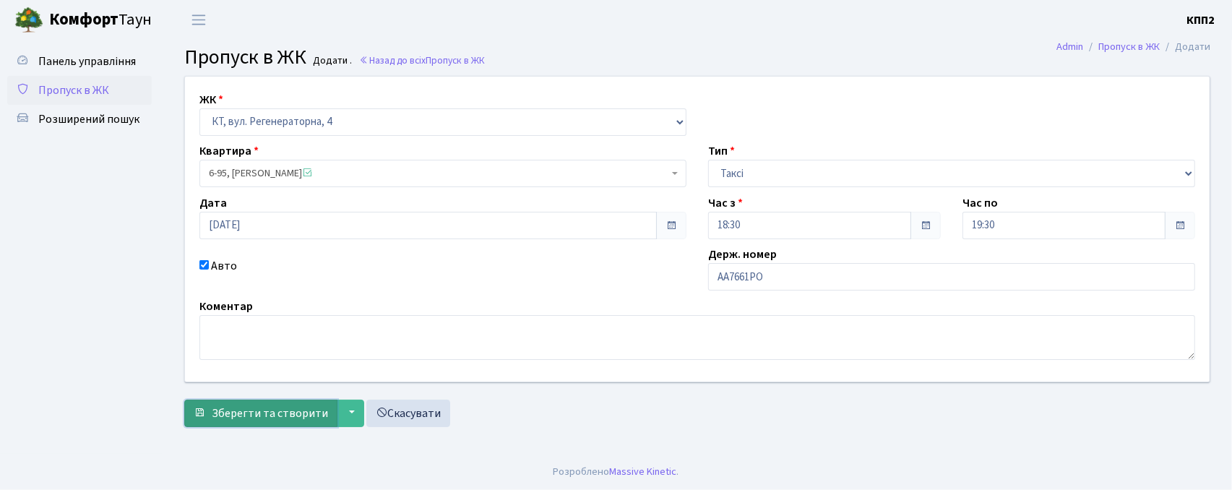
click at [292, 410] on span "Зберегти та створити" at bounding box center [270, 413] width 116 height 16
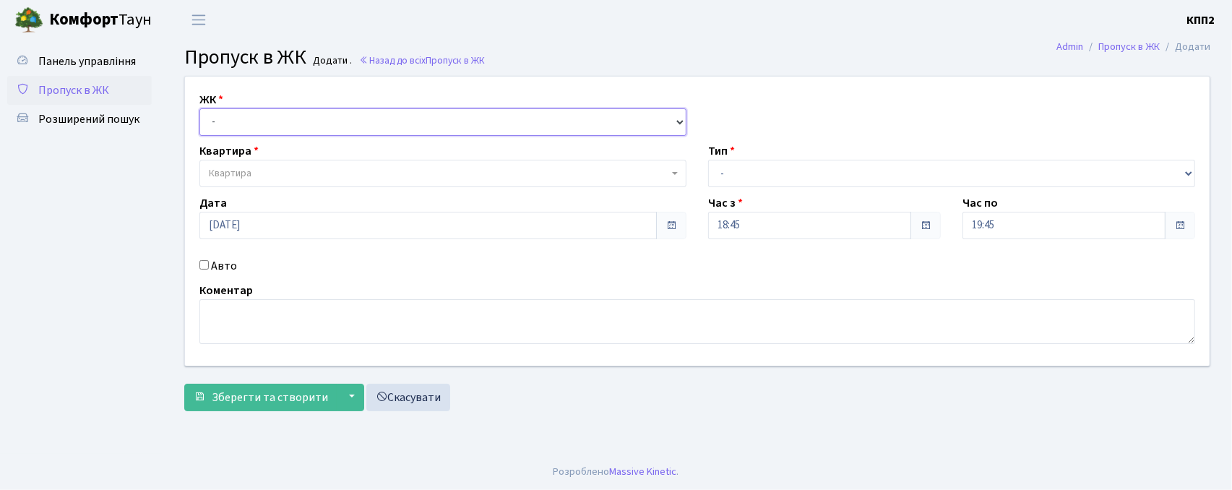
drag, startPoint x: 329, startPoint y: 123, endPoint x: 330, endPoint y: 130, distance: 7.3
click at [329, 123] on select "- КТ, вул. Регенераторна, 4 КТ2, просп. [STREET_ADDRESS] [STREET_ADDRESS] [PERS…" at bounding box center [442, 121] width 487 height 27
select select "271"
click at [199, 108] on select "- КТ, вул. Регенераторна, 4 КТ2, просп. [STREET_ADDRESS] [STREET_ADDRESS] [PERS…" at bounding box center [442, 121] width 487 height 27
select select
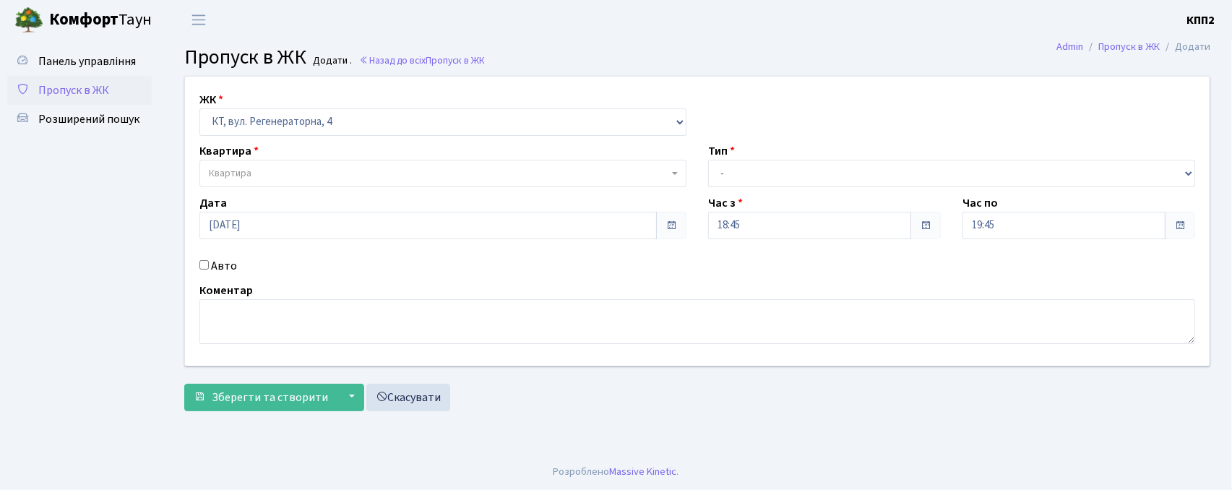
click at [329, 165] on span "Квартира" at bounding box center [442, 173] width 487 height 27
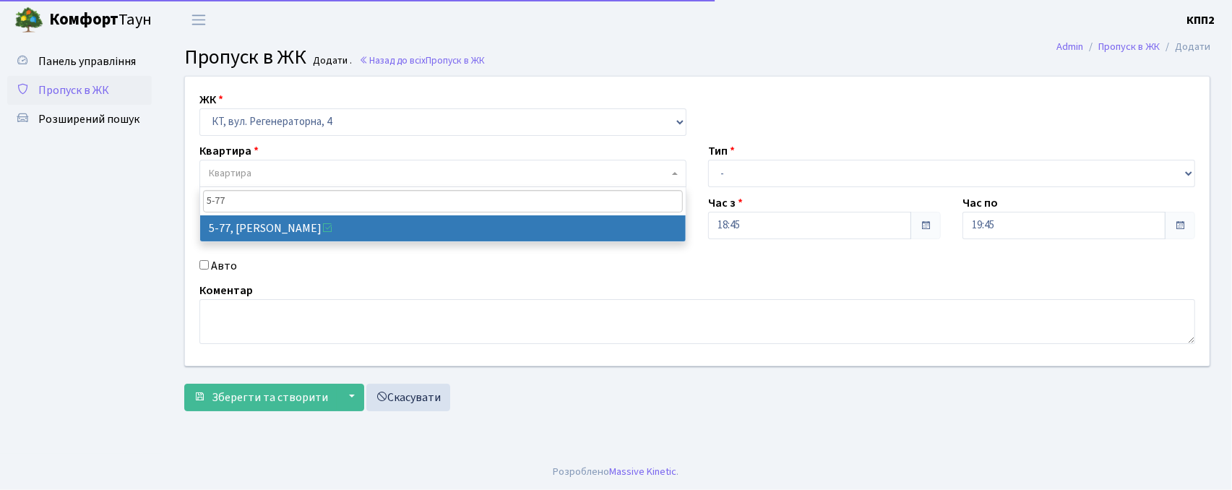
type input "5-77"
select select "2487"
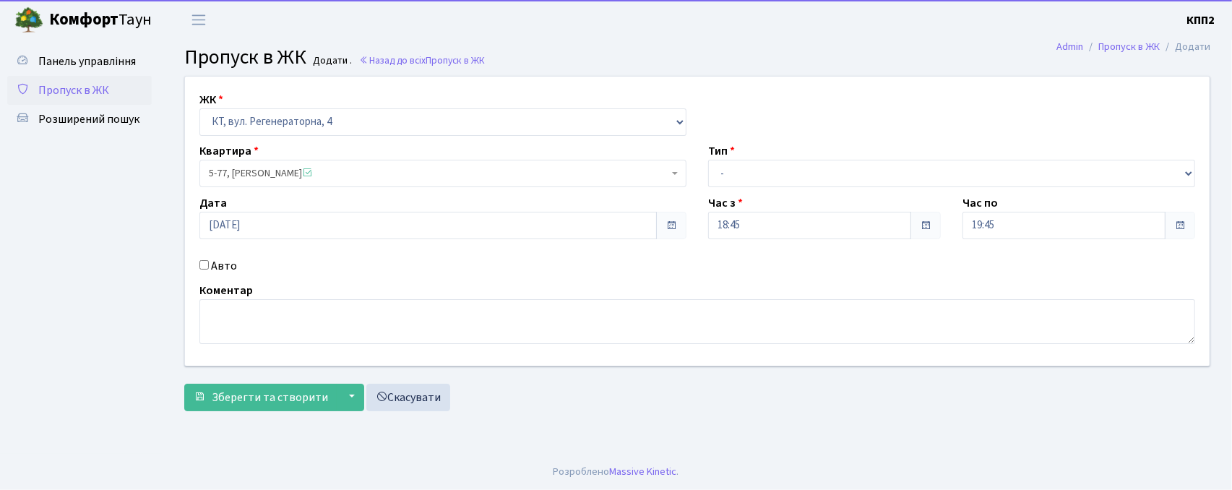
click at [221, 266] on label "Авто" at bounding box center [224, 265] width 26 height 17
click at [209, 266] on input "Авто" at bounding box center [203, 264] width 9 height 9
checkbox input "true"
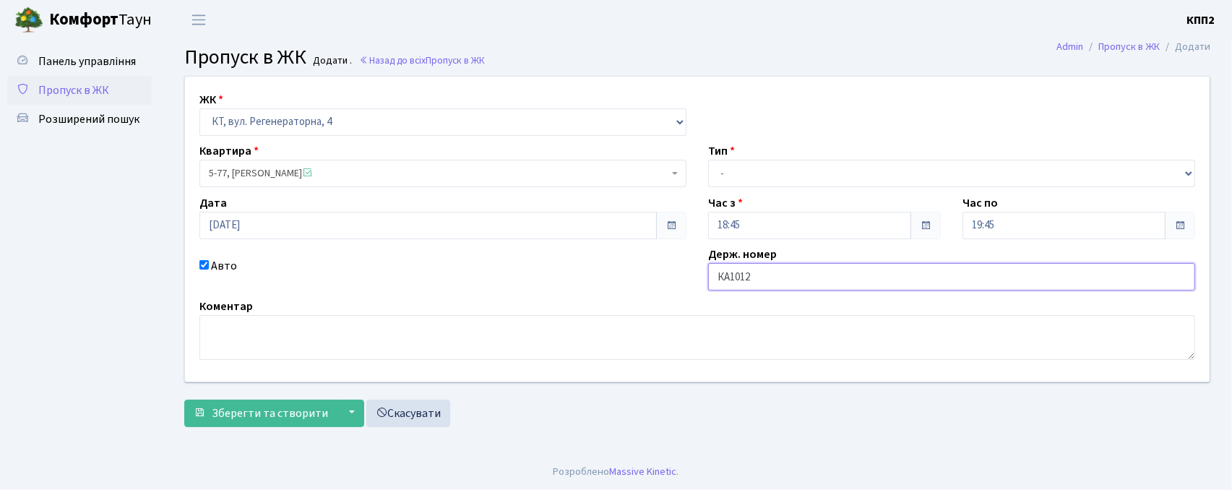
type input "КА1012РН"
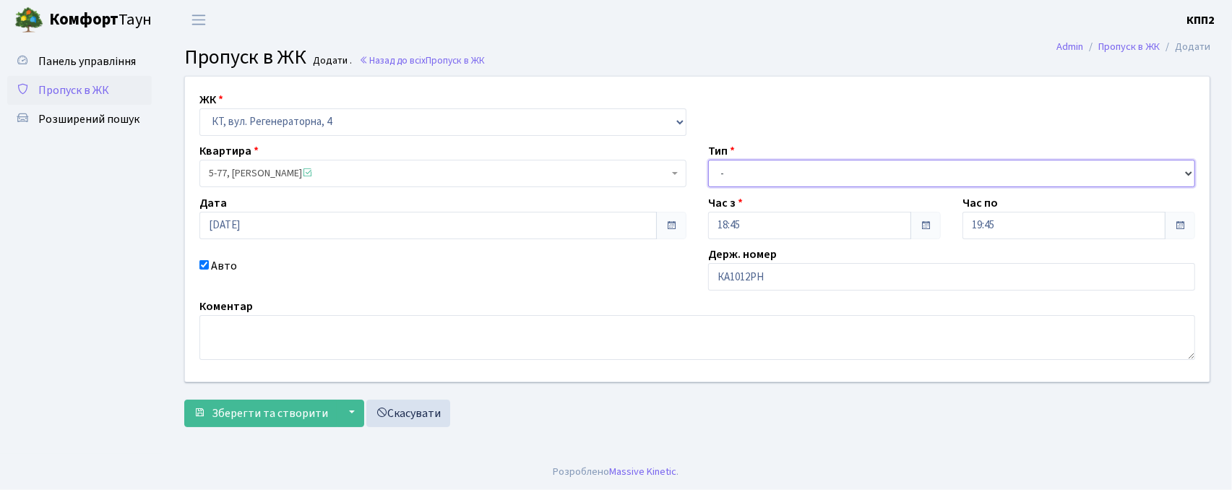
click at [790, 172] on select "- Доставка Таксі Гості Сервіс" at bounding box center [951, 173] width 487 height 27
select select "3"
click at [708, 160] on select "- Доставка Таксі Гості Сервіс" at bounding box center [951, 173] width 487 height 27
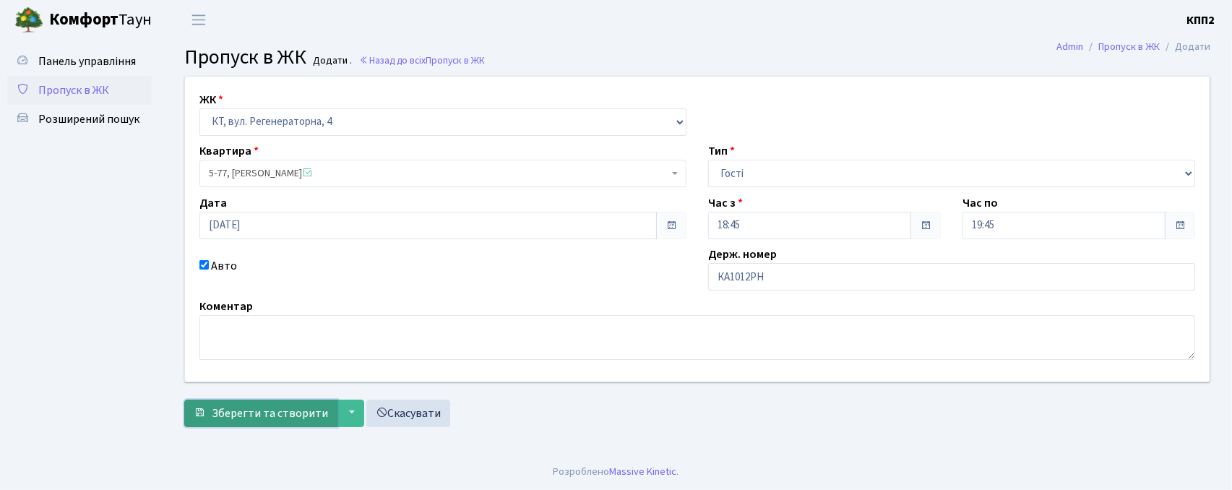
click at [246, 420] on span "Зберегти та створити" at bounding box center [270, 413] width 116 height 16
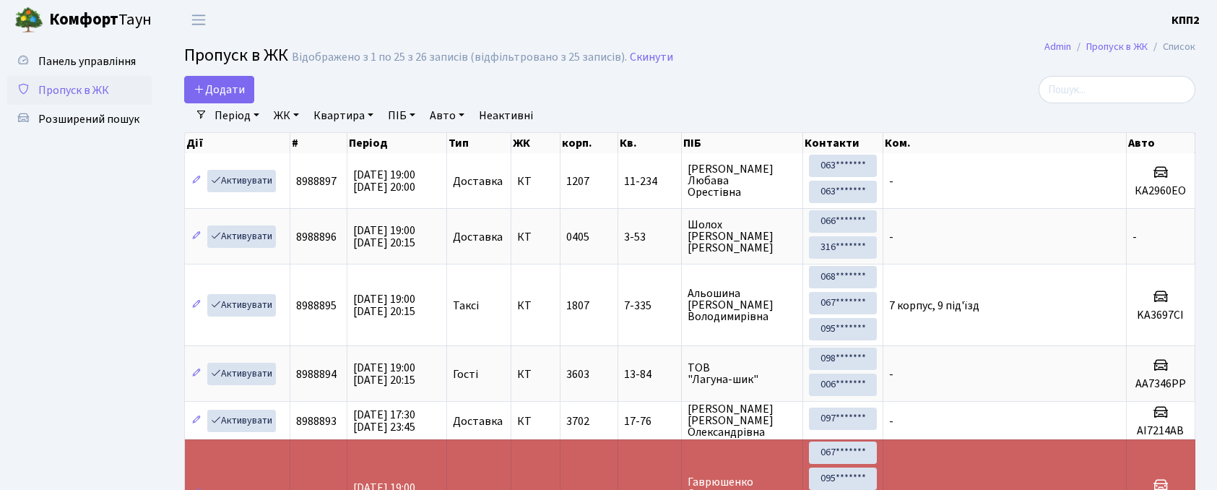
select select "25"
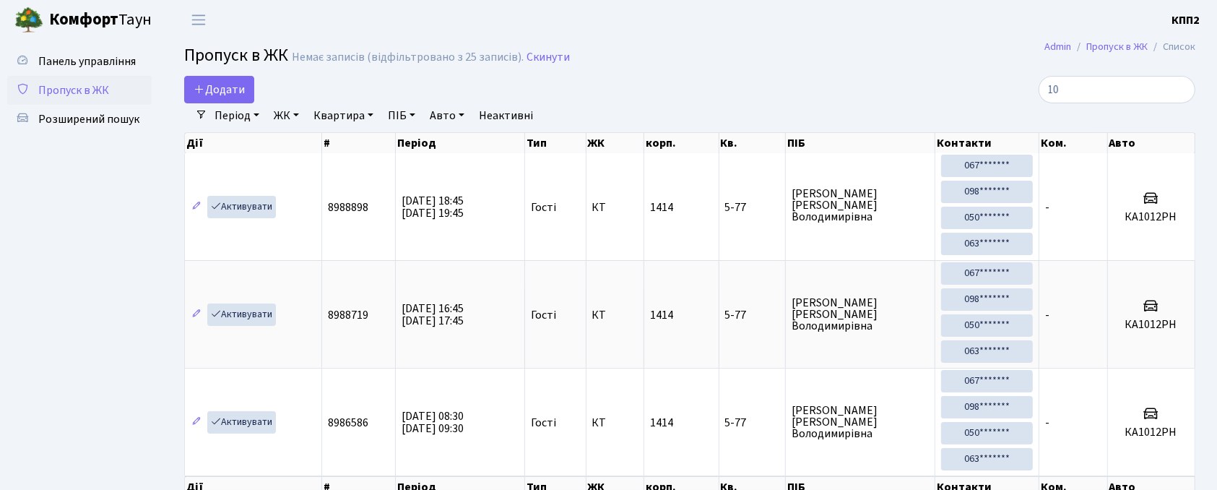
type input "1"
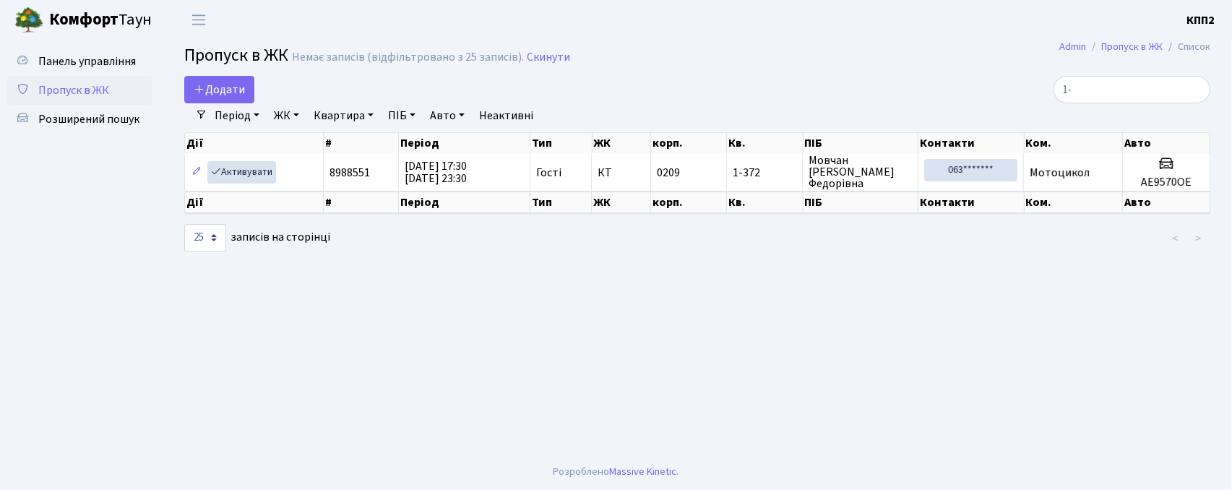
type input "1"
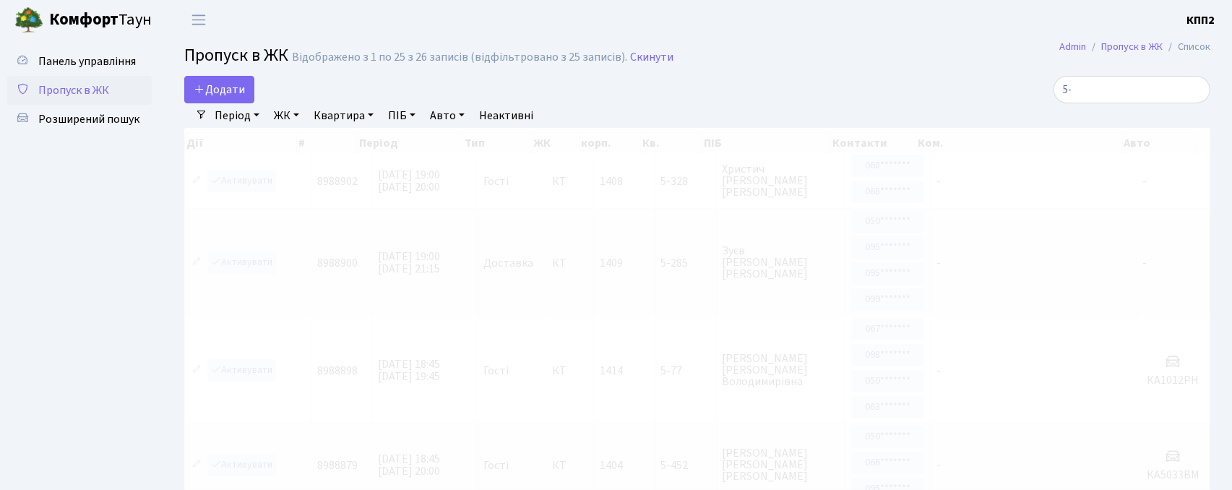
type input "5"
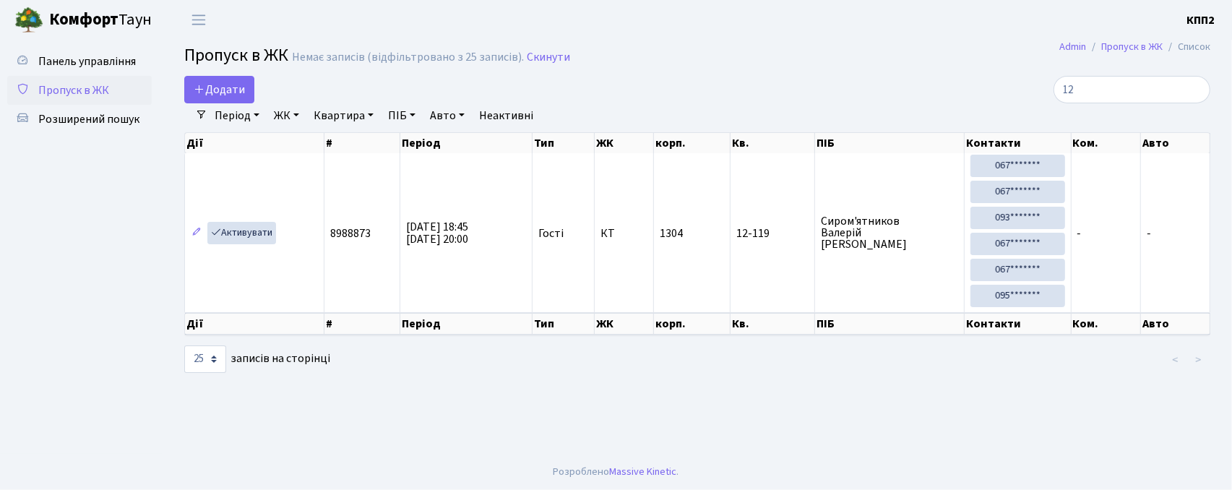
type input "1"
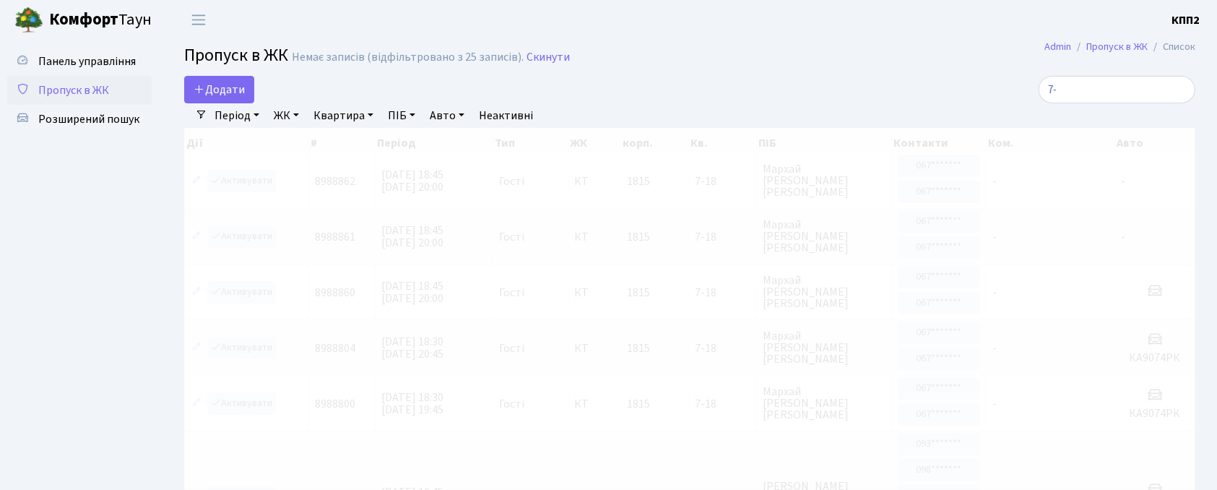
type input "7"
